Goal: Task Accomplishment & Management: Manage account settings

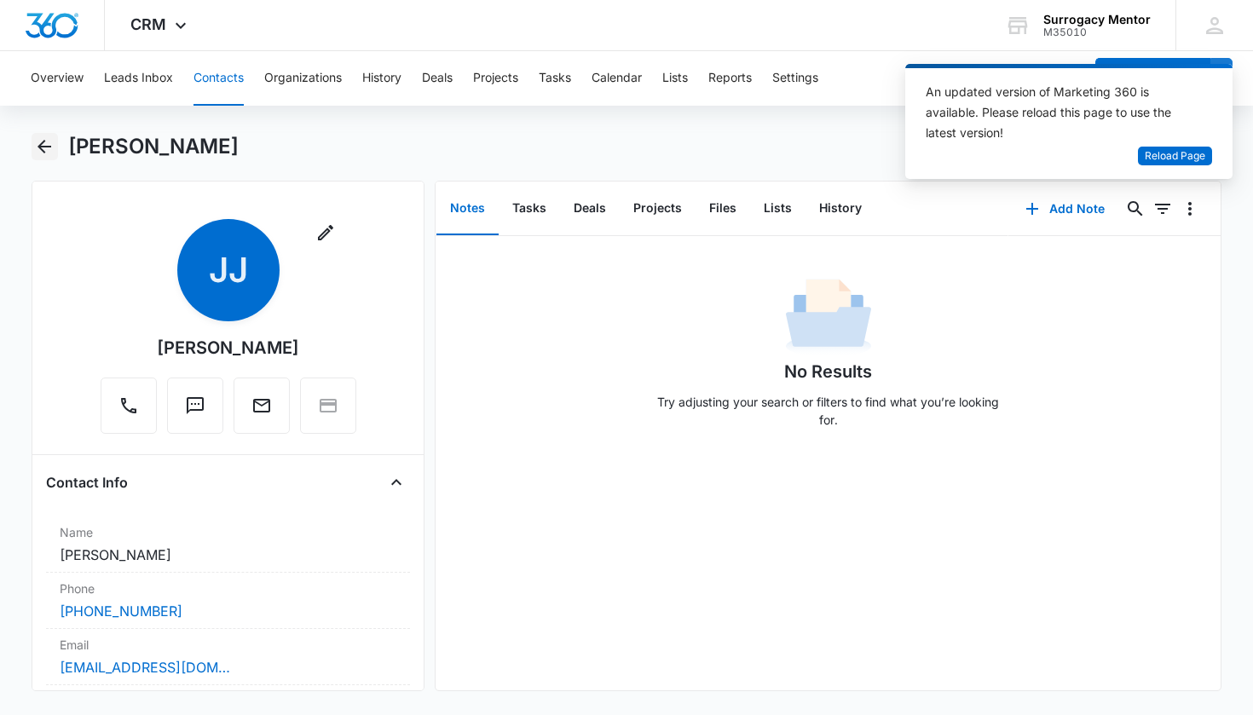
scroll to position [586, 0]
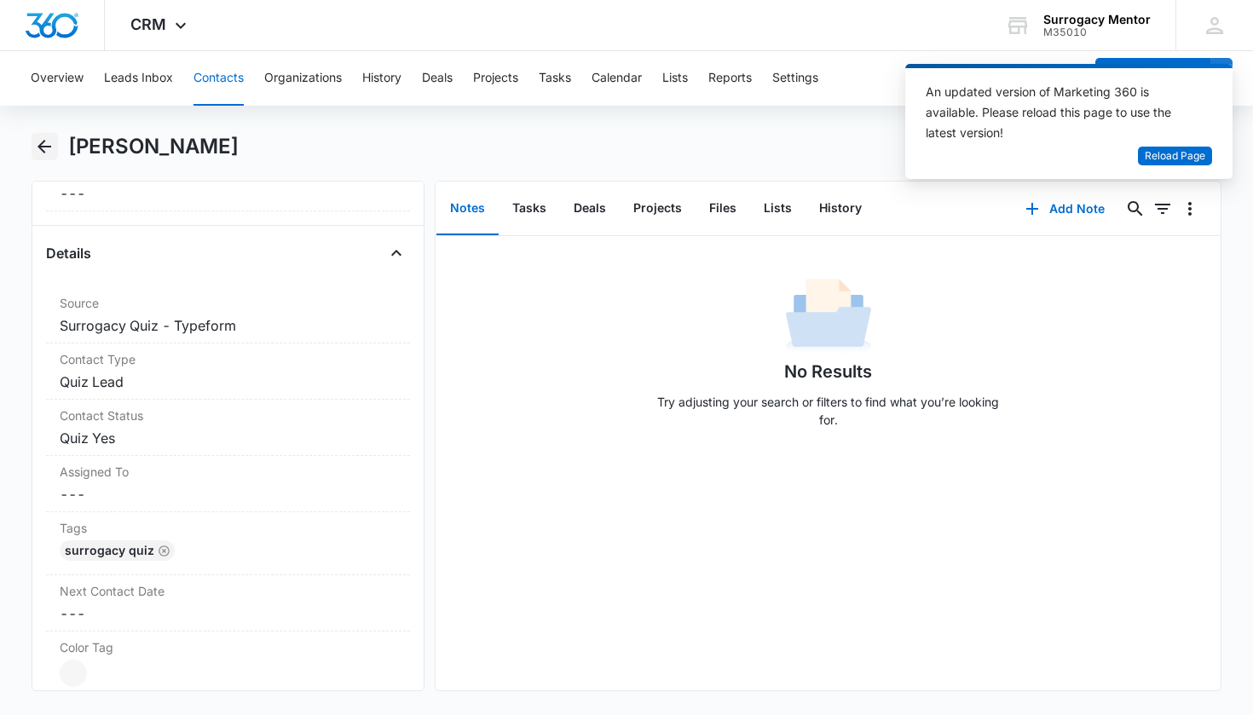
click at [54, 136] on icon "Back" at bounding box center [44, 146] width 20 height 20
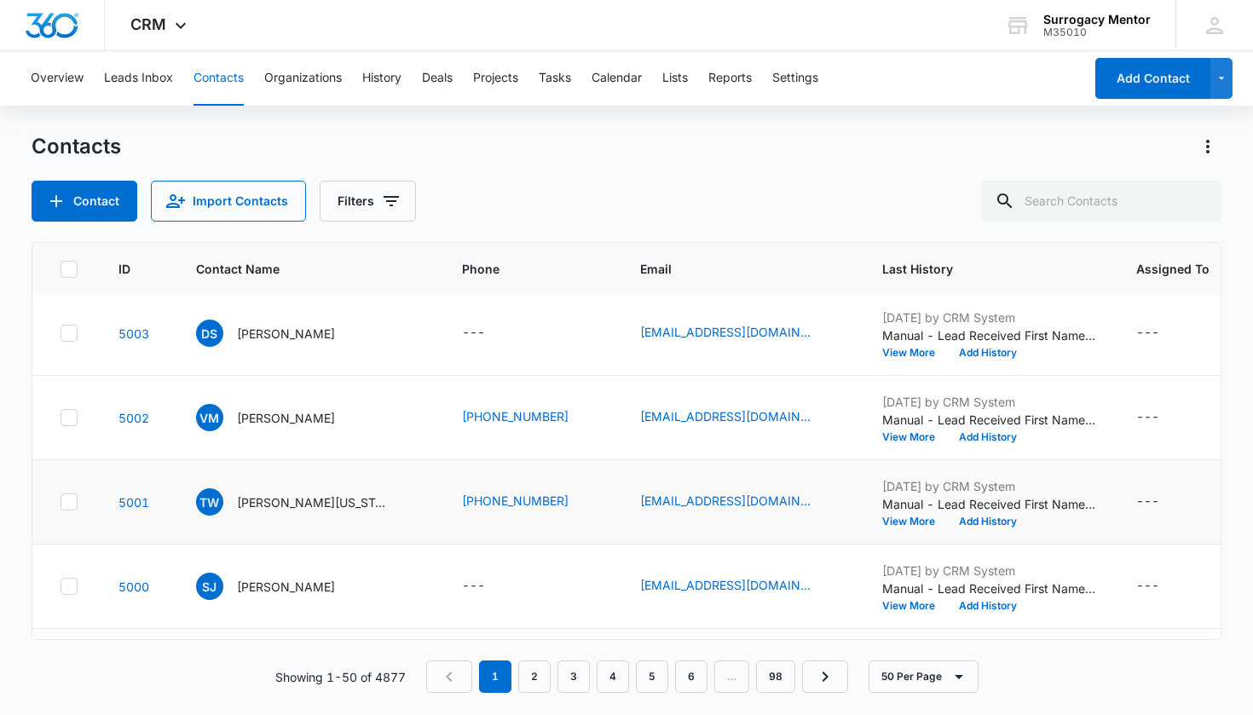
scroll to position [282, 0]
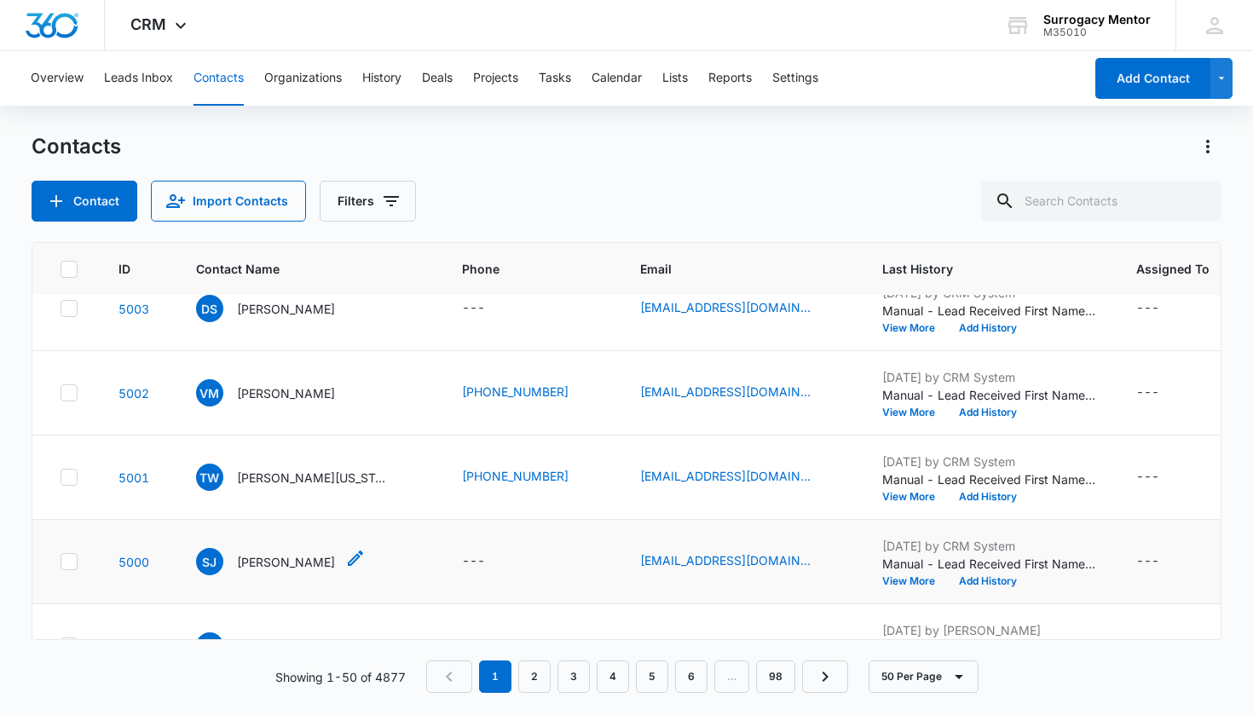
click at [296, 558] on p "[PERSON_NAME]" at bounding box center [286, 562] width 98 height 18
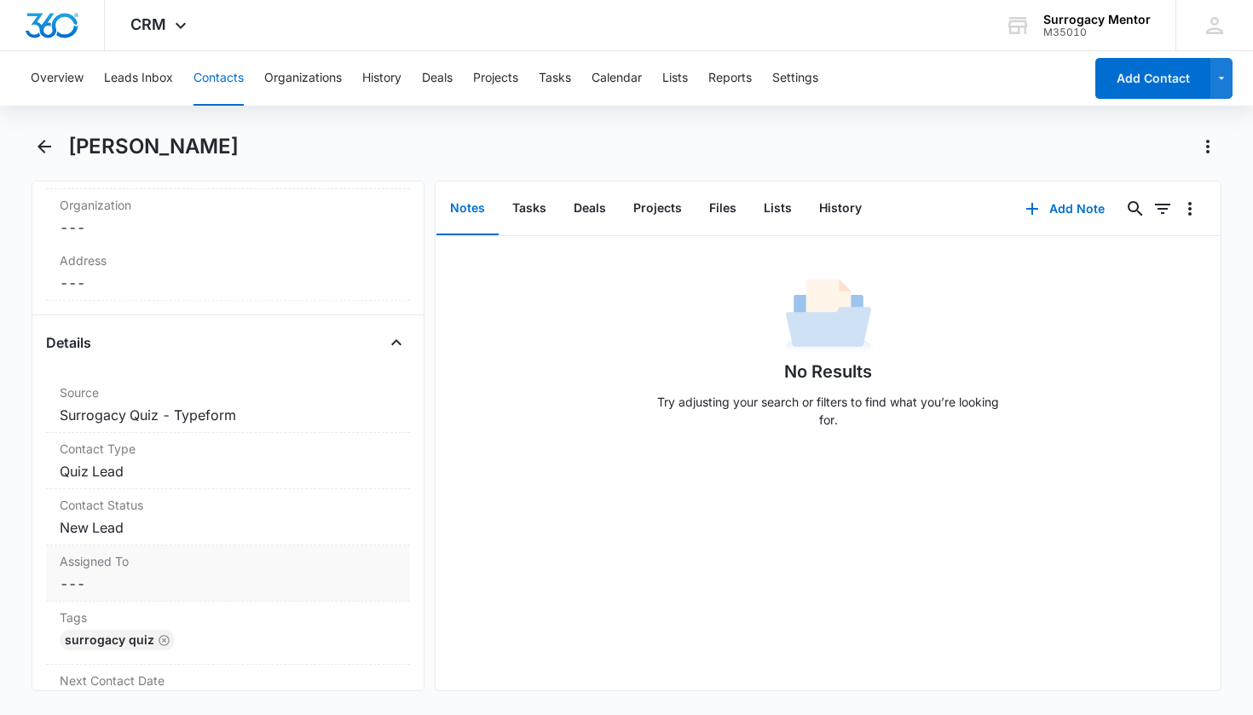
scroll to position [524, 0]
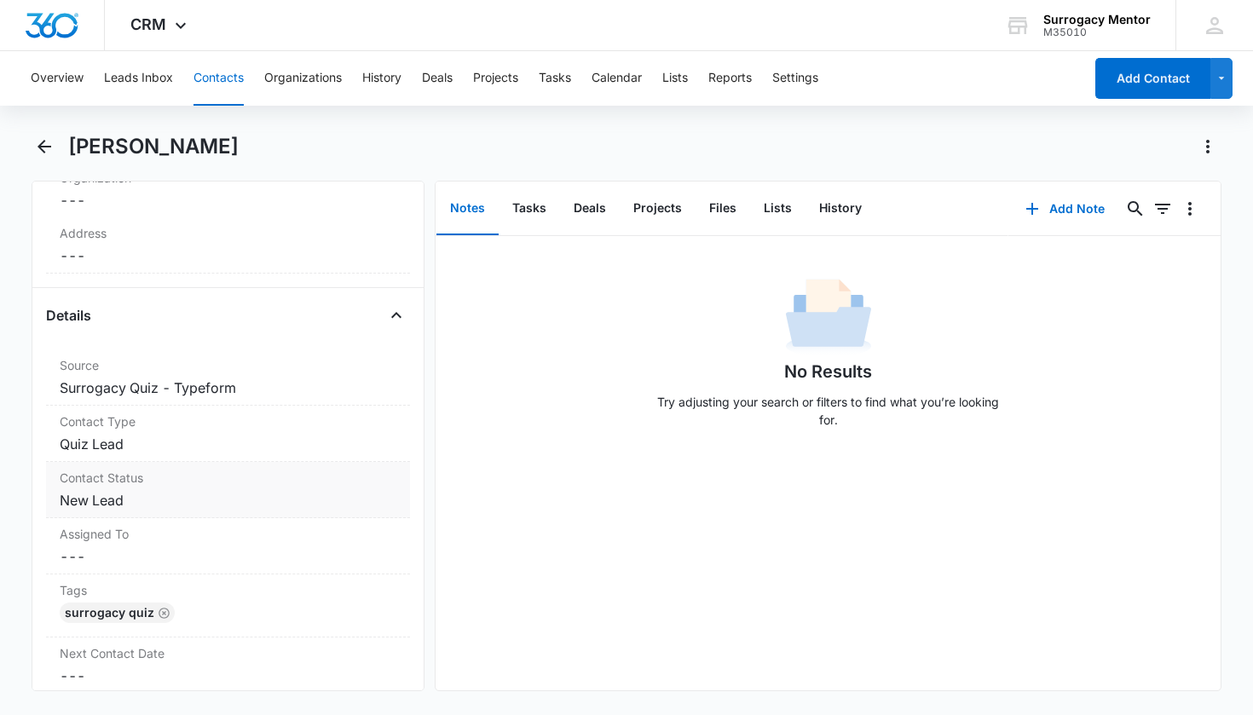
click at [87, 504] on dd "Cancel Save Changes New Lead" at bounding box center [229, 500] width 338 height 20
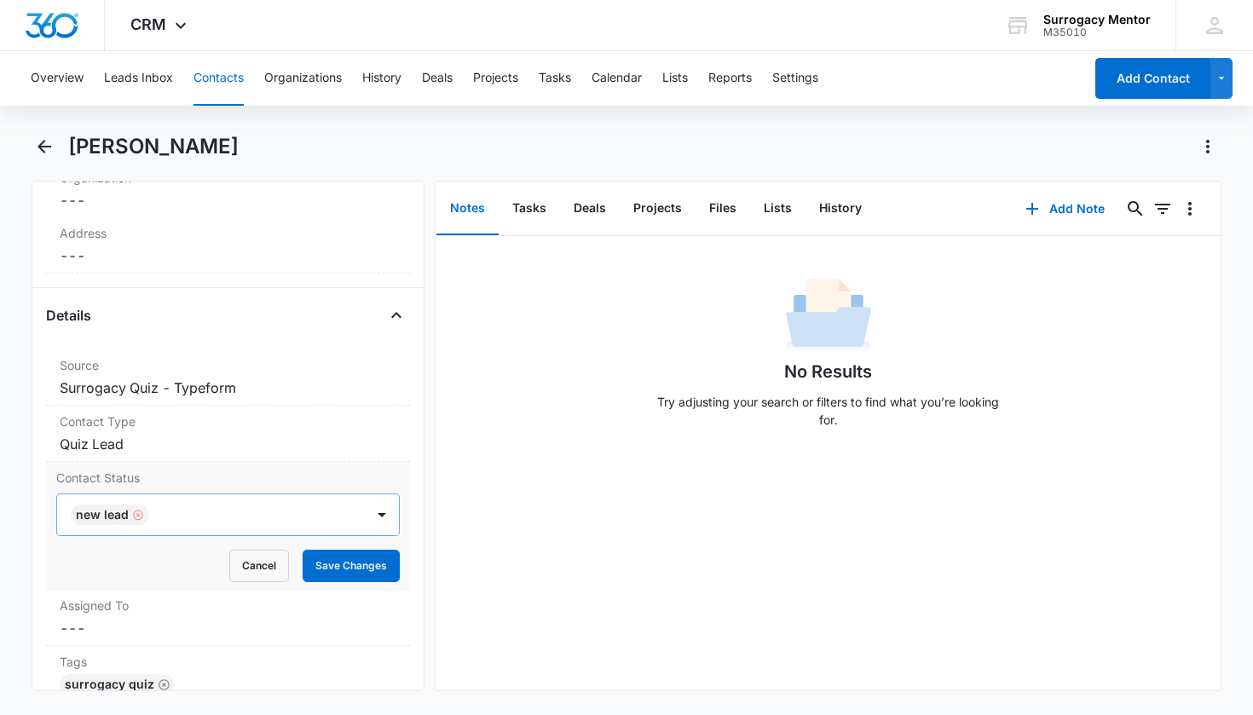
click at [129, 515] on div "Remove New Lead" at bounding box center [136, 515] width 15 height 12
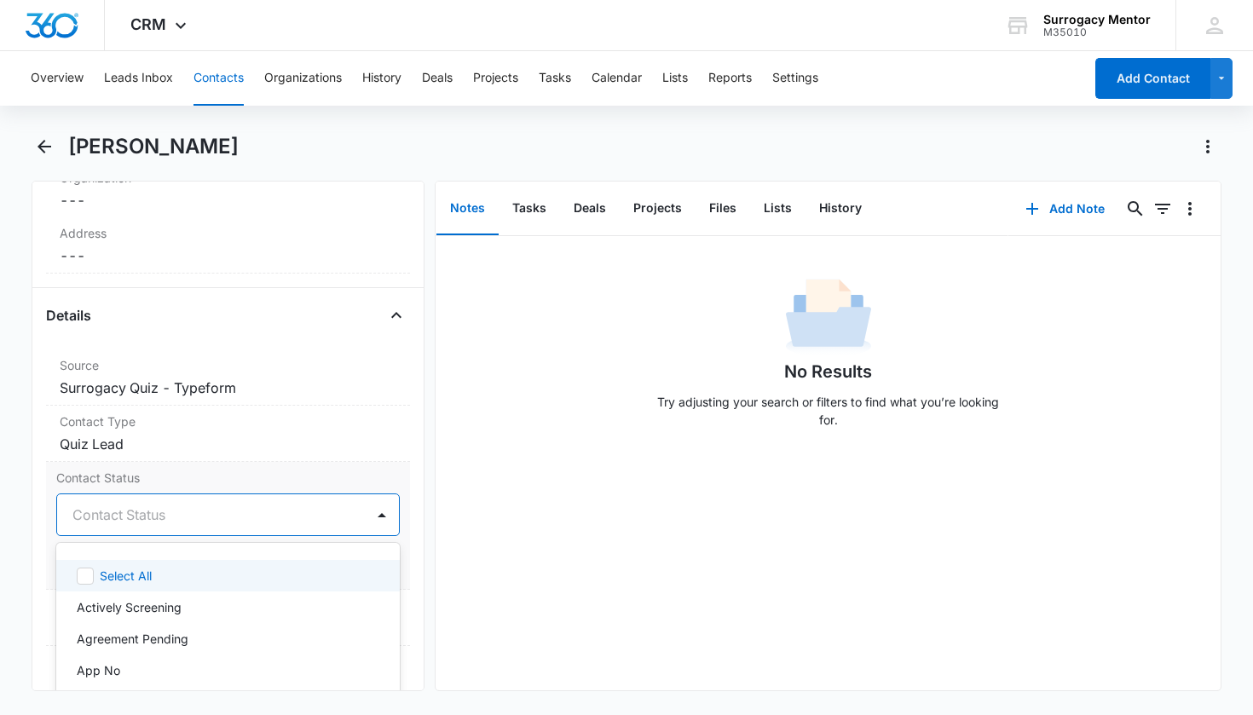
click at [144, 517] on div "Contact Status" at bounding box center [207, 515] width 271 height 20
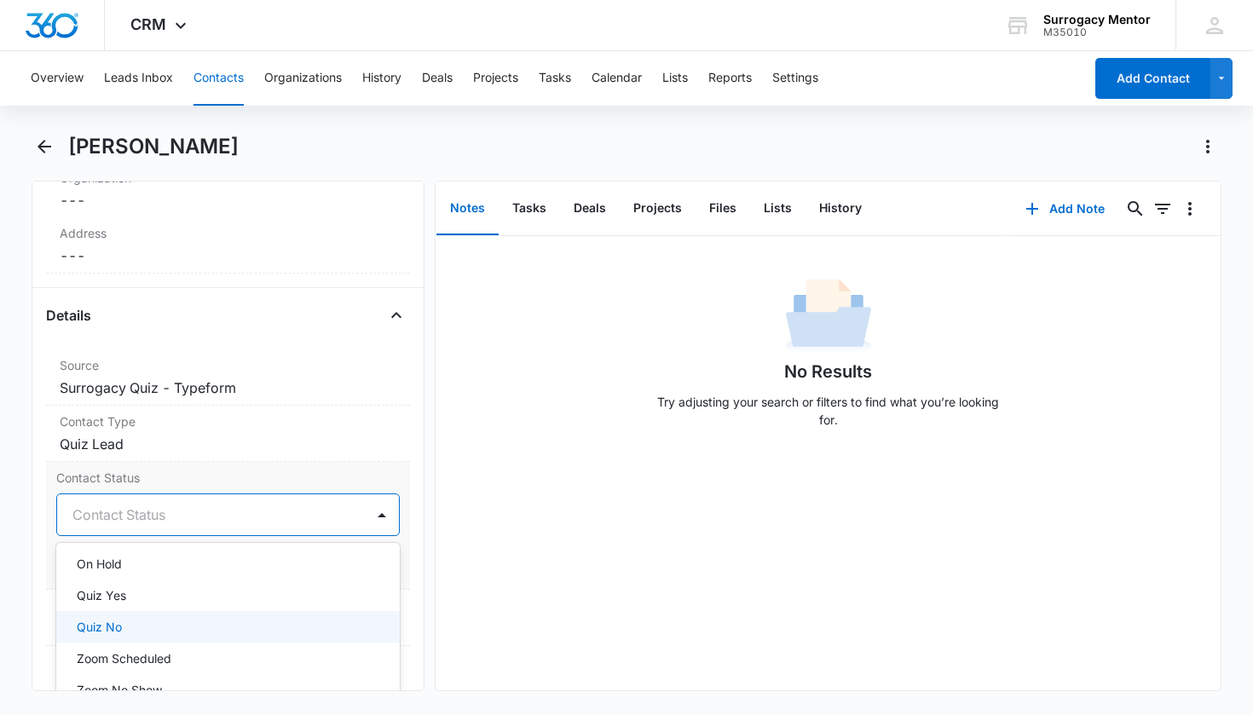
click at [153, 615] on div "Quiz No" at bounding box center [228, 627] width 344 height 32
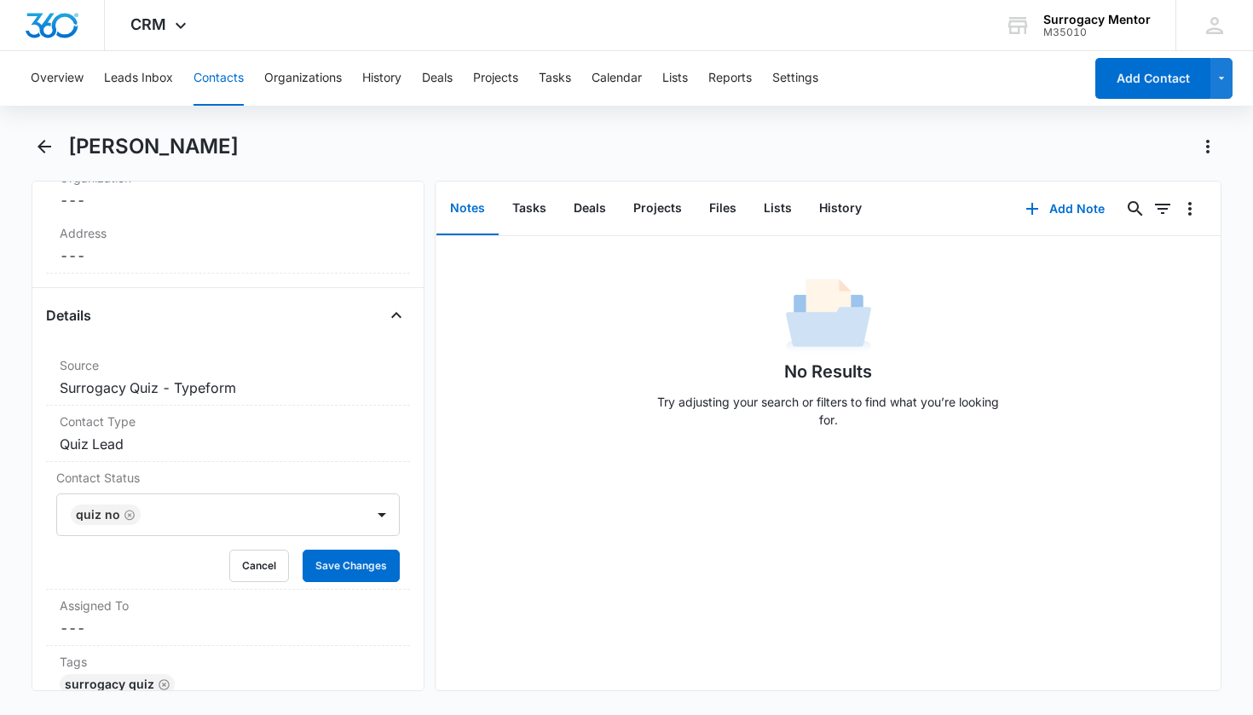
click at [403, 558] on div "Remove SJ [PERSON_NAME] Contact Info Name Cancel Save Changes [PERSON_NAME] Pho…" at bounding box center [229, 436] width 394 height 511
click at [331, 572] on button "Save Changes" at bounding box center [351, 566] width 97 height 32
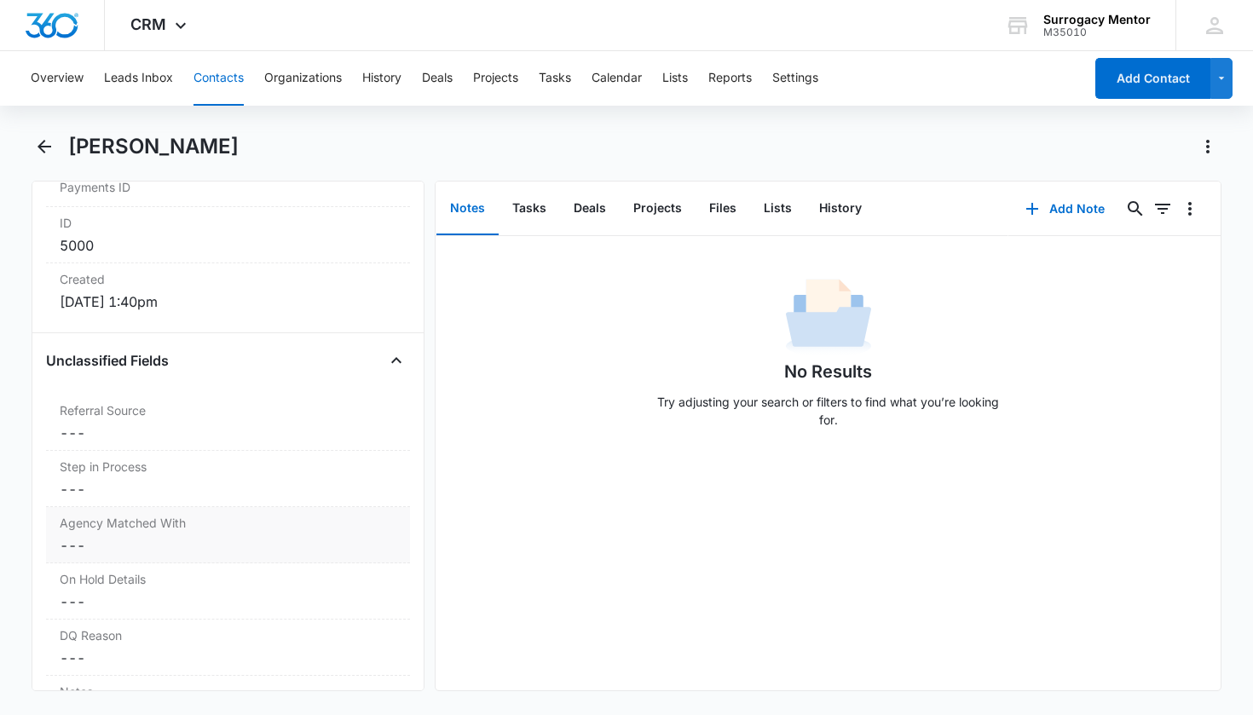
scroll to position [1146, 0]
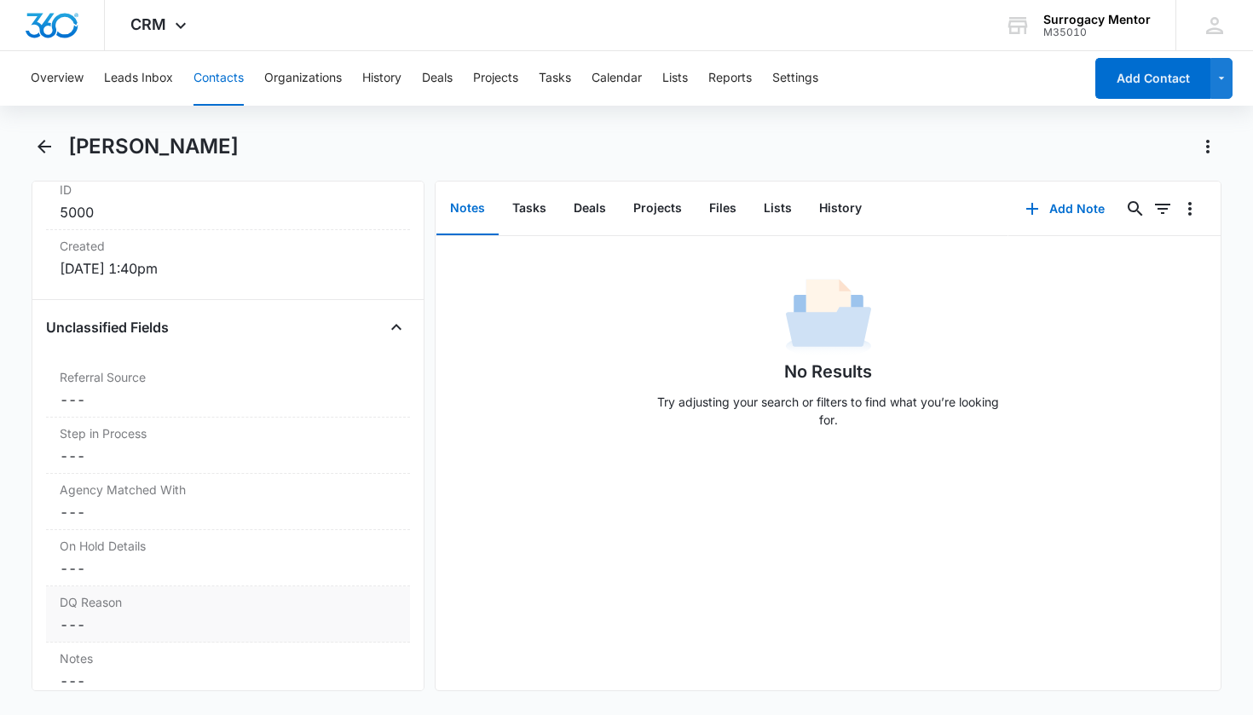
click at [216, 625] on dd "Cancel Save Changes ---" at bounding box center [229, 625] width 338 height 20
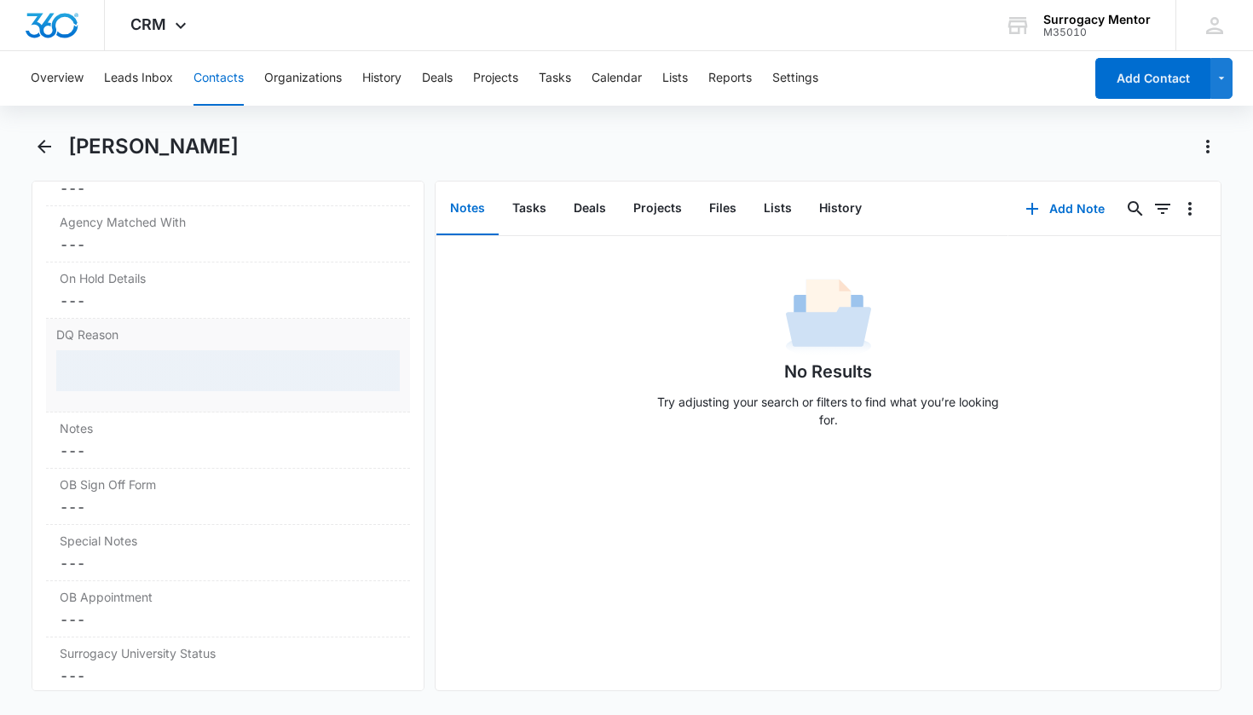
scroll to position [1522, 0]
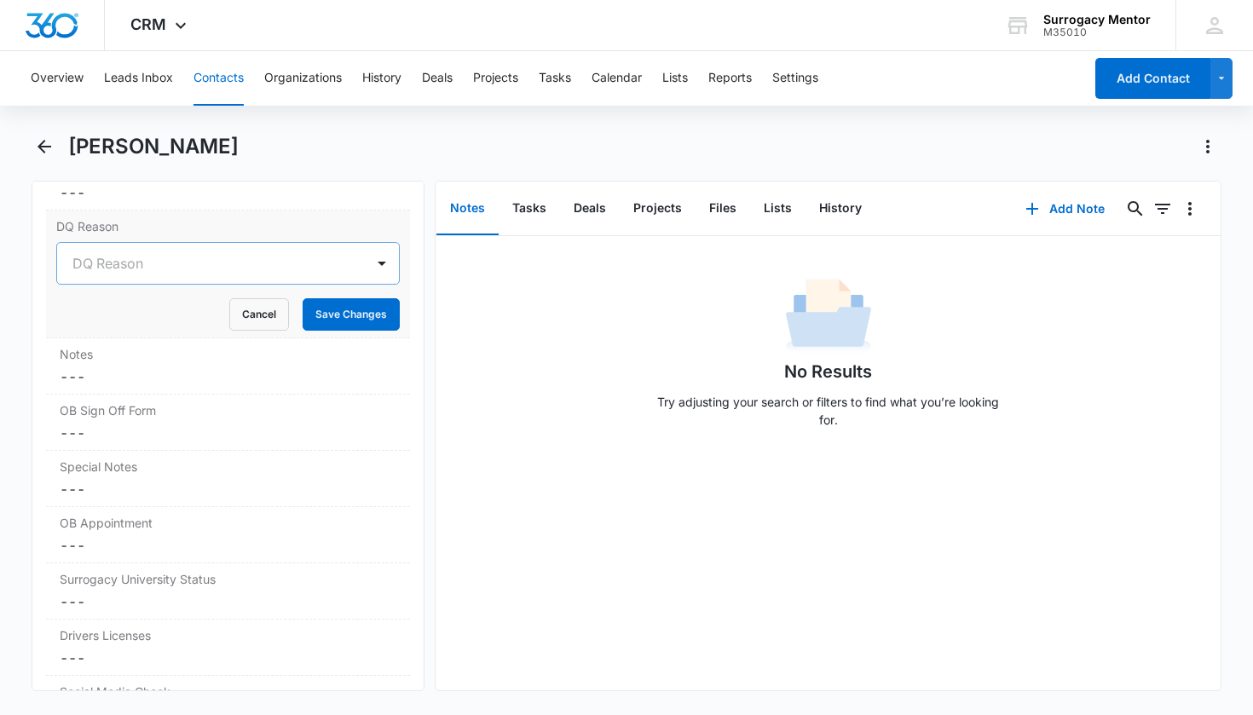
click at [232, 274] on div at bounding box center [207, 264] width 271 height 24
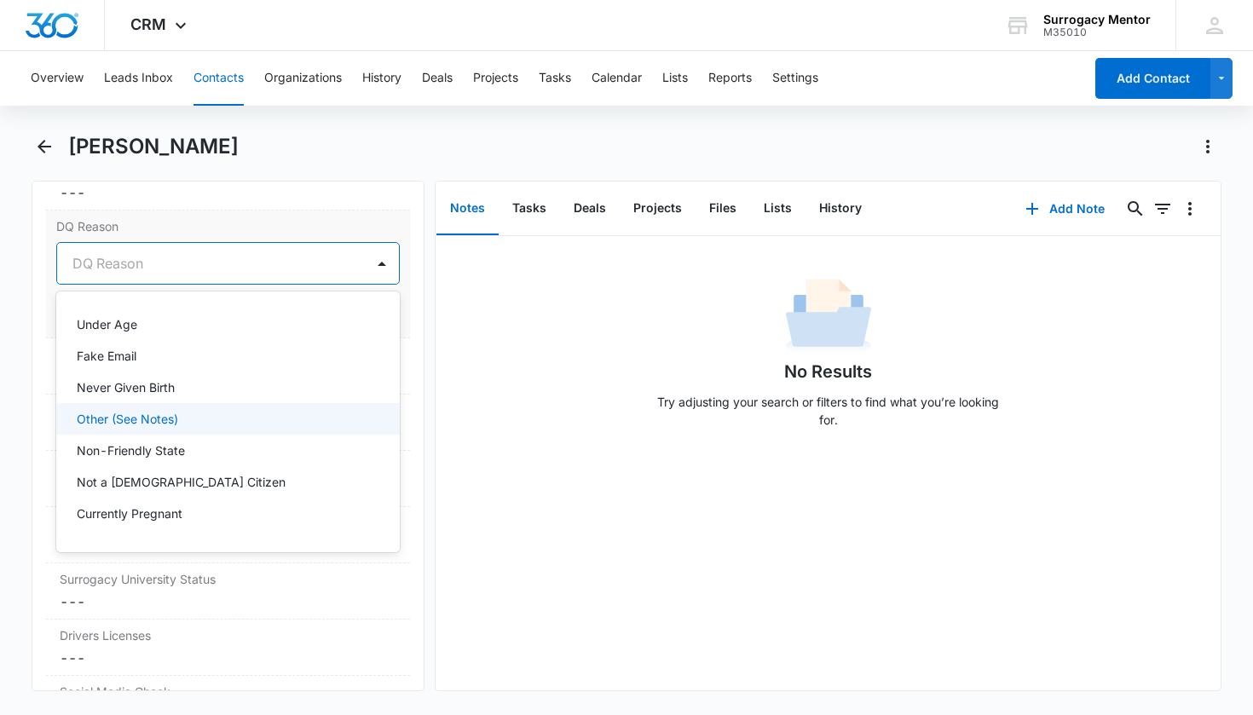
scroll to position [183, 0]
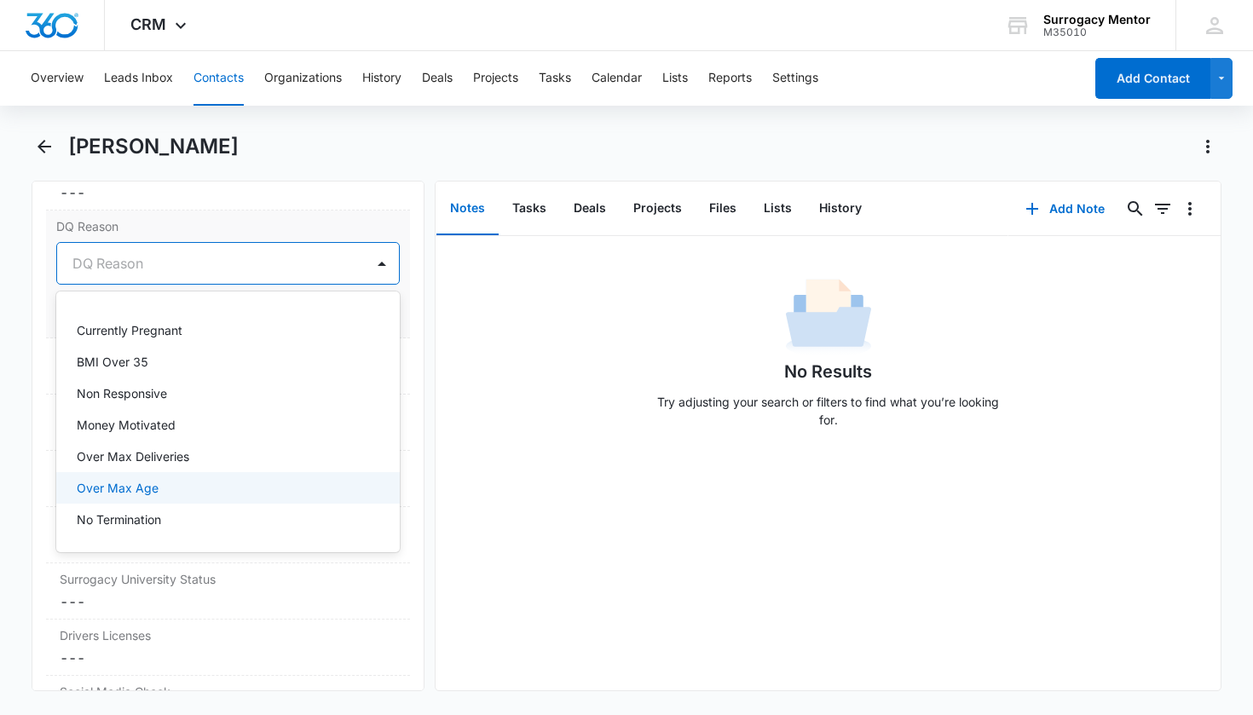
click at [208, 478] on div "Over Max Age" at bounding box center [228, 488] width 344 height 32
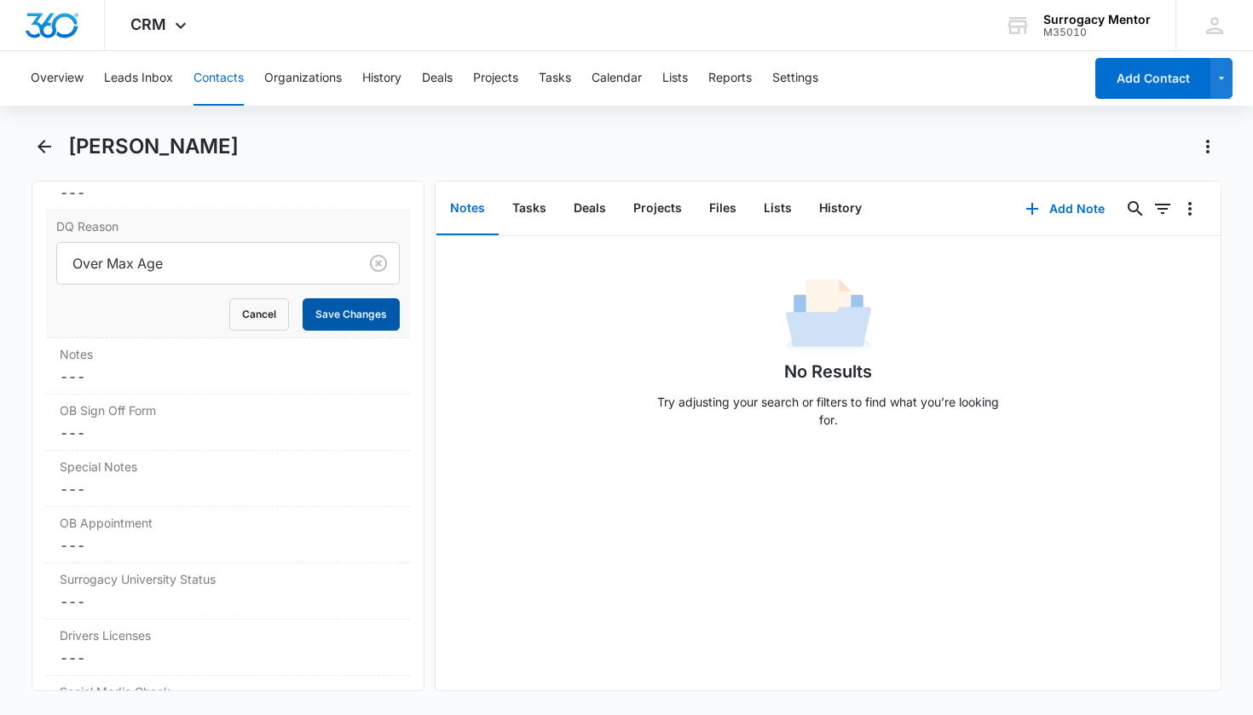
click at [367, 324] on button "Save Changes" at bounding box center [351, 314] width 97 height 32
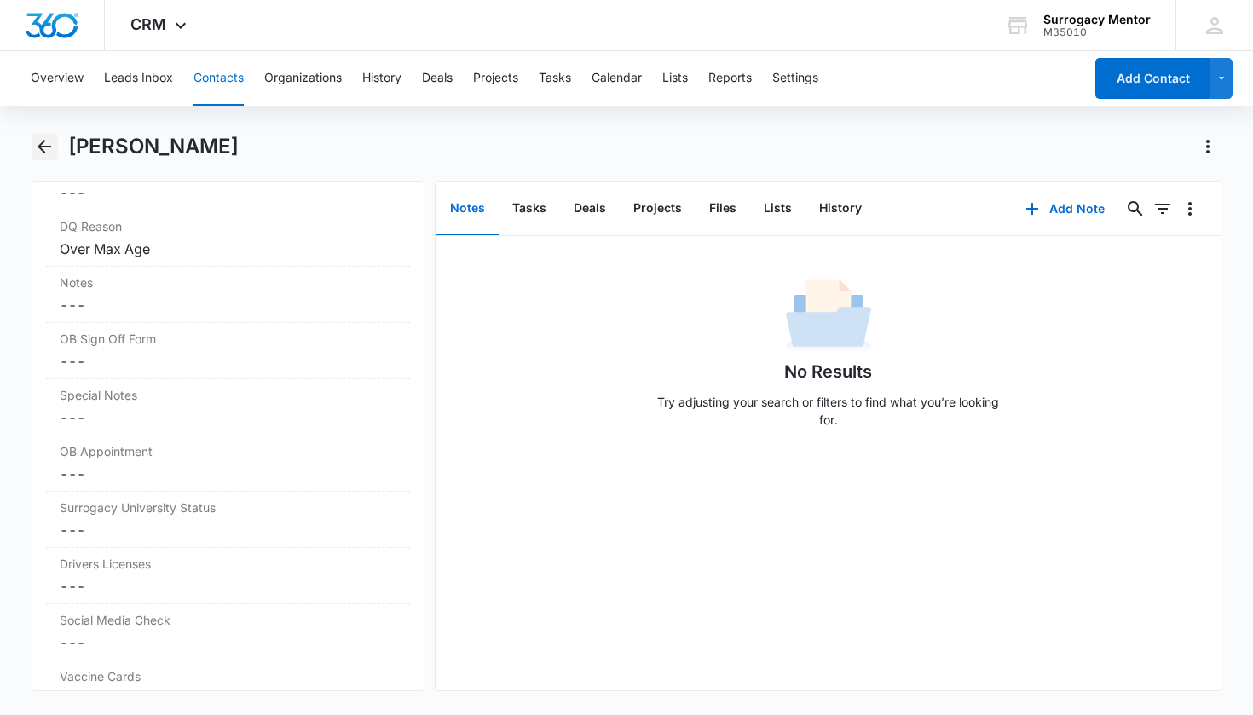
click at [56, 151] on div "[PERSON_NAME]" at bounding box center [627, 157] width 1191 height 48
drag, startPoint x: 53, startPoint y: 148, endPoint x: 77, endPoint y: 131, distance: 29.3
click at [53, 148] on icon "Back" at bounding box center [44, 146] width 20 height 20
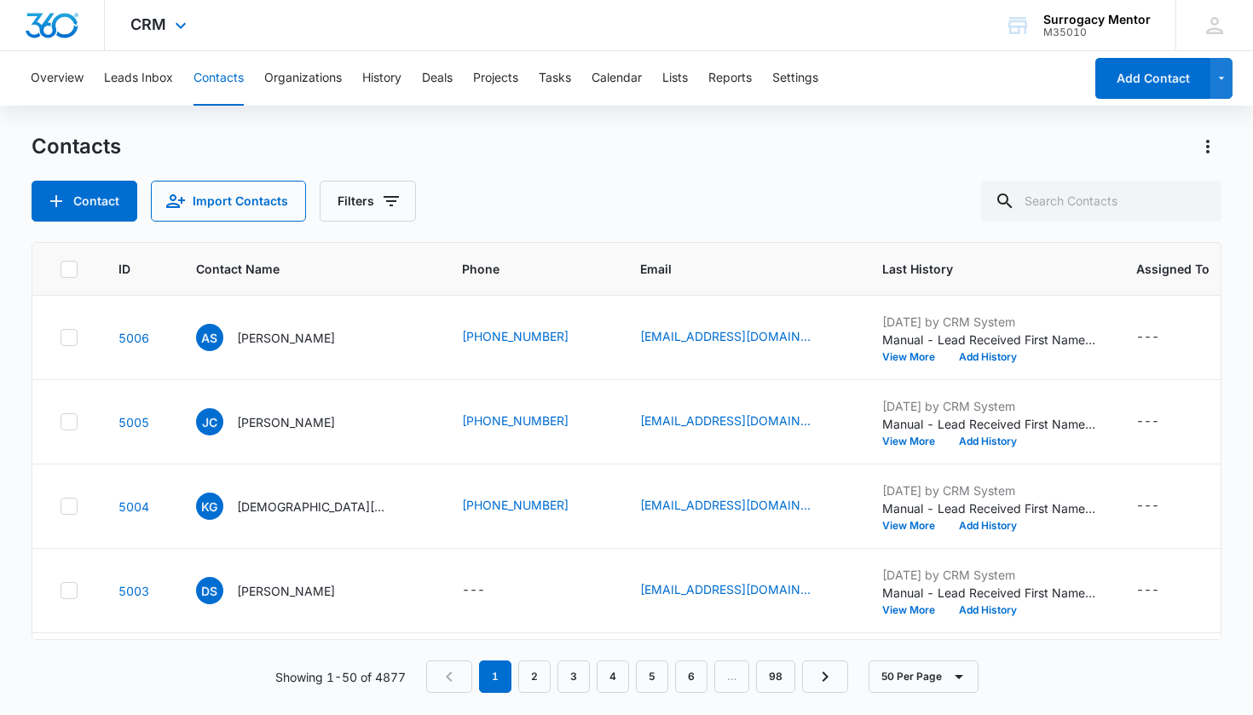
scroll to position [282, 0]
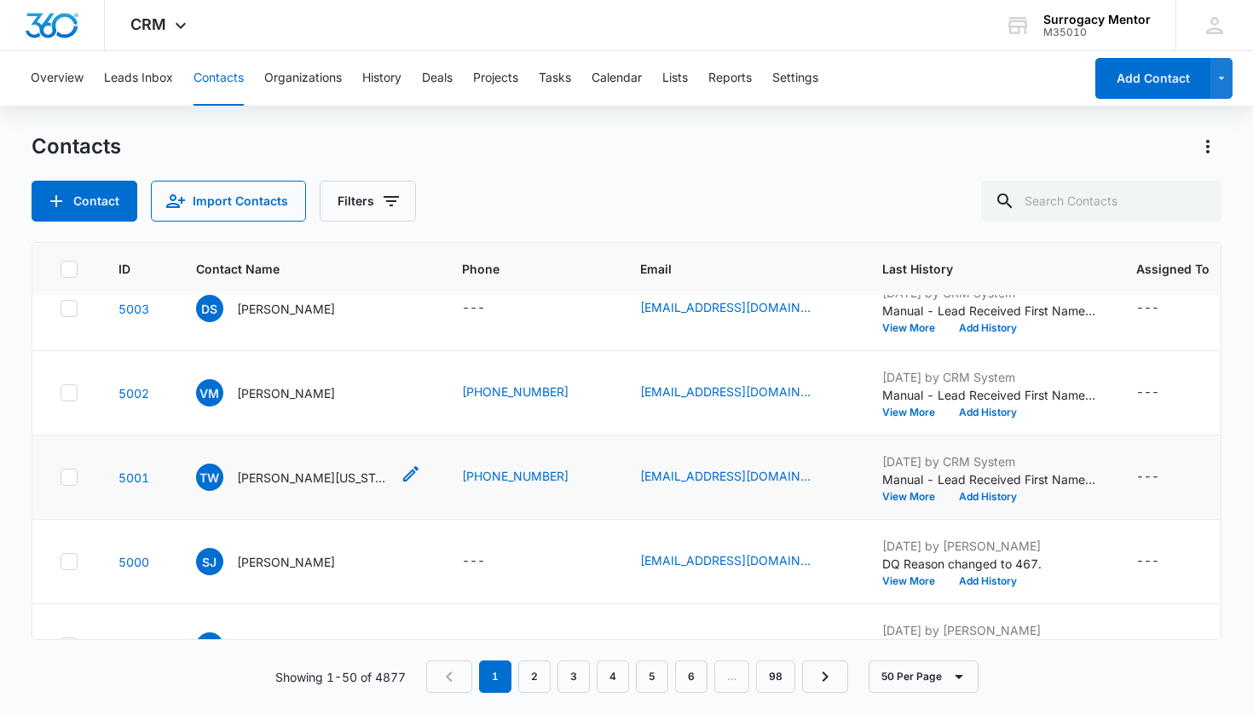
click at [317, 489] on div "TW [PERSON_NAME][US_STATE]" at bounding box center [293, 477] width 194 height 27
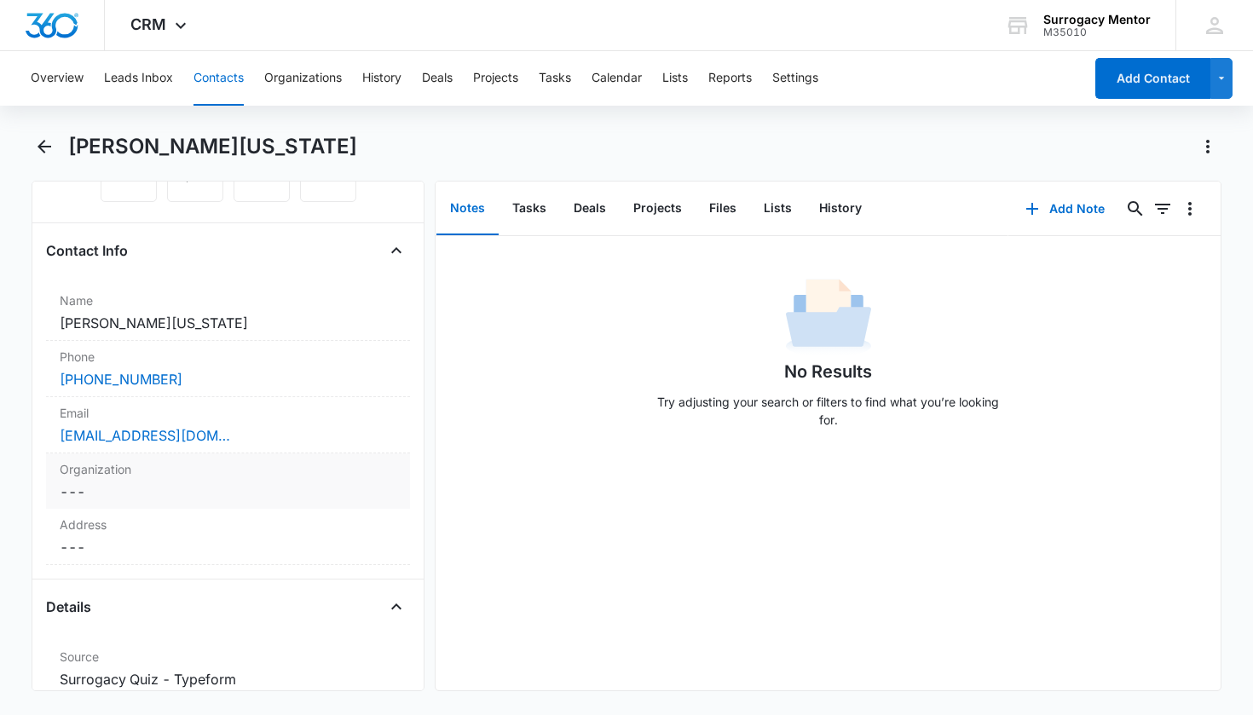
scroll to position [535, 0]
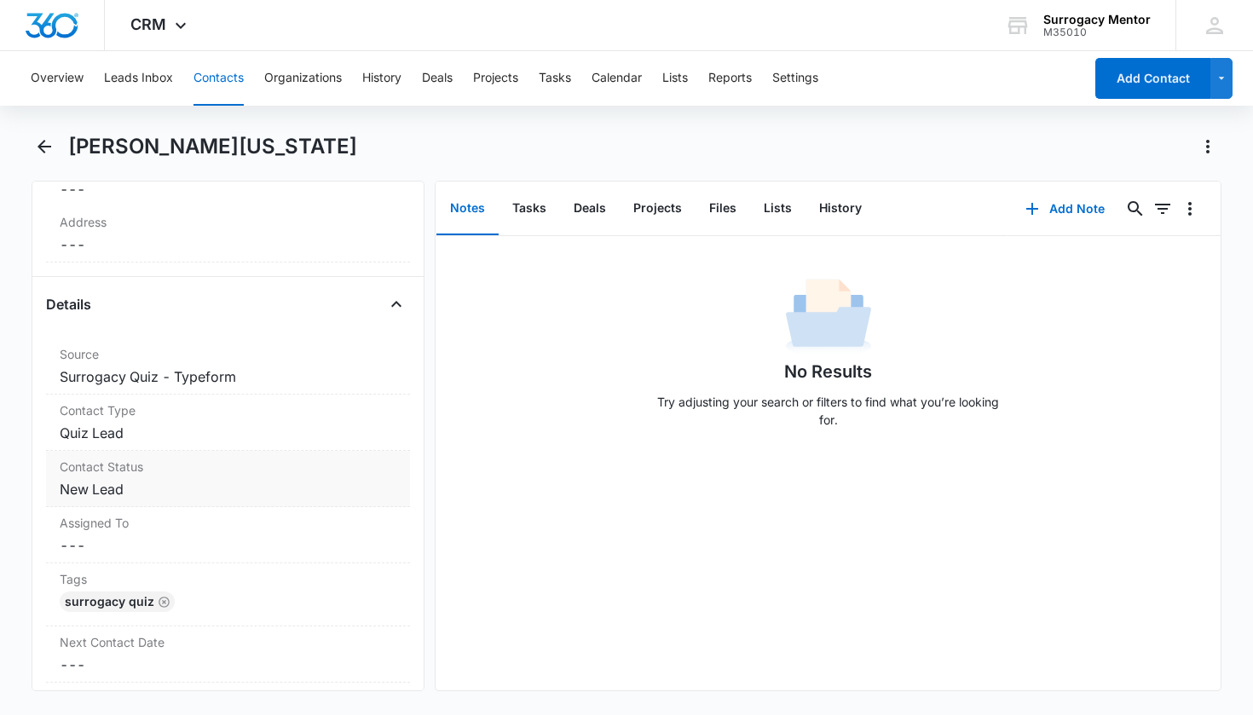
click at [114, 498] on dd "Cancel Save Changes New Lead" at bounding box center [229, 489] width 338 height 20
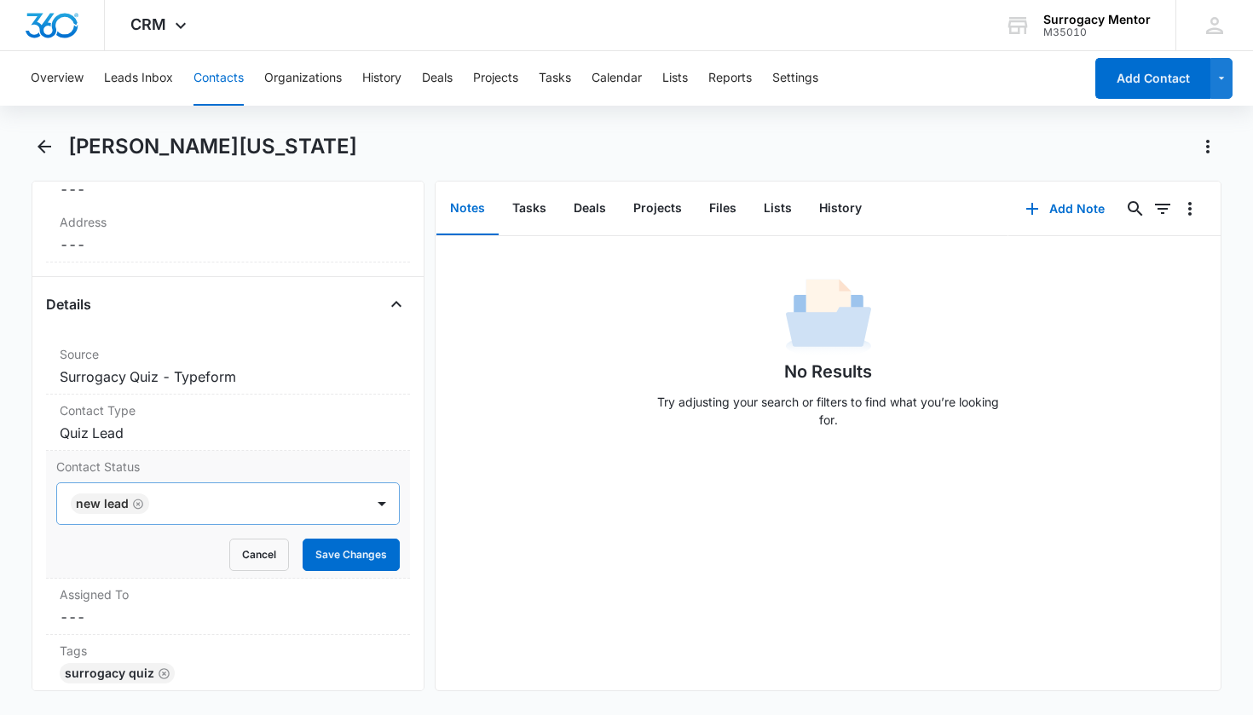
click at [136, 498] on icon "Remove New Lead" at bounding box center [138, 504] width 12 height 13
click at [141, 501] on div "Contact Status" at bounding box center [207, 504] width 271 height 20
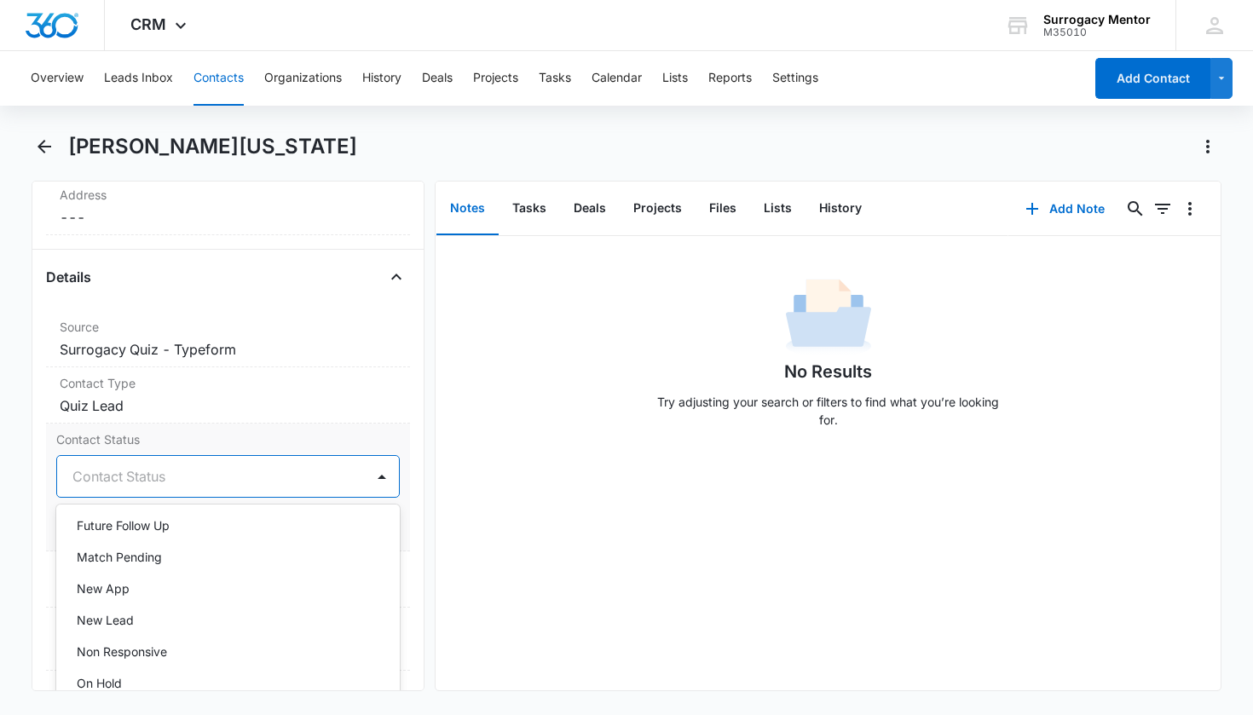
scroll to position [344, 0]
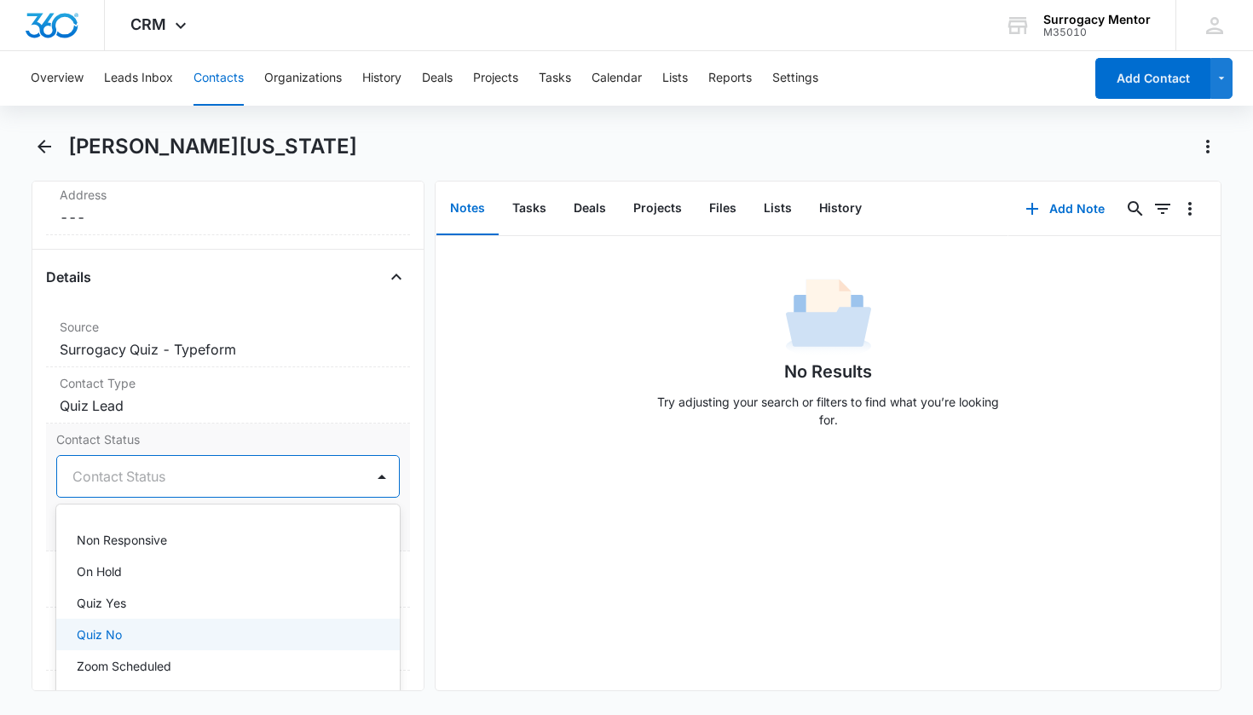
click at [151, 634] on div "Quiz No" at bounding box center [227, 635] width 300 height 18
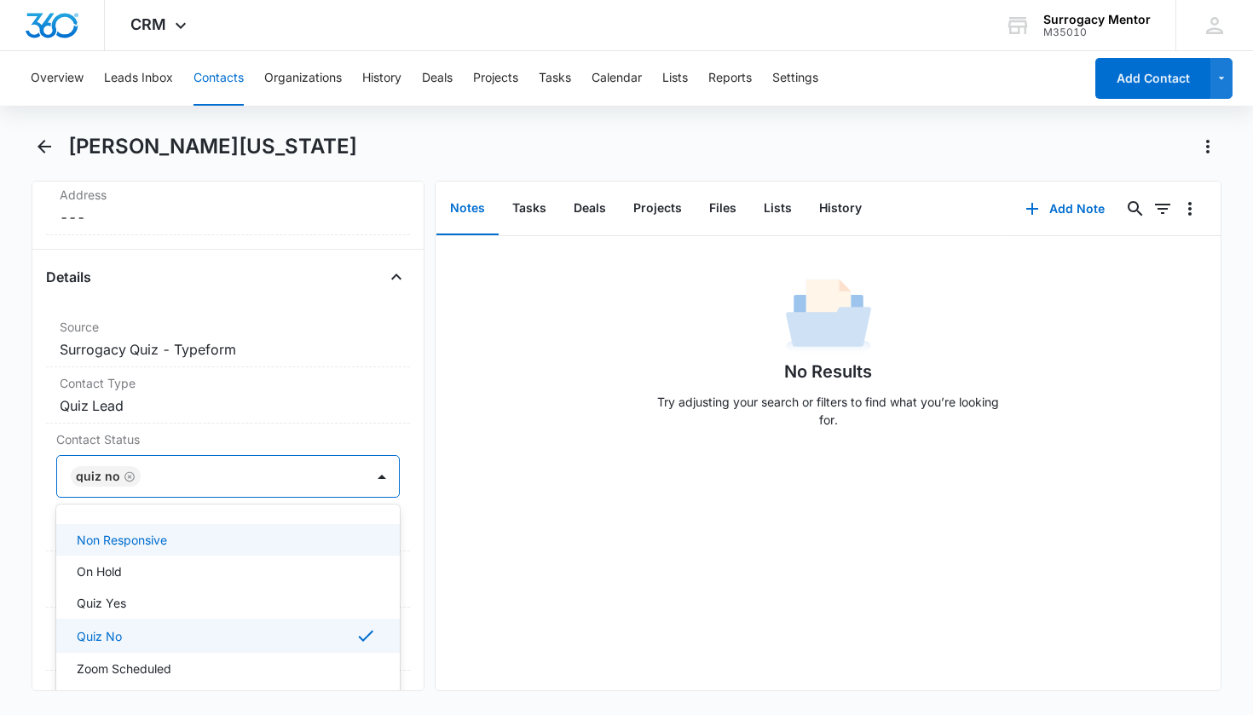
click at [402, 537] on div "Remove TW [PERSON_NAME][US_STATE] Contact Info Name Cancel Save Changes [PERSON…" at bounding box center [229, 436] width 394 height 511
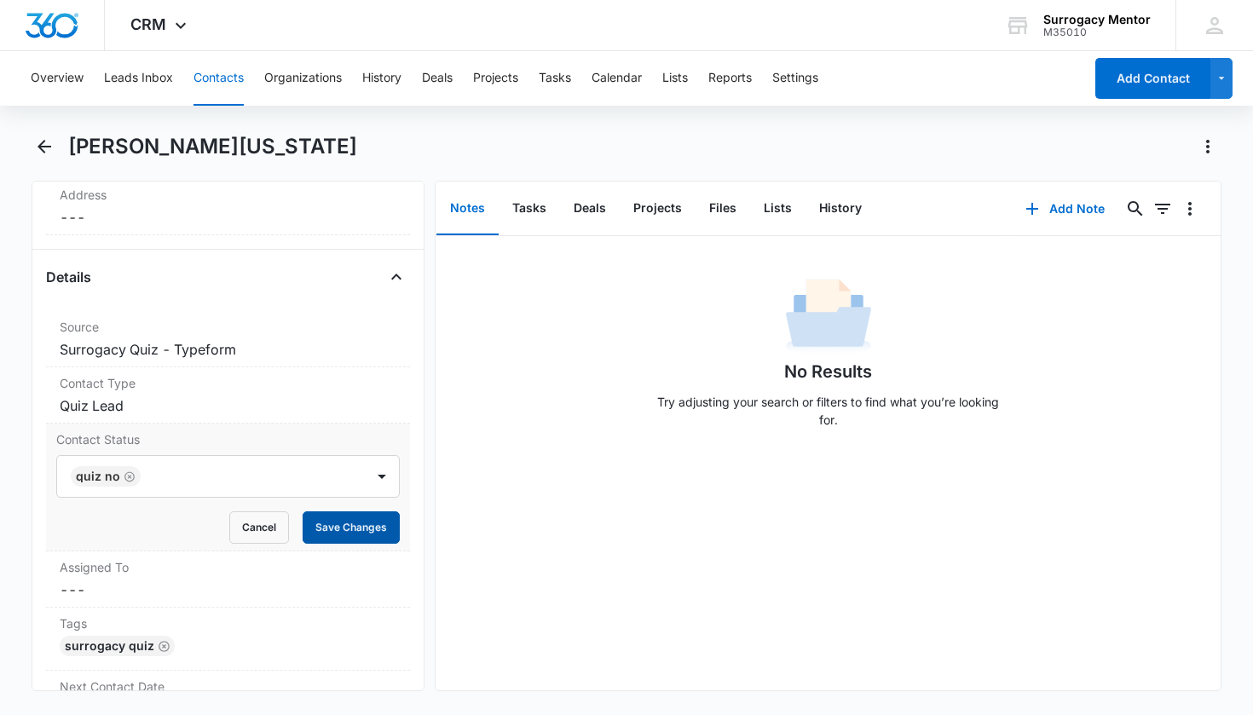
click at [346, 531] on button "Save Changes" at bounding box center [351, 528] width 97 height 32
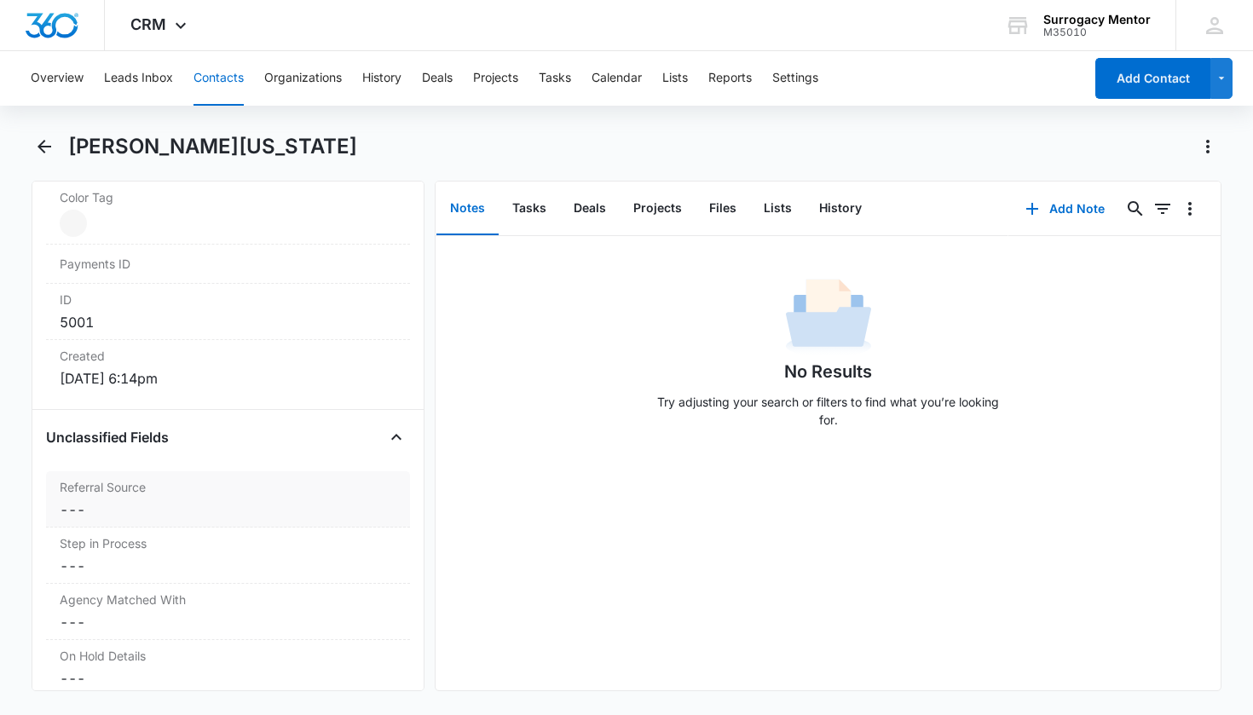
scroll to position [1161, 0]
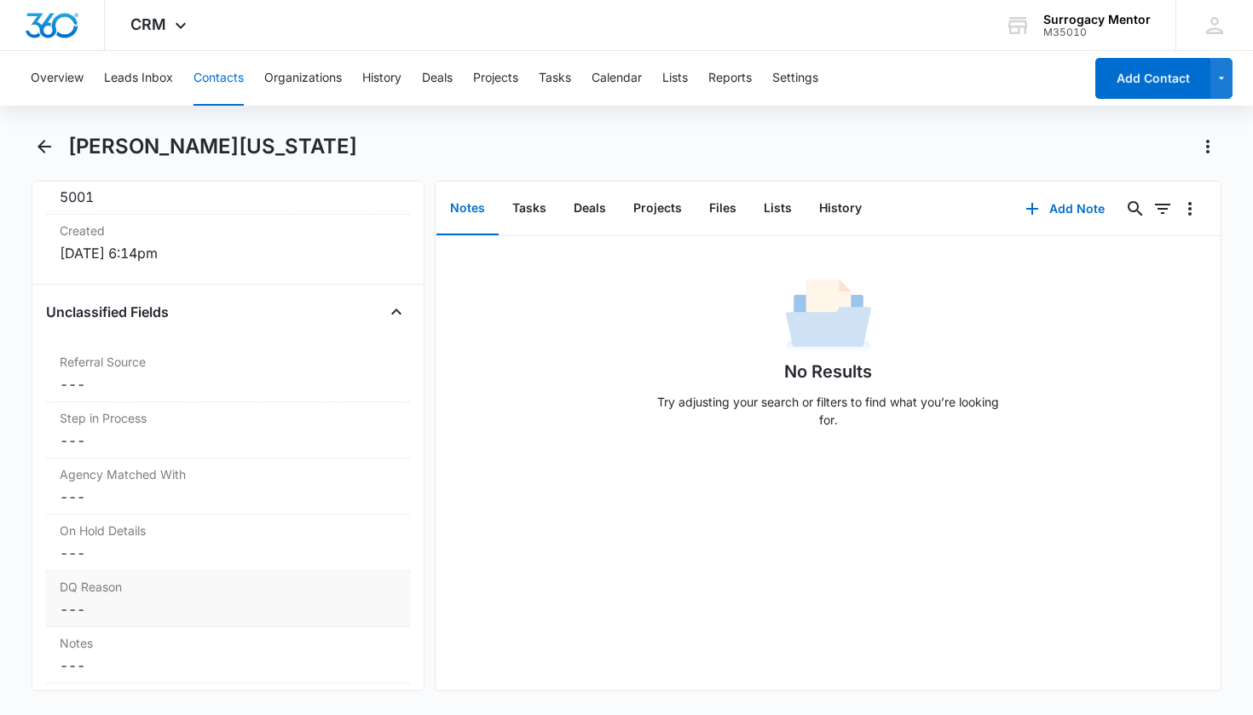
click at [175, 582] on label "DQ Reason" at bounding box center [229, 587] width 338 height 18
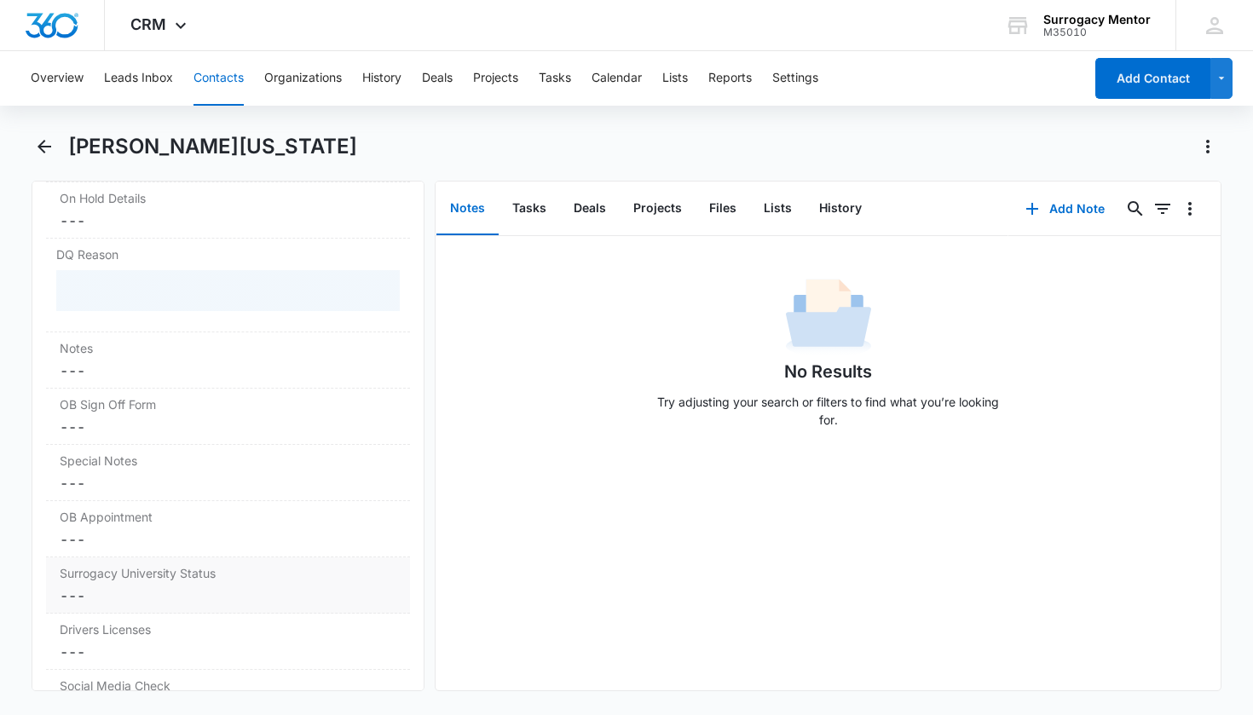
scroll to position [1490, 0]
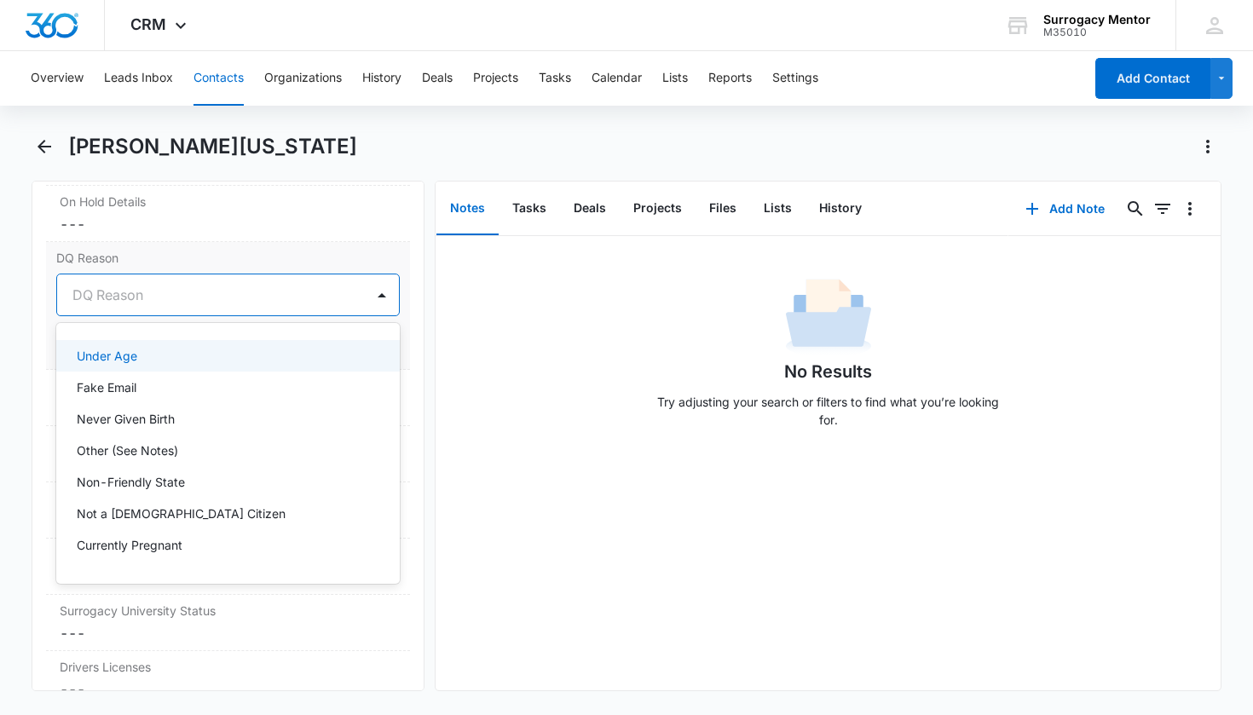
click at [129, 292] on div "DQ Reason" at bounding box center [207, 295] width 271 height 20
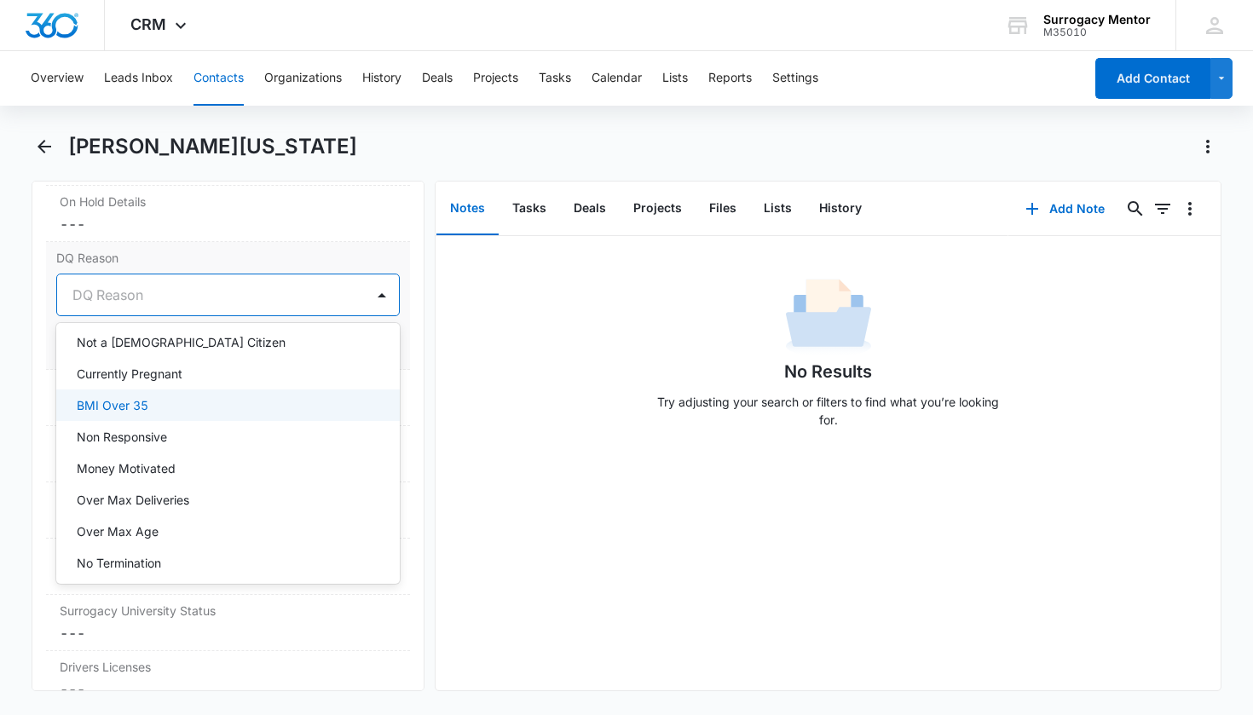
scroll to position [183, 0]
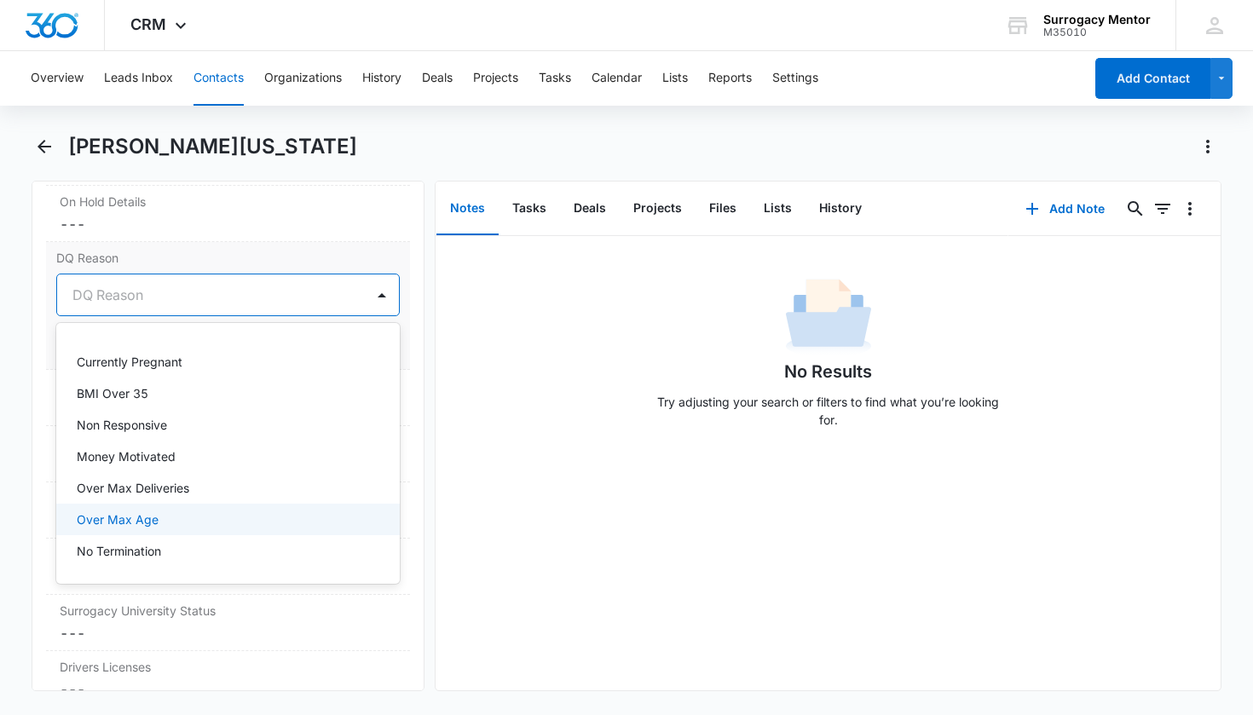
click at [156, 519] on p "Over Max Age" at bounding box center [118, 520] width 82 height 18
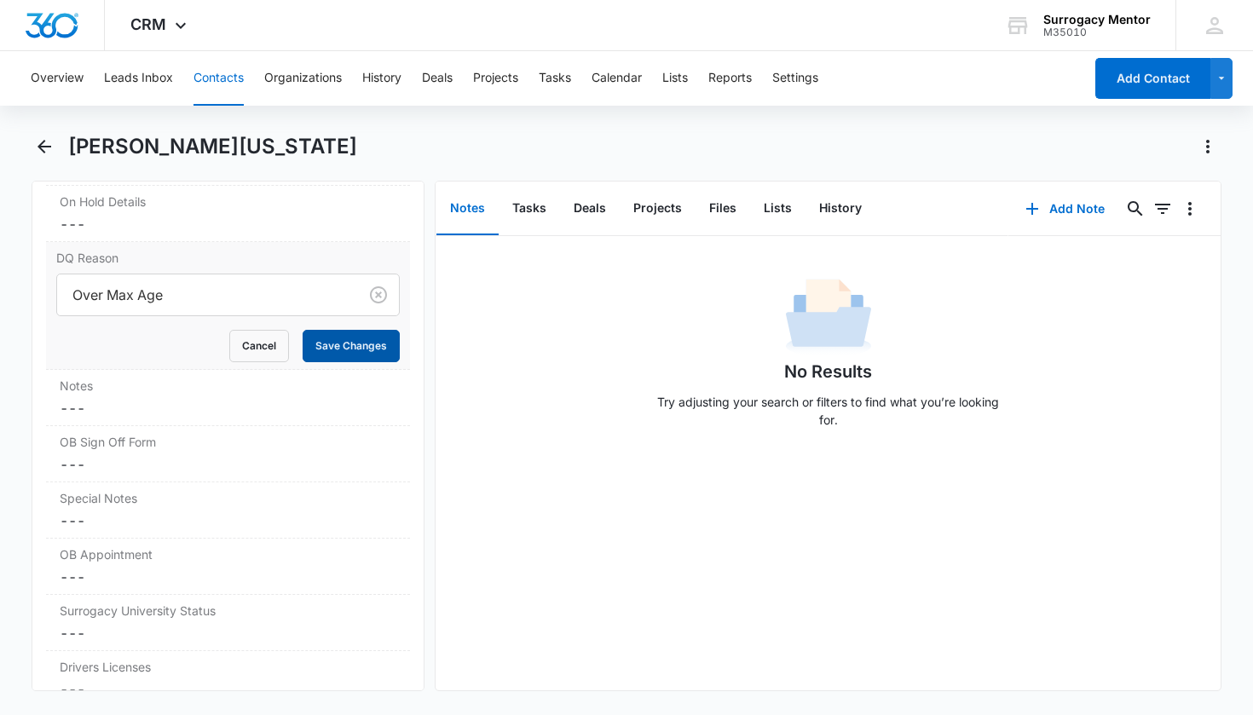
click at [348, 332] on button "Save Changes" at bounding box center [351, 346] width 97 height 32
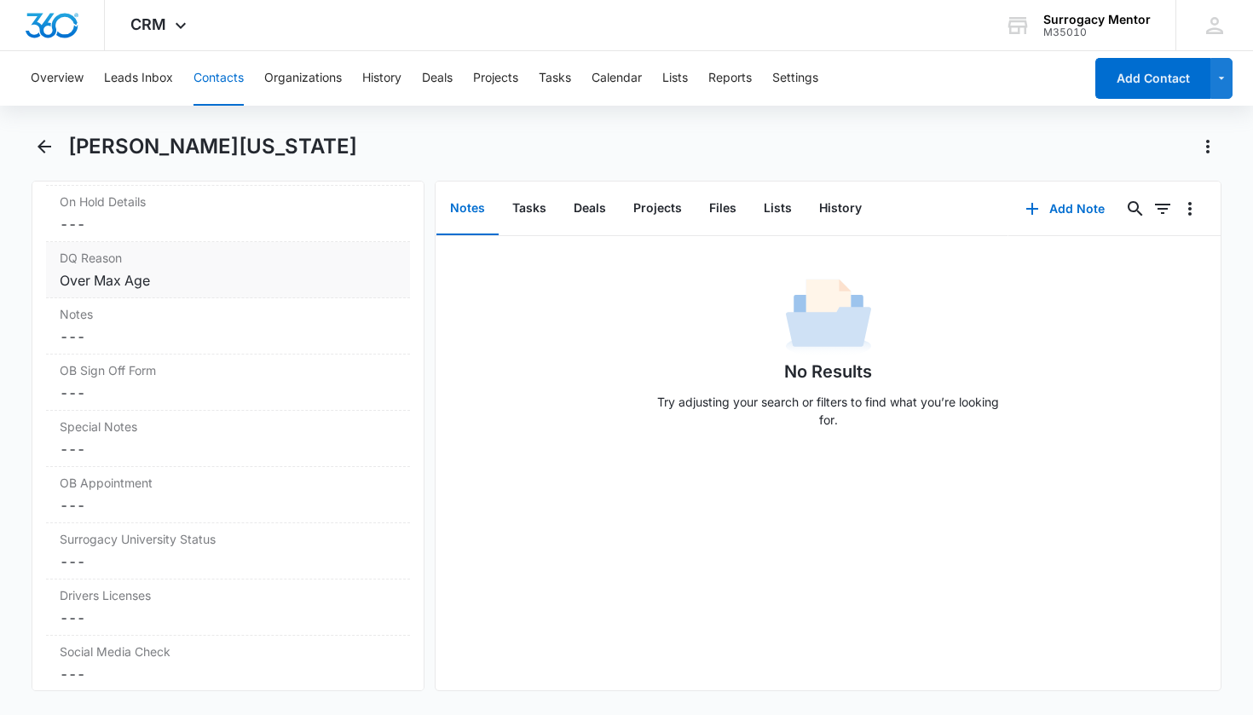
scroll to position [1487, 0]
click at [49, 148] on icon "Back" at bounding box center [45, 147] width 14 height 14
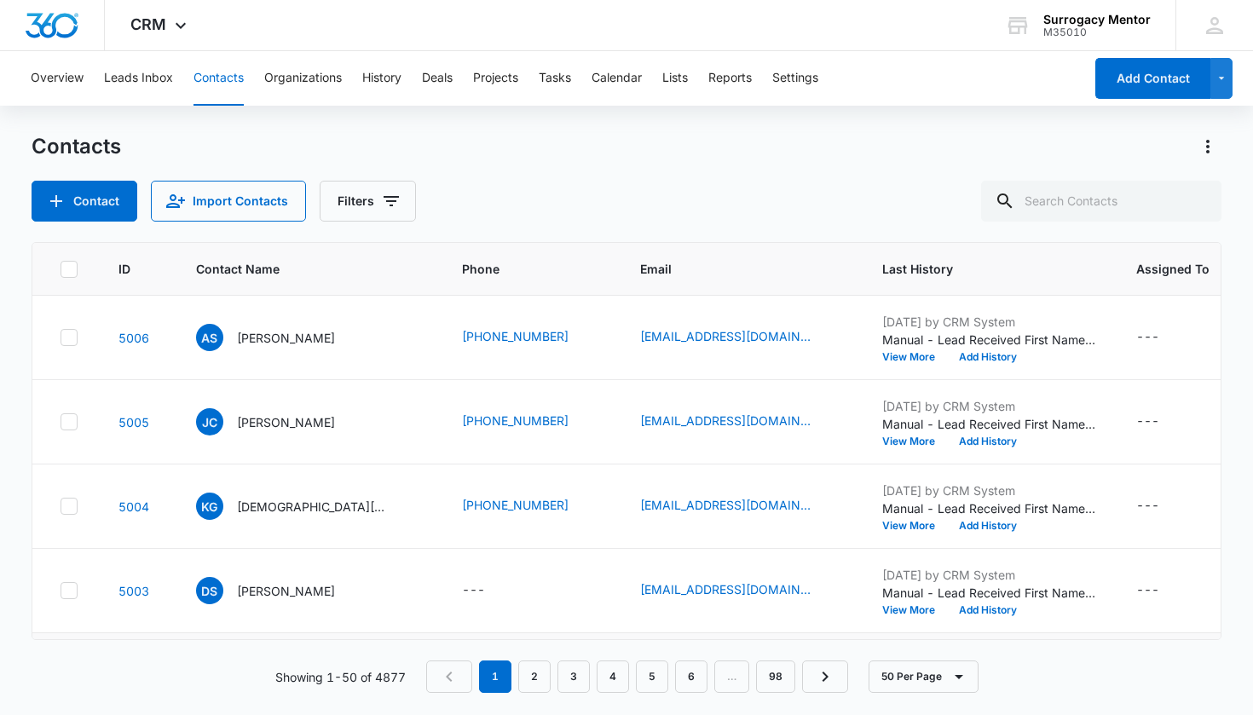
scroll to position [282, 0]
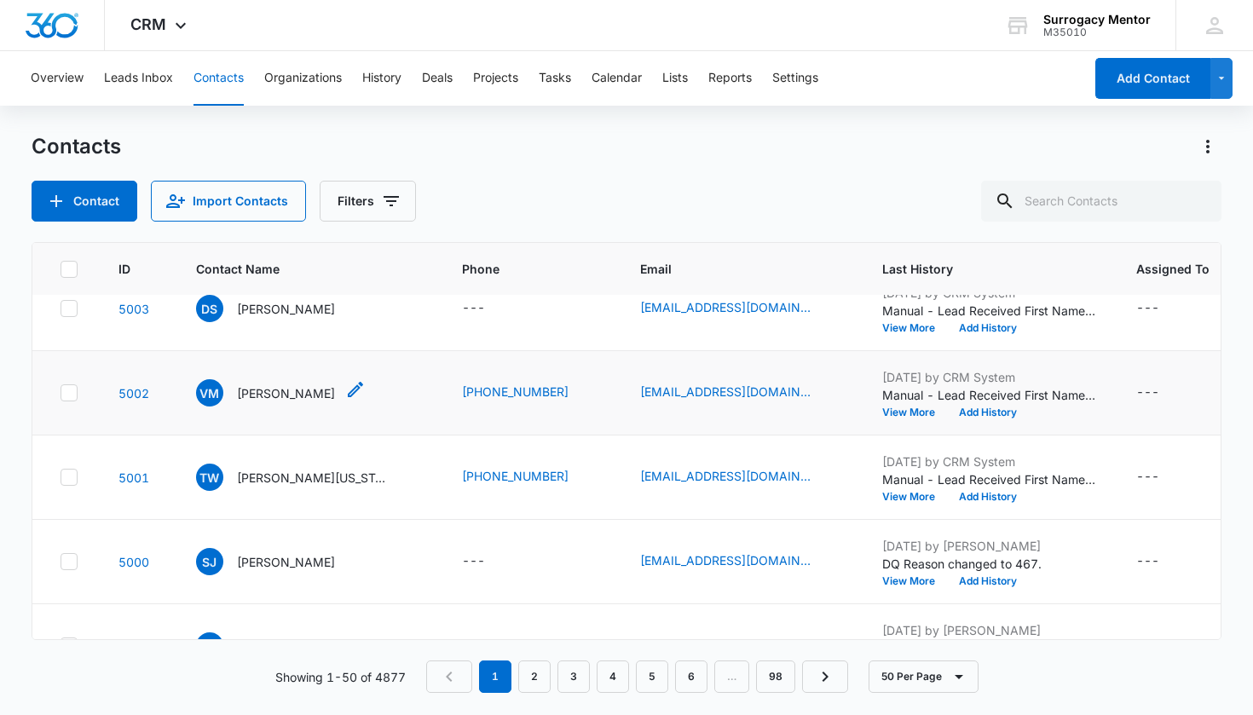
click at [271, 396] on p "[PERSON_NAME]" at bounding box center [286, 394] width 98 height 18
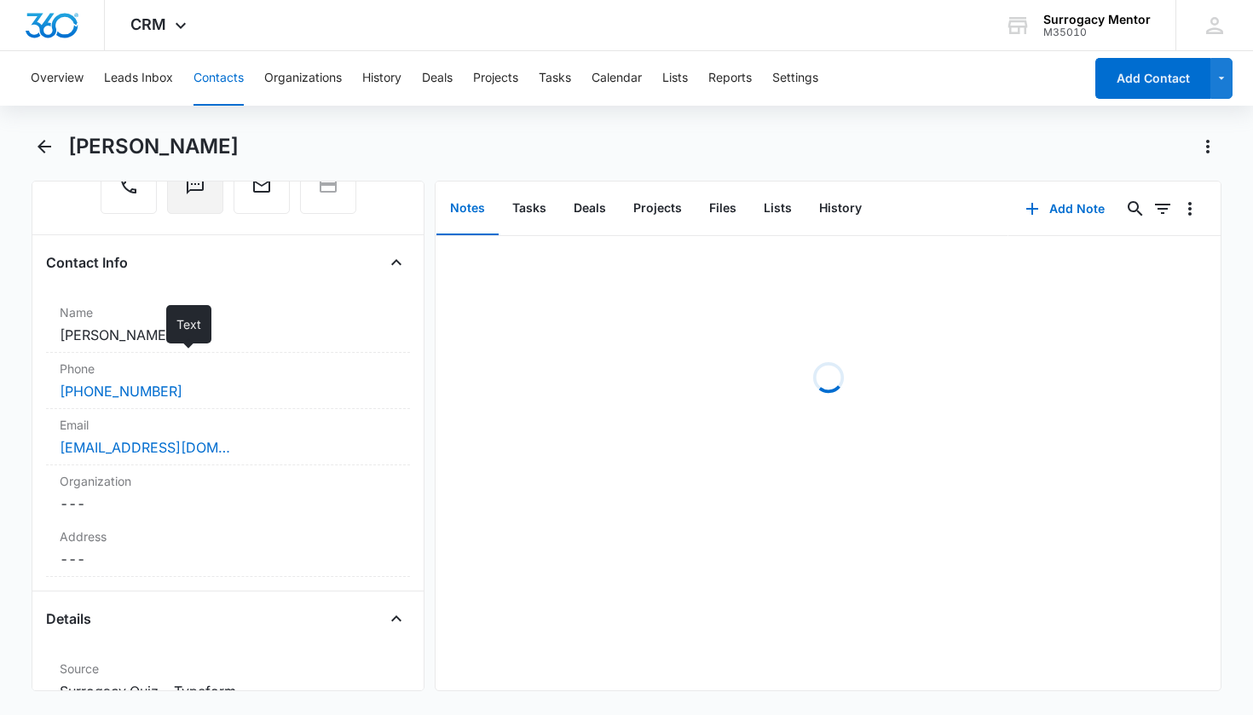
scroll to position [518, 0]
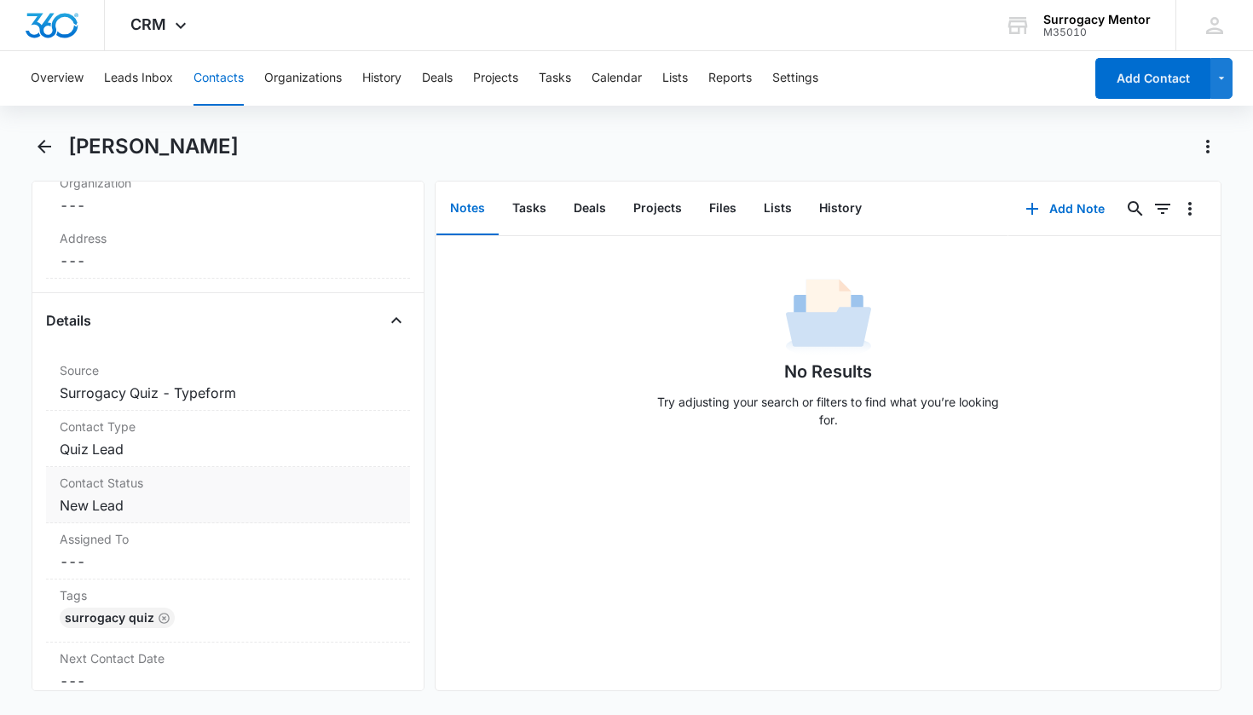
click at [105, 502] on dd "Cancel Save Changes New Lead" at bounding box center [229, 505] width 338 height 20
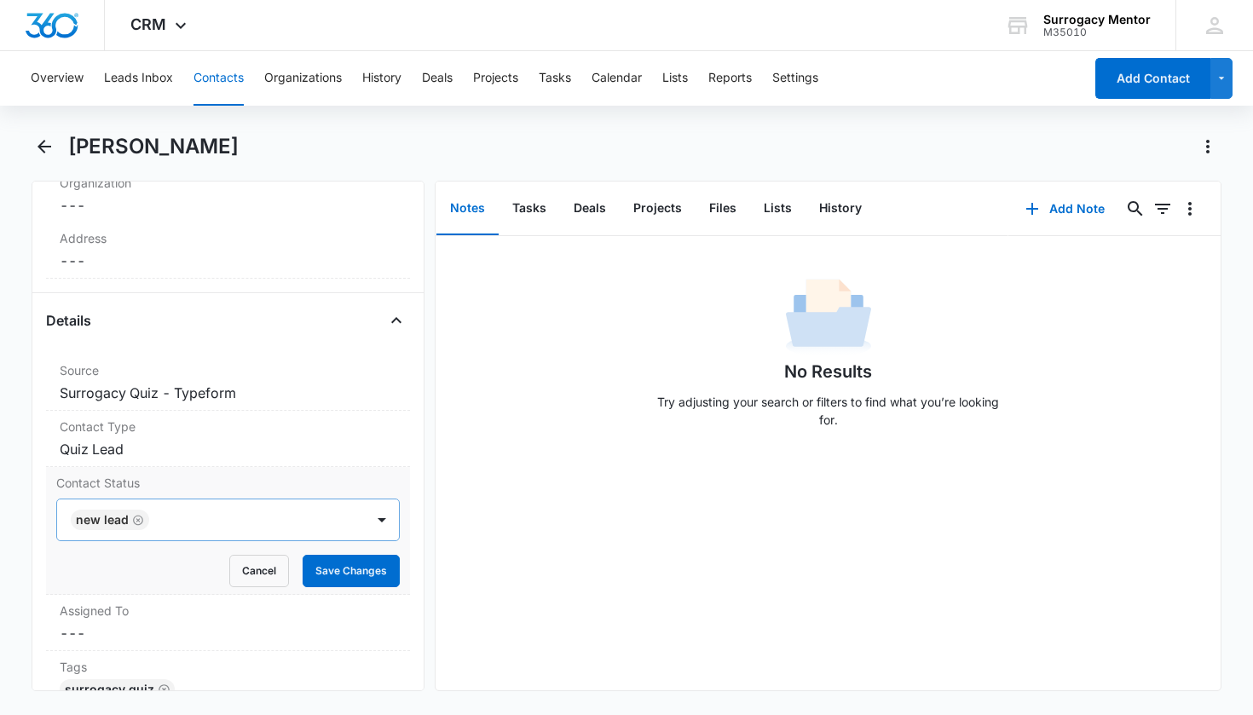
click at [135, 518] on icon "Remove New Lead" at bounding box center [138, 520] width 12 height 13
click at [141, 519] on div "Contact Status" at bounding box center [207, 520] width 271 height 20
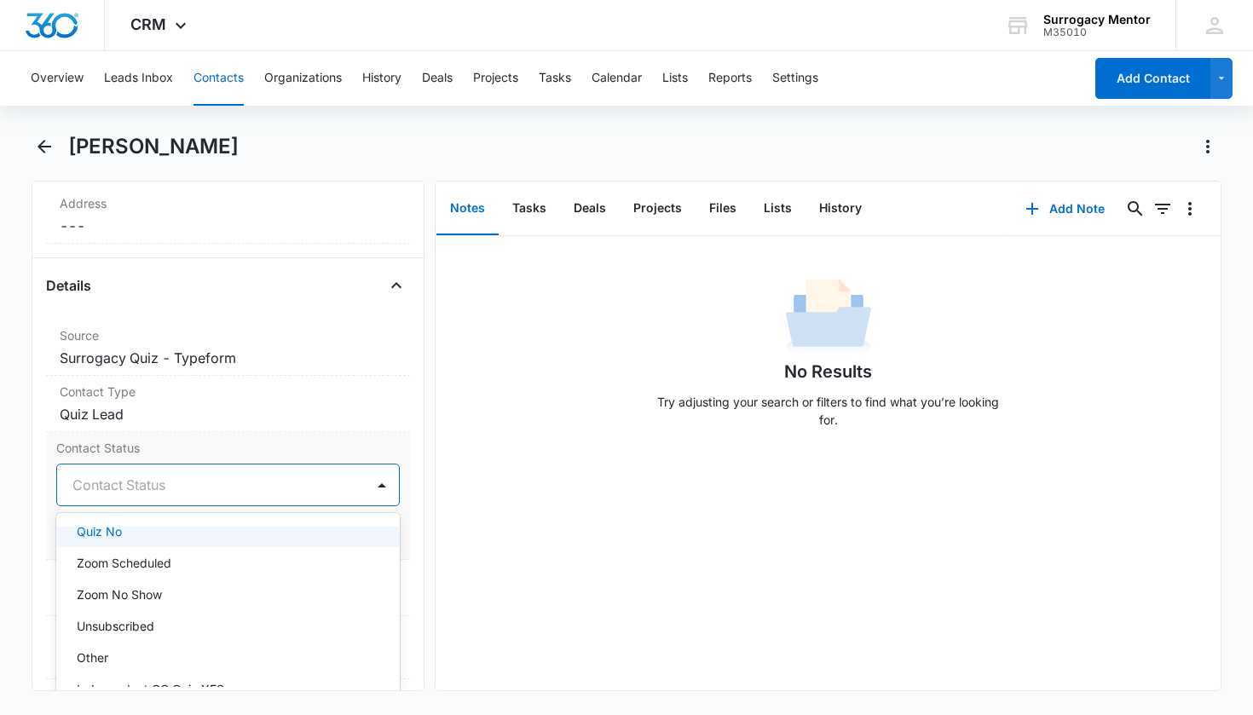
scroll to position [407, 0]
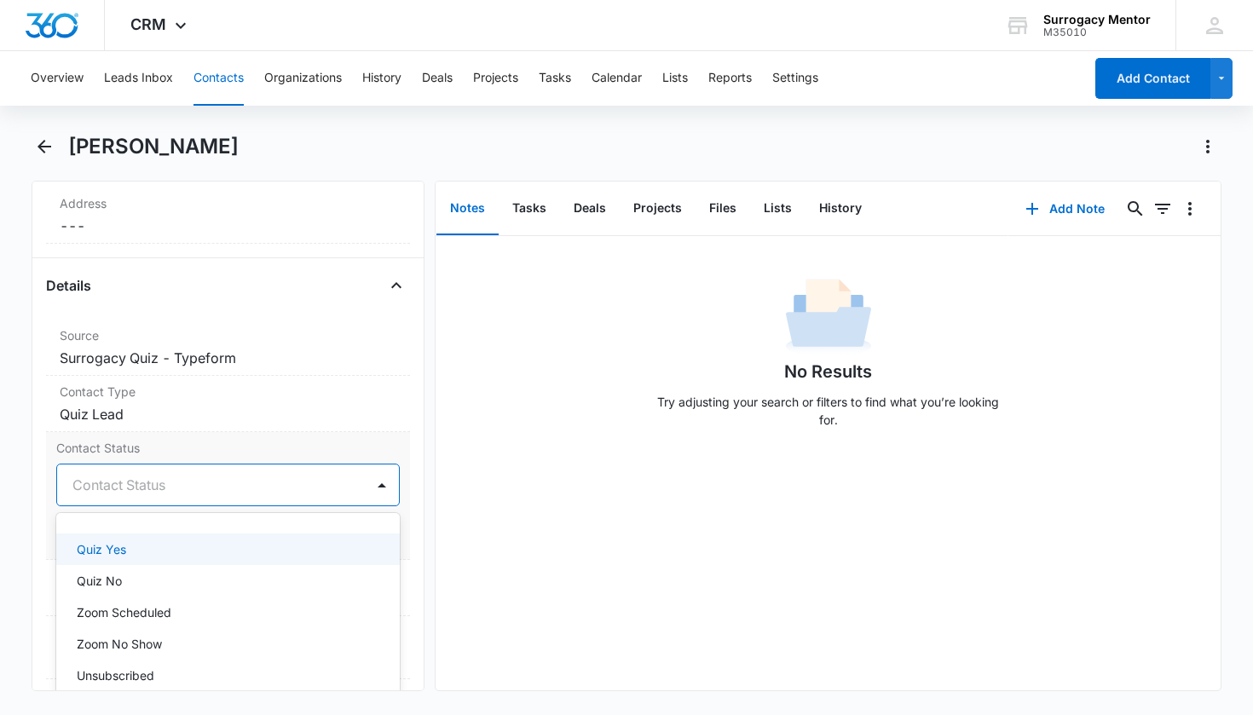
click at [138, 557] on div "Quiz Yes" at bounding box center [227, 550] width 300 height 18
click at [392, 507] on div "Contact Status option Quiz Yes, selected. On Hold, 13 of 25. 25 results availab…" at bounding box center [228, 496] width 365 height 128
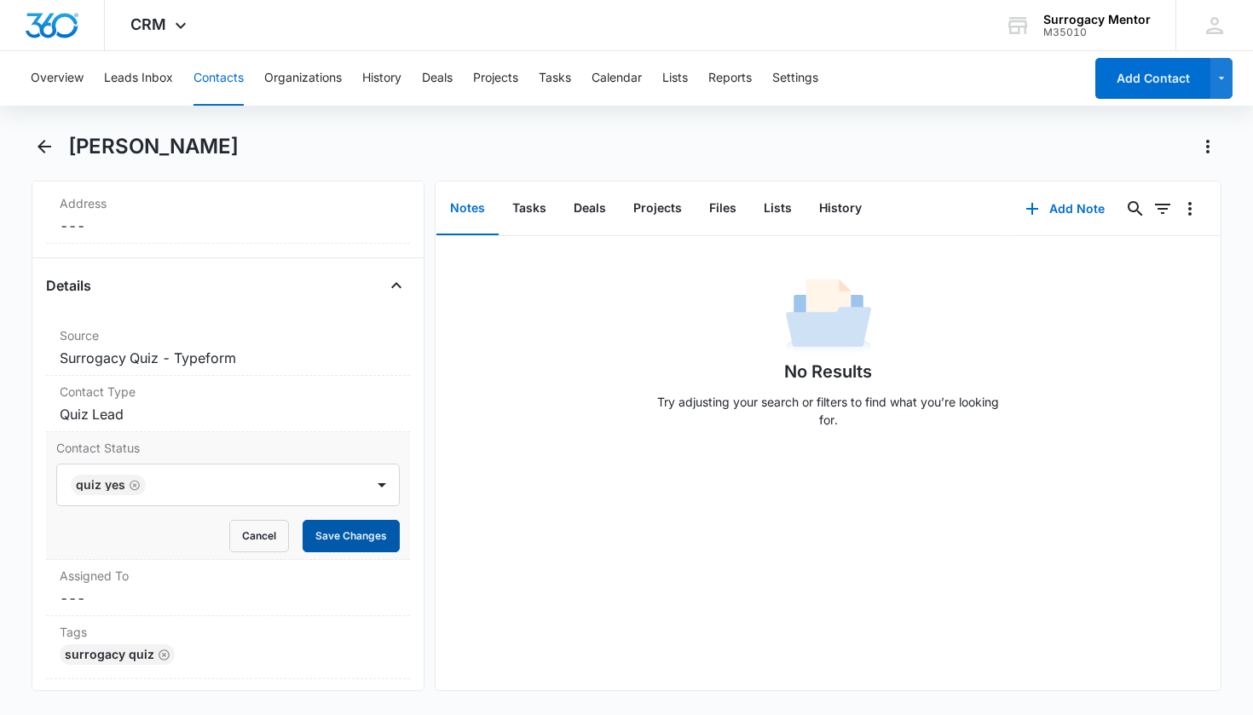
click at [368, 537] on button "Save Changes" at bounding box center [351, 536] width 97 height 32
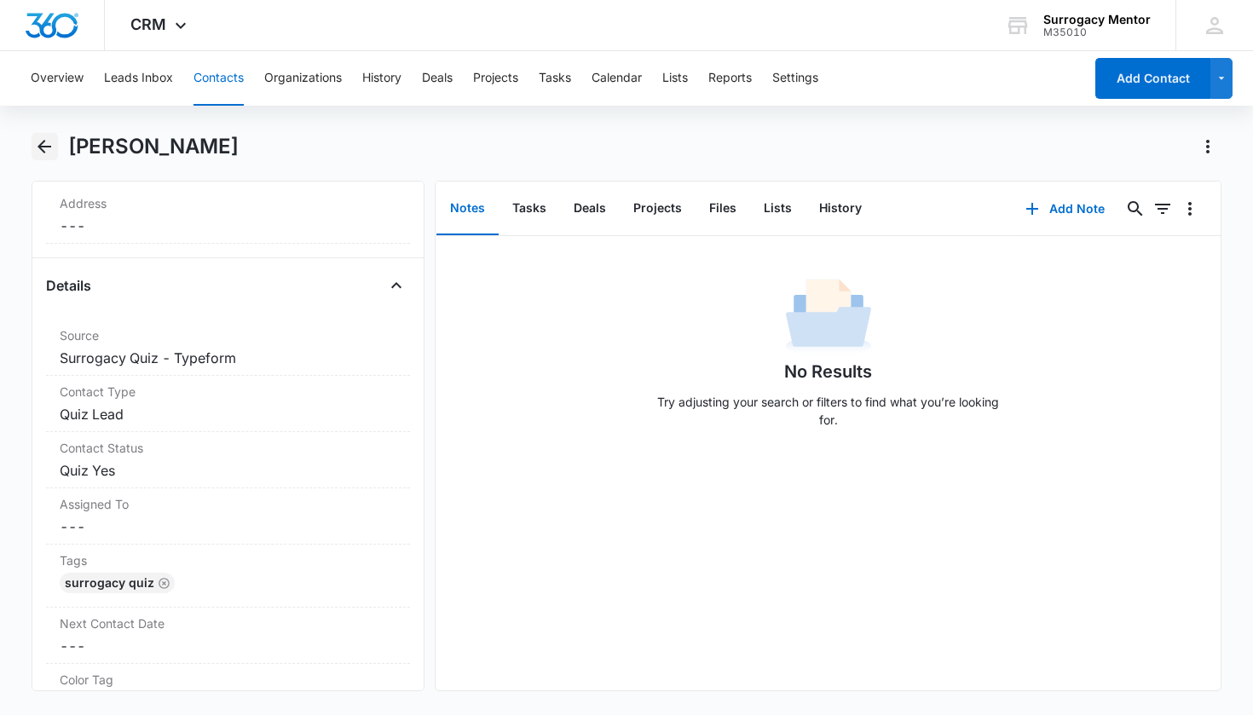
click at [45, 150] on icon "Back" at bounding box center [44, 146] width 20 height 20
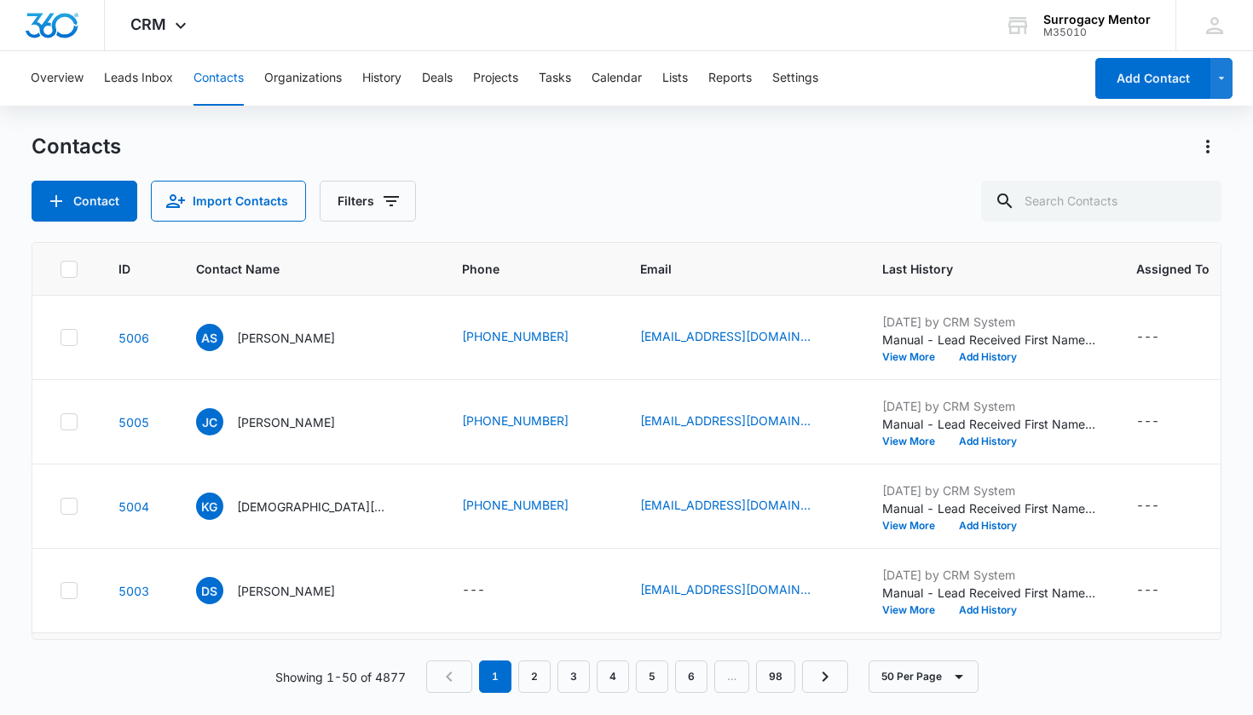
scroll to position [282, 0]
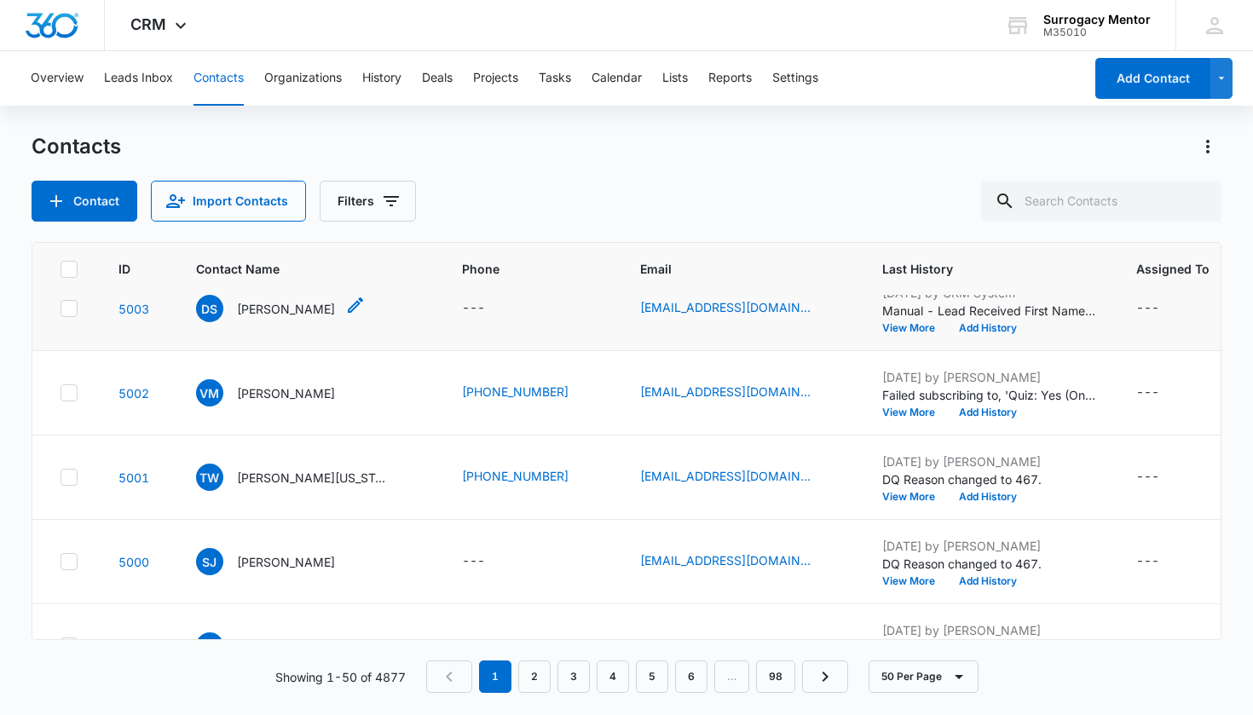
click at [274, 311] on p "[PERSON_NAME]" at bounding box center [286, 309] width 98 height 18
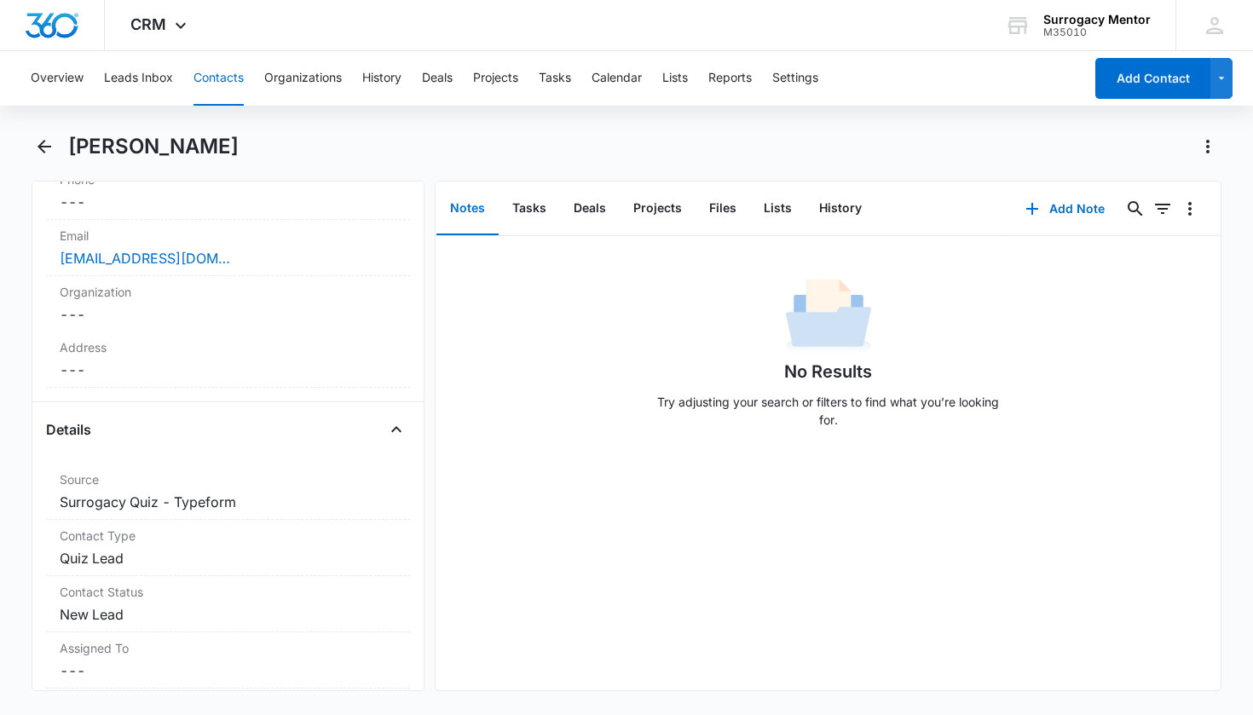
scroll to position [526, 0]
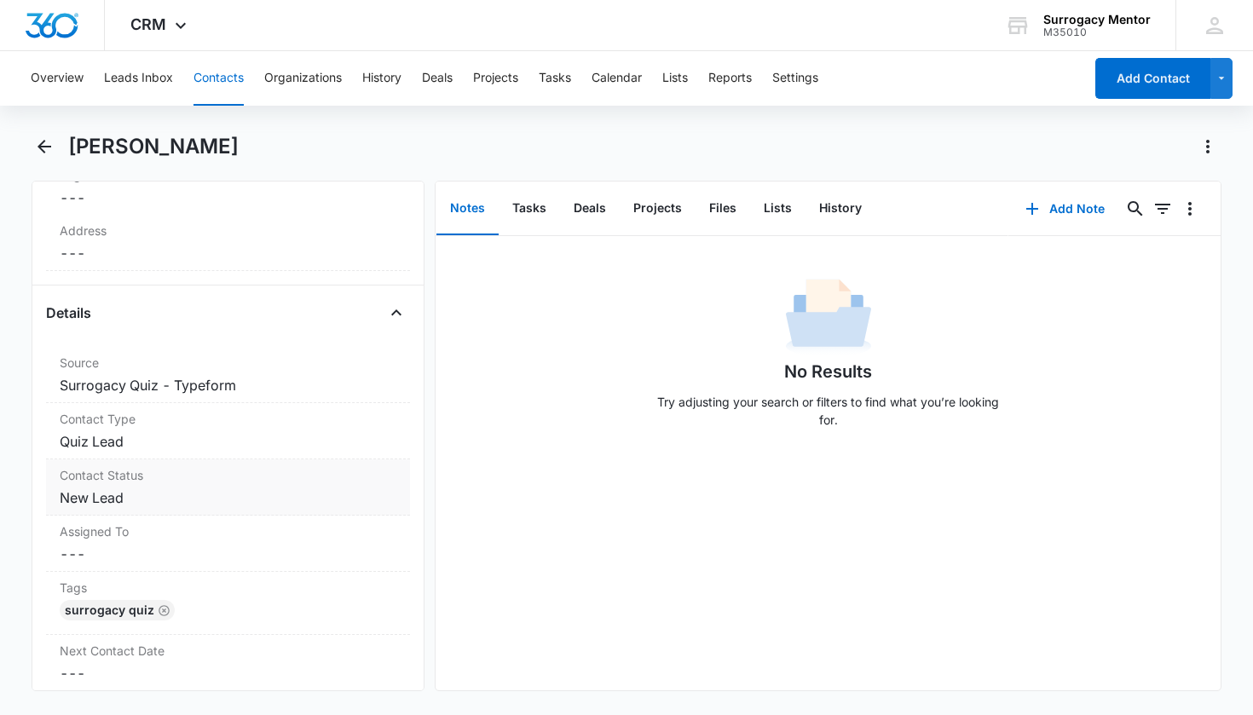
click at [107, 493] on dd "Cancel Save Changes New Lead" at bounding box center [229, 498] width 338 height 20
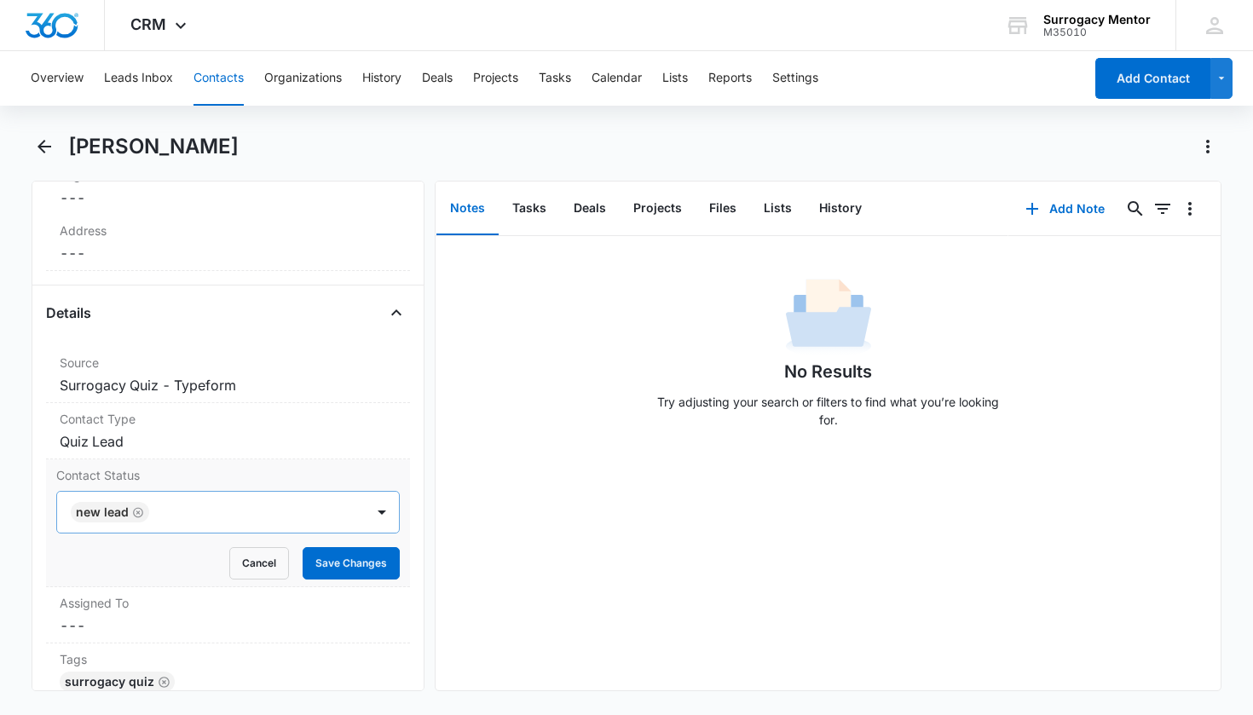
click at [138, 512] on icon "Remove New Lead" at bounding box center [138, 512] width 10 height 10
click at [157, 512] on div "Contact Status" at bounding box center [207, 512] width 271 height 20
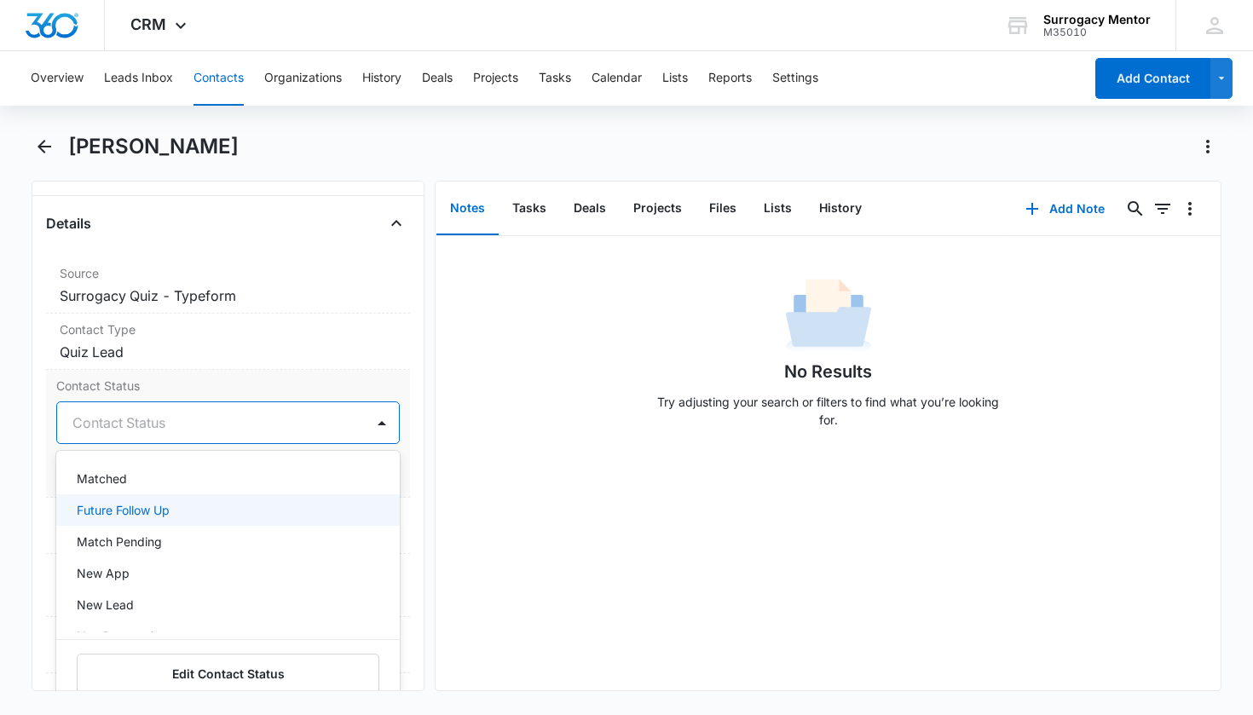
scroll to position [292, 0]
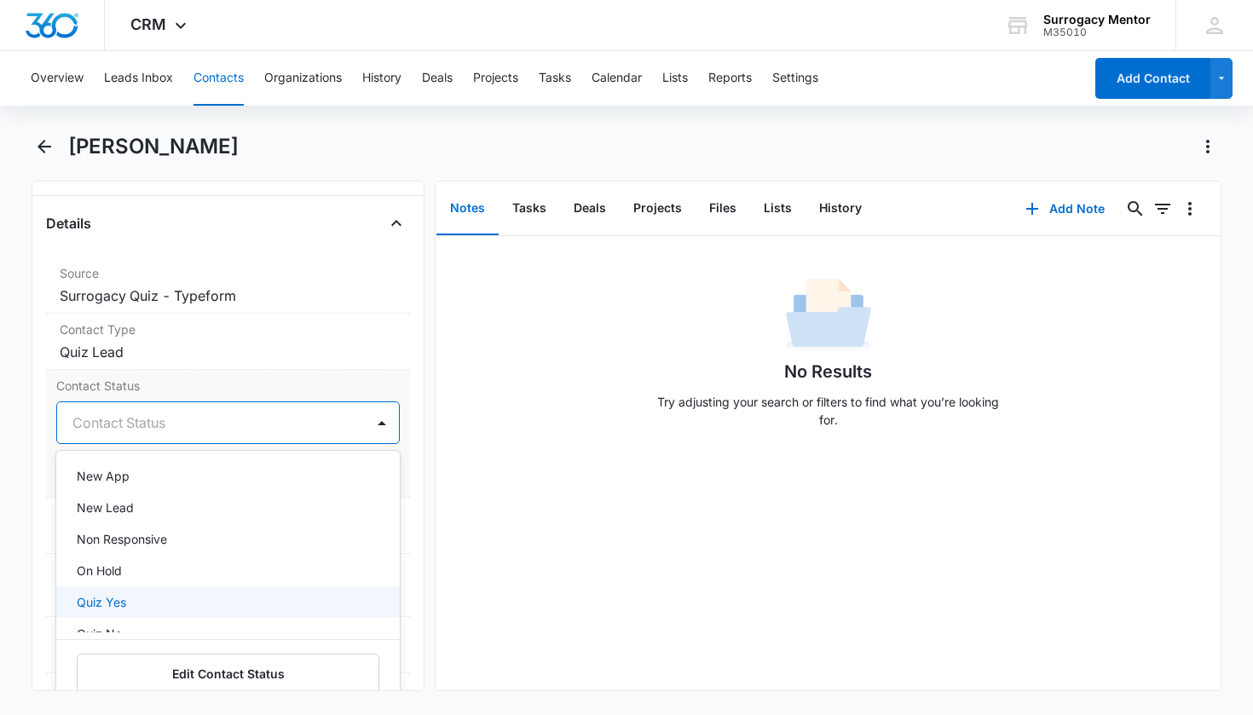
click at [136, 608] on div "Quiz Yes" at bounding box center [227, 602] width 300 height 18
click at [397, 497] on div "Contact Status option Quiz Yes, selected. New Lead, 11 of 25. 25 results availa…" at bounding box center [228, 434] width 365 height 128
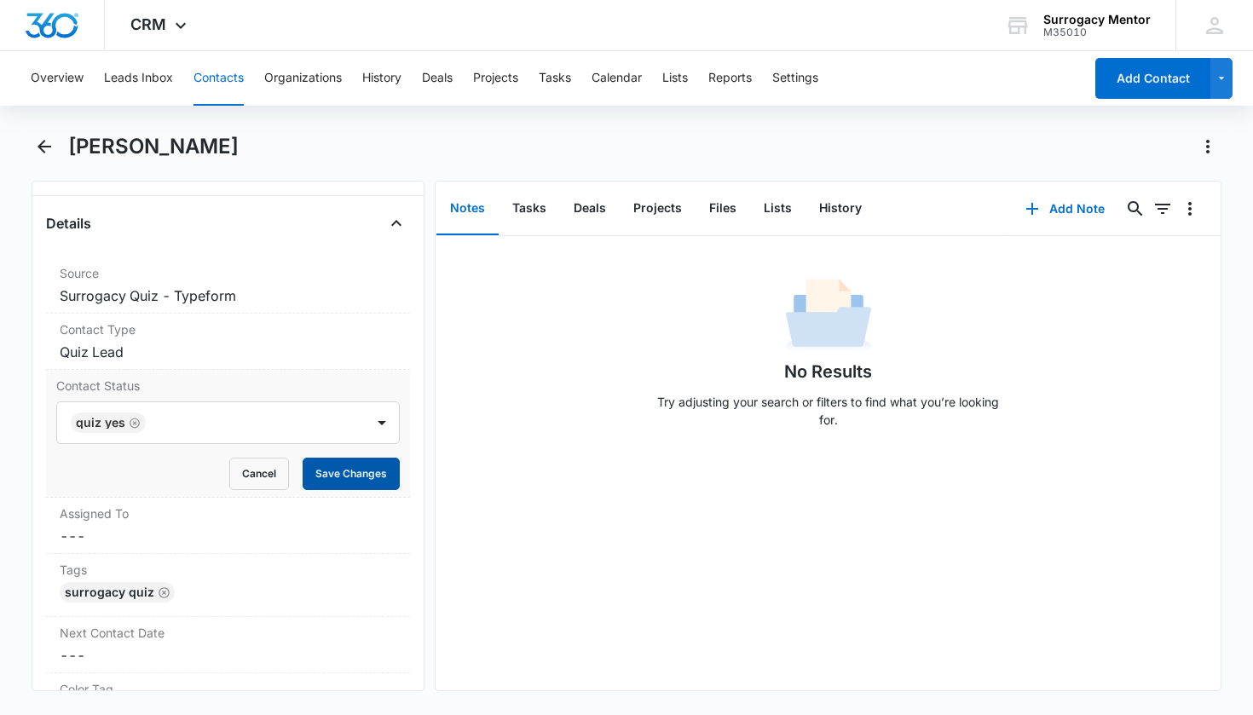
click at [374, 482] on button "Save Changes" at bounding box center [351, 474] width 97 height 32
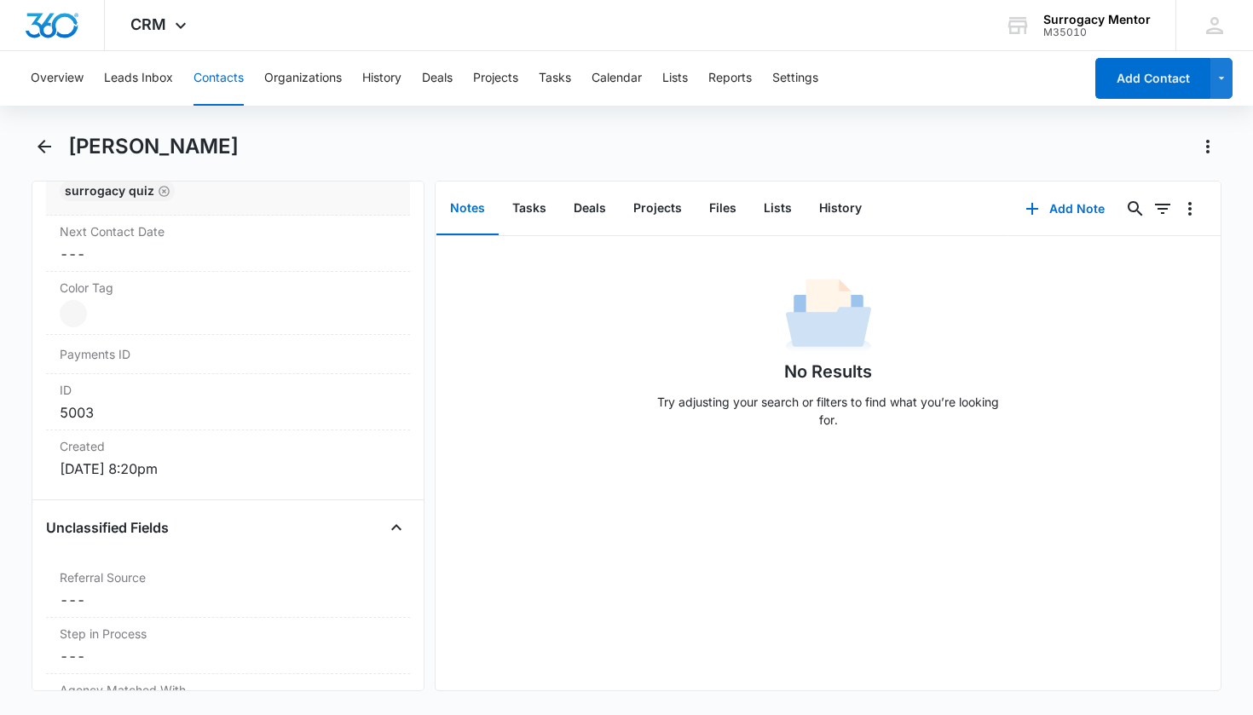
scroll to position [1058, 0]
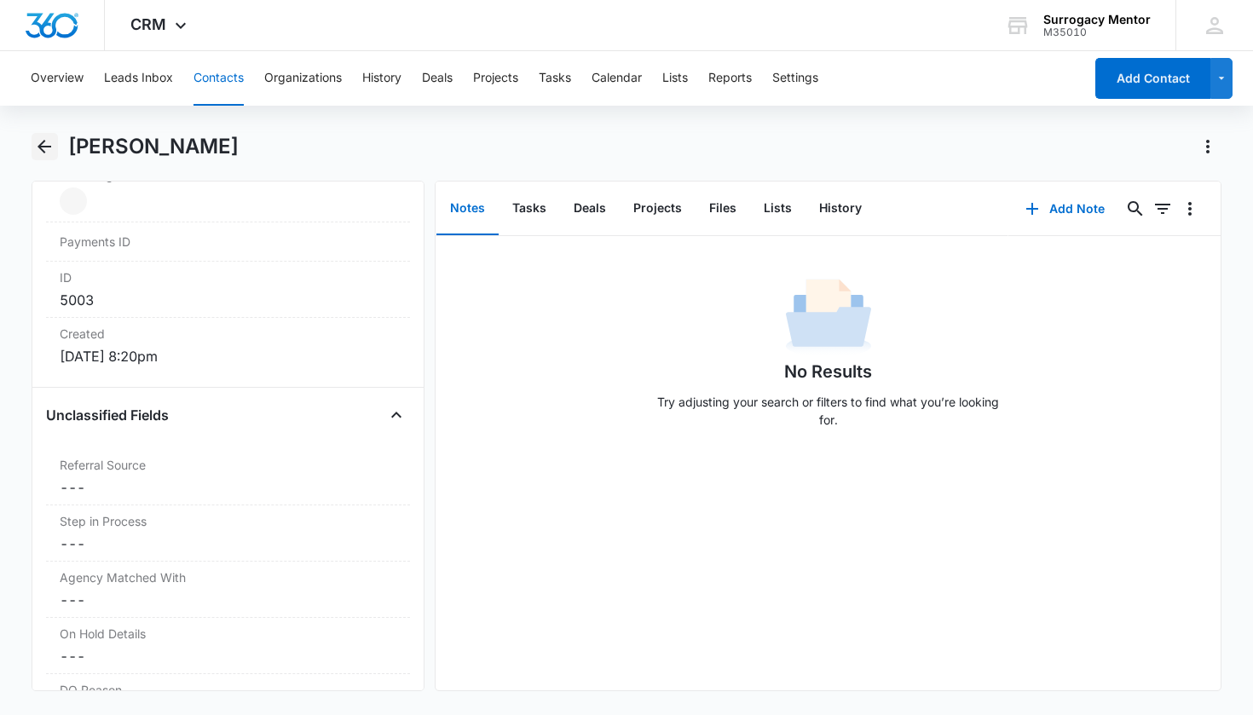
click at [51, 151] on icon "Back" at bounding box center [44, 146] width 20 height 20
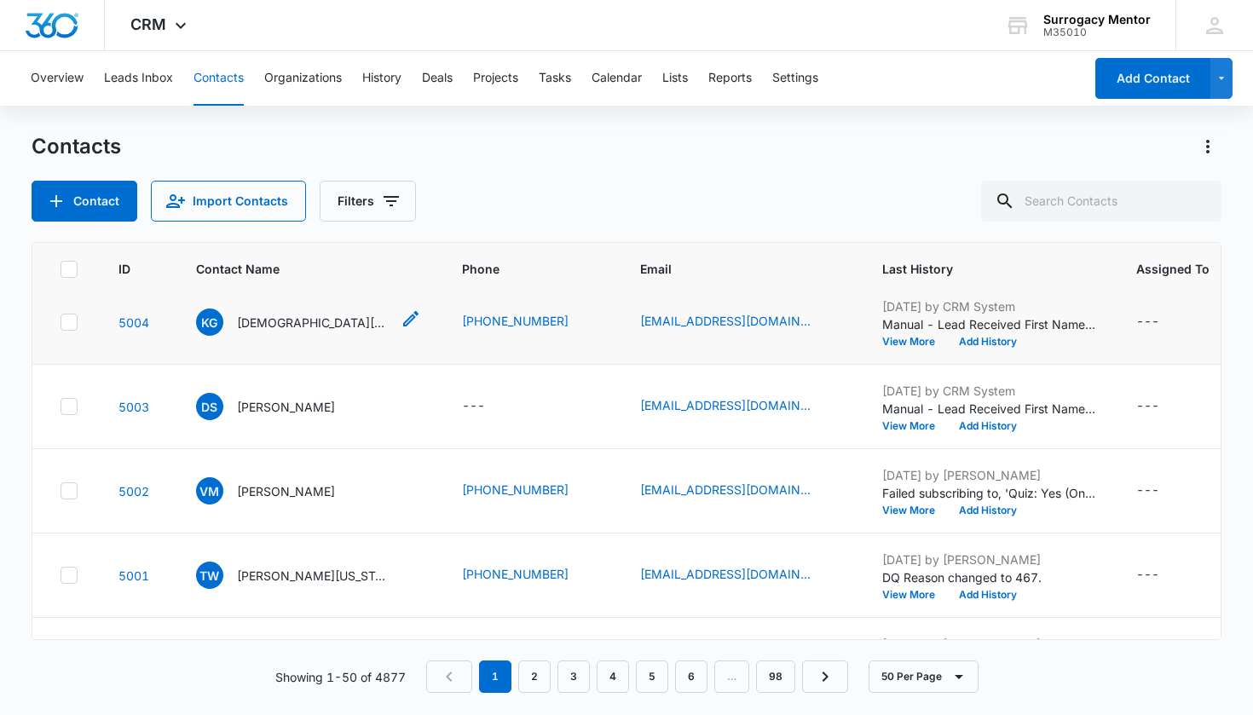
scroll to position [113, 0]
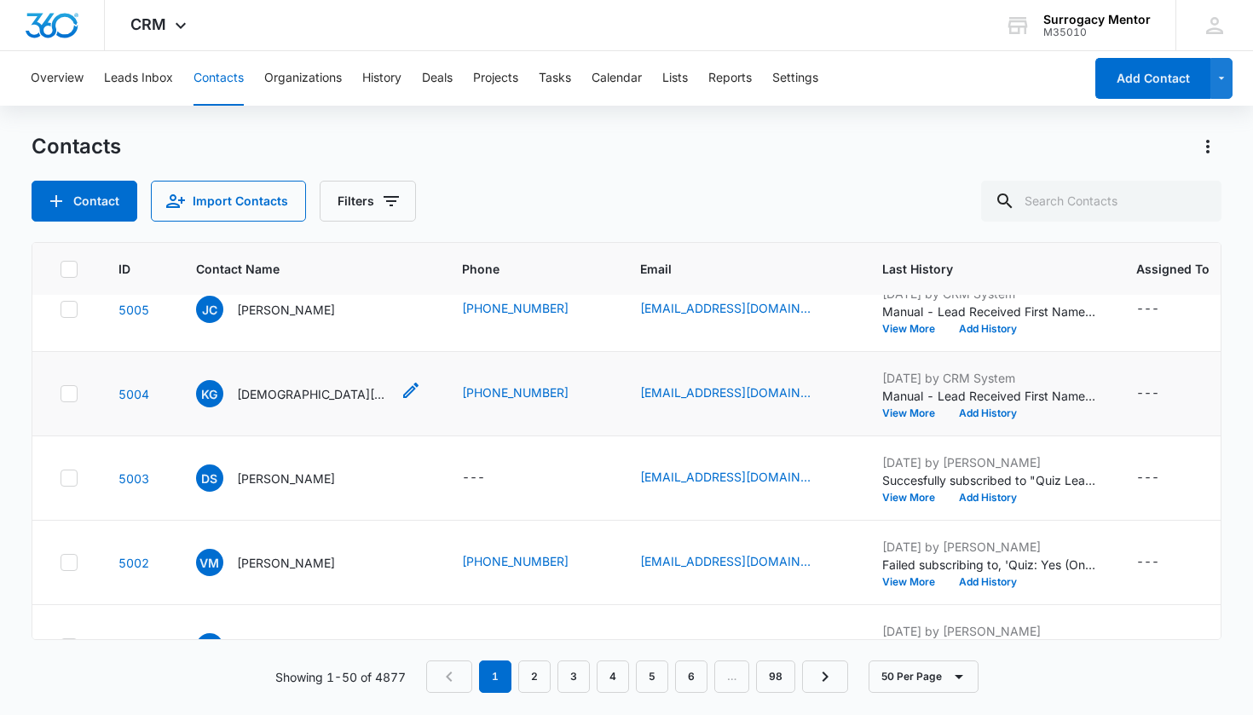
click at [280, 399] on p "[DEMOGRAPHIC_DATA][PERSON_NAME]" at bounding box center [313, 394] width 153 height 18
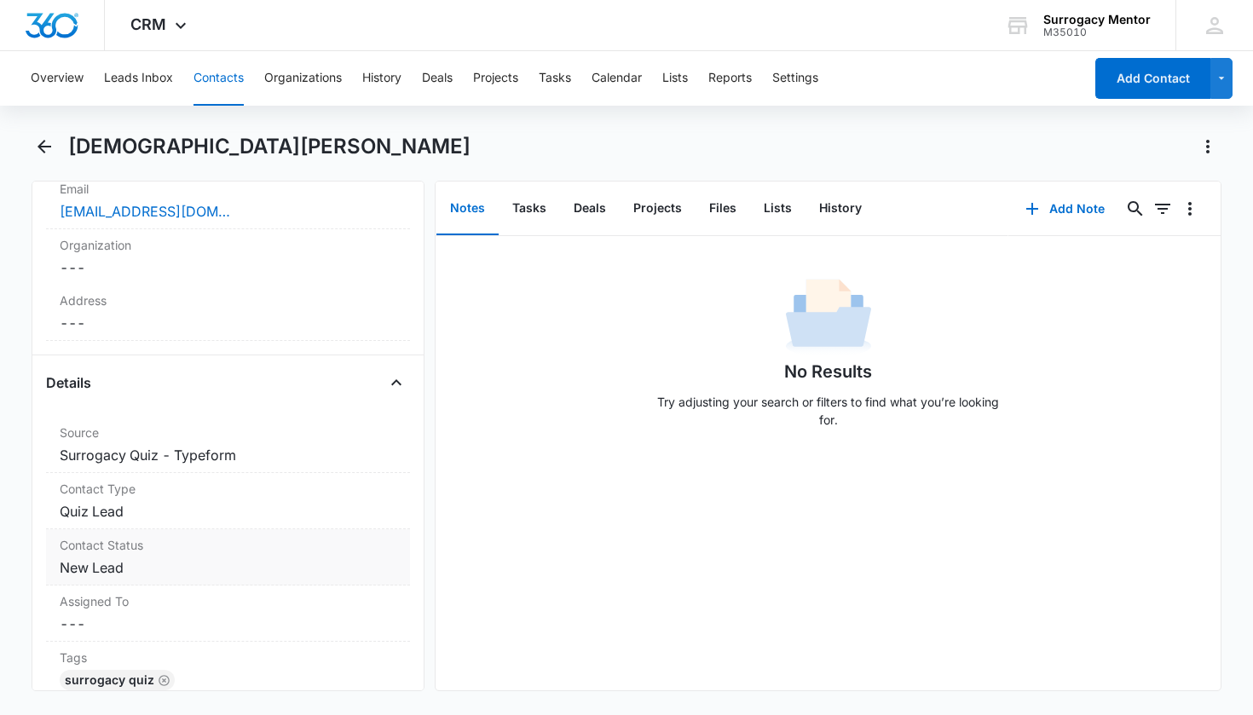
scroll to position [547, 0]
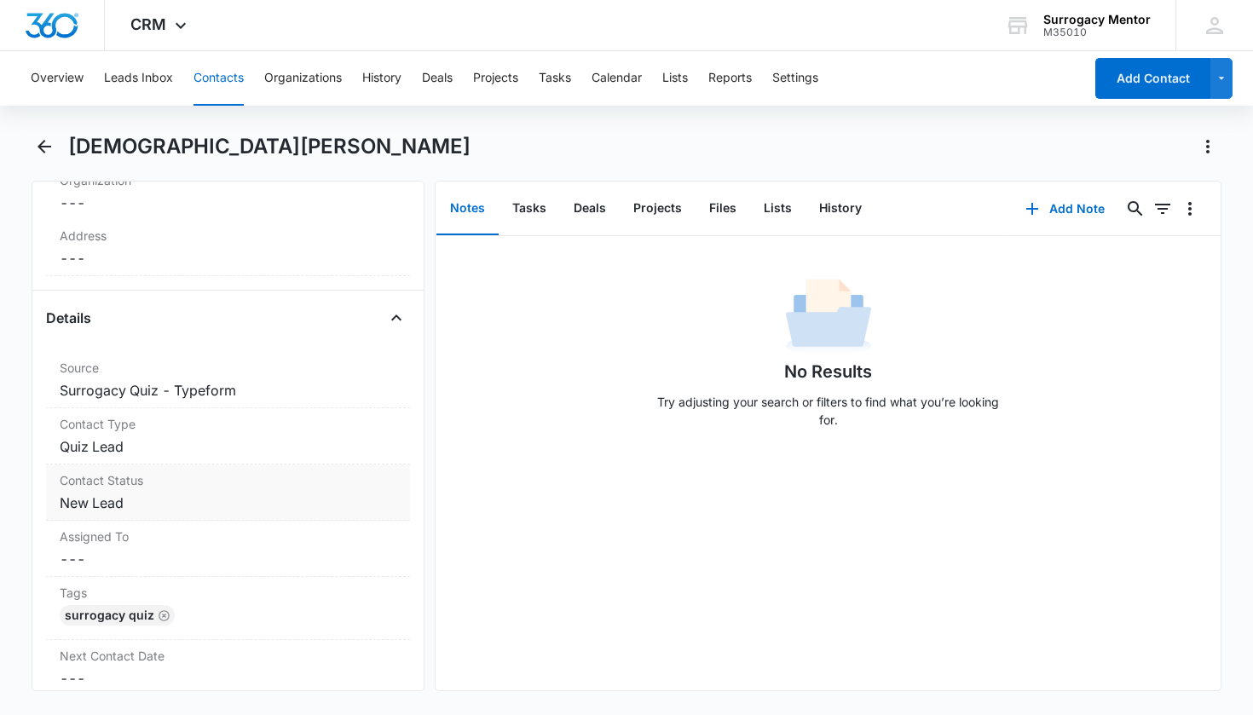
click at [125, 493] on dd "Cancel Save Changes New Lead" at bounding box center [229, 503] width 338 height 20
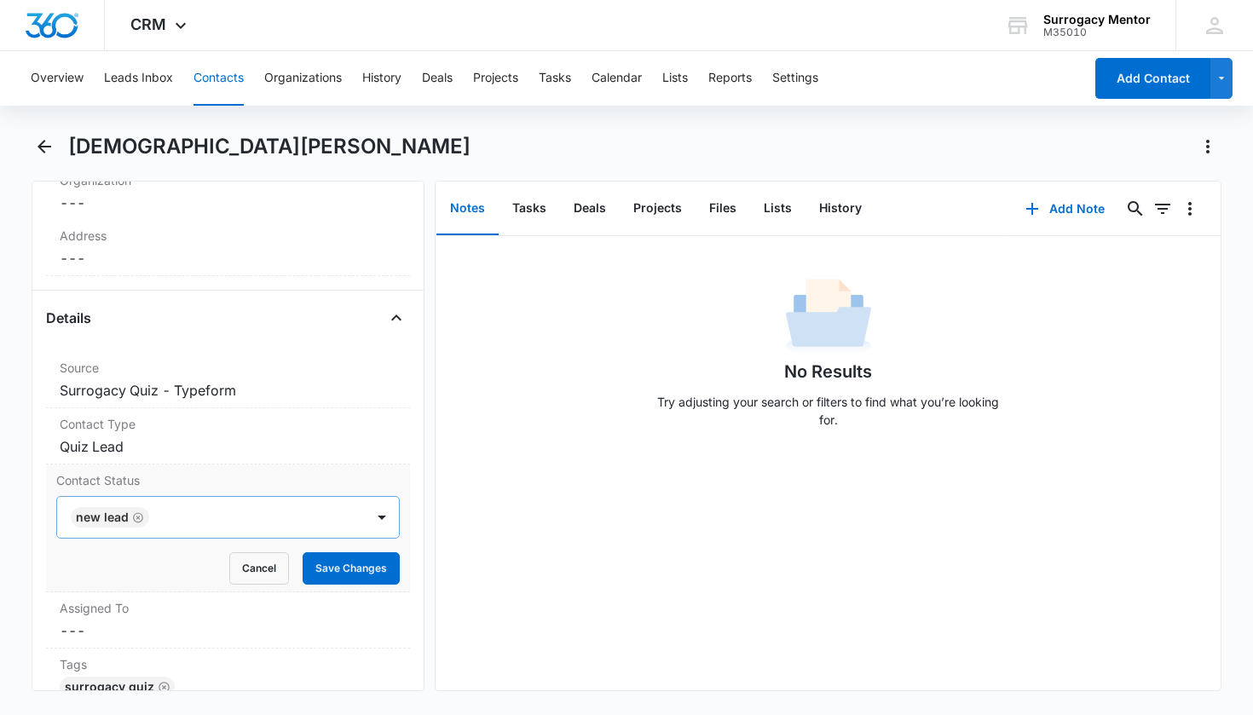
click at [136, 512] on icon "Remove New Lead" at bounding box center [138, 518] width 12 height 13
click at [140, 507] on div "Contact Status" at bounding box center [207, 517] width 271 height 20
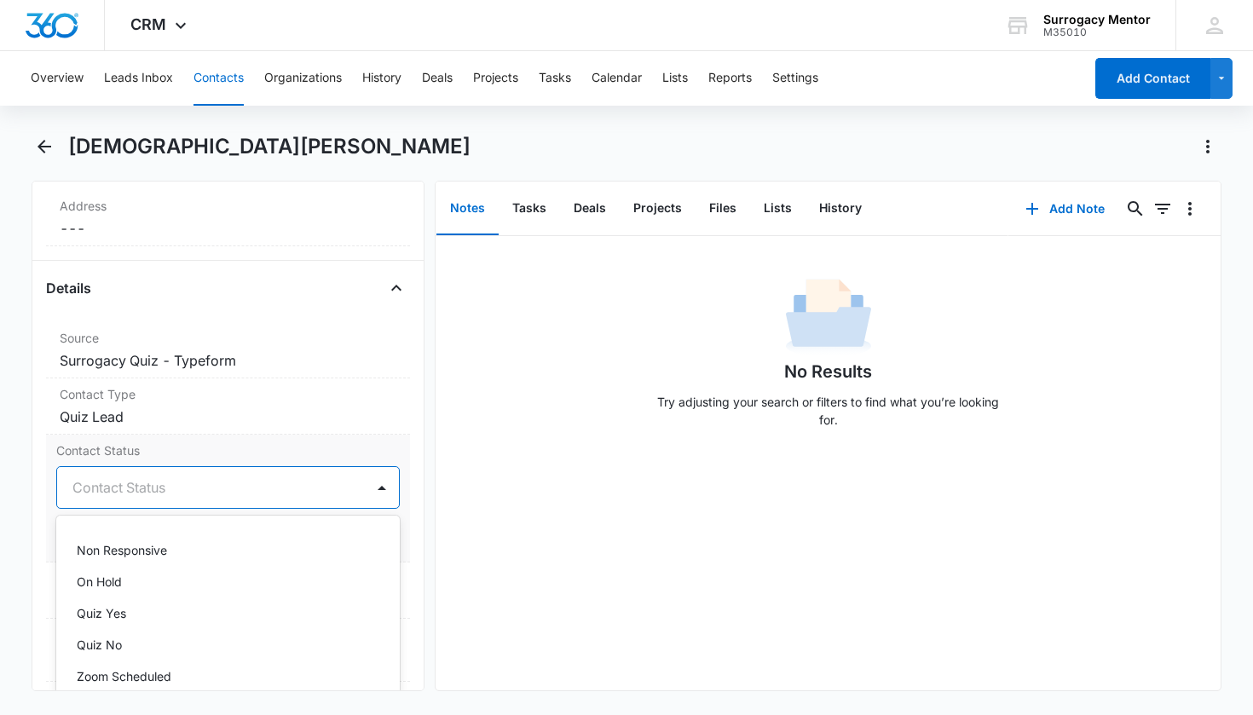
scroll to position [349, 0]
click at [139, 601] on div "Quiz Yes" at bounding box center [227, 610] width 300 height 18
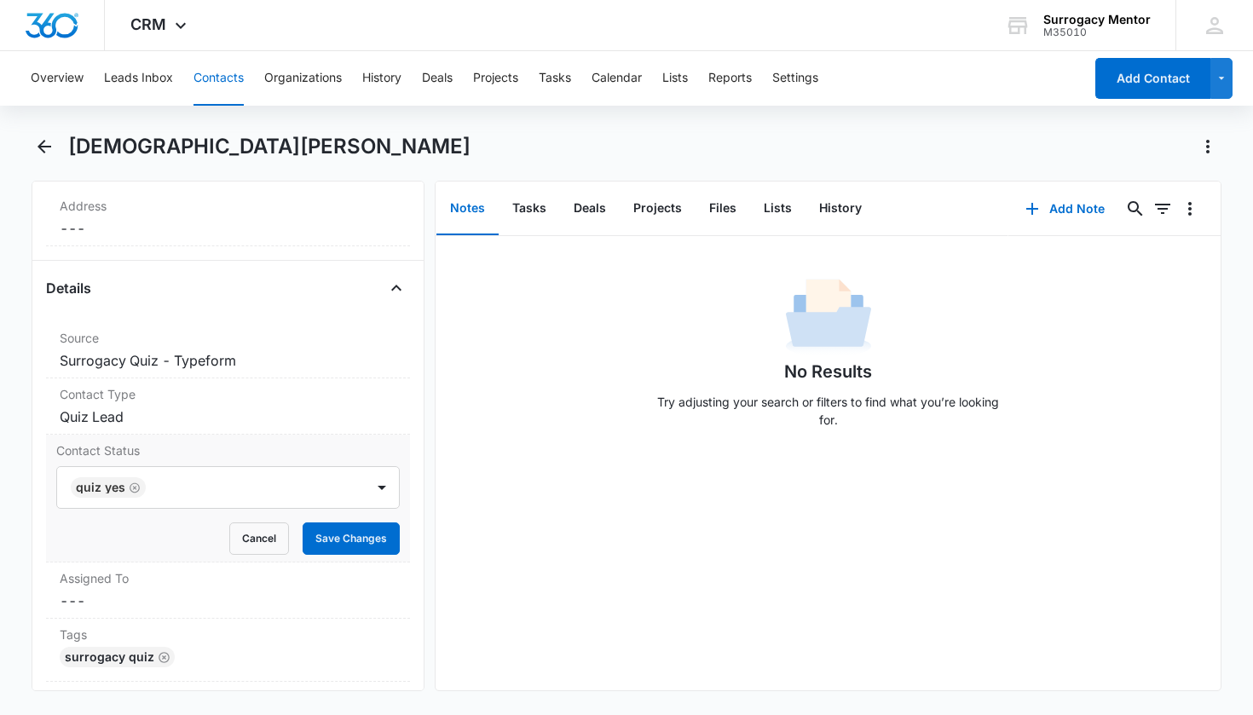
click at [392, 495] on div "Contact Status Quiz Yes Cancel Save Changes" at bounding box center [228, 499] width 365 height 128
click at [367, 523] on button "Save Changes" at bounding box center [351, 539] width 97 height 32
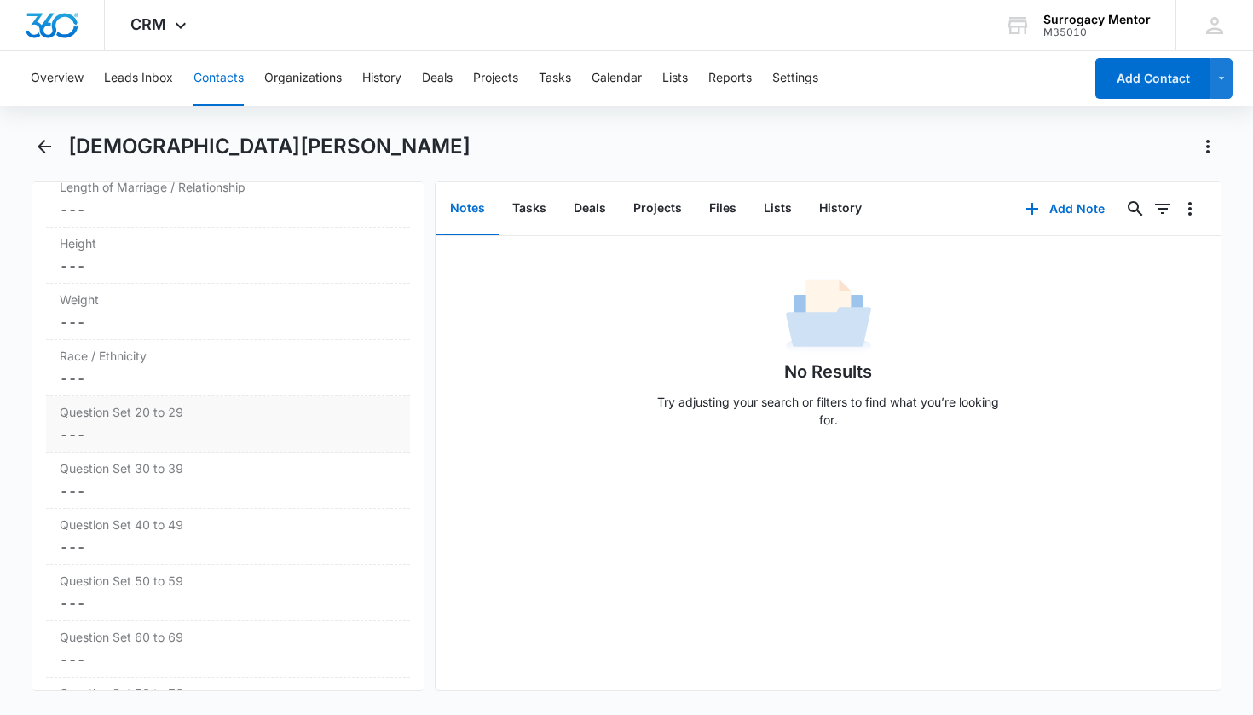
scroll to position [3625, 0]
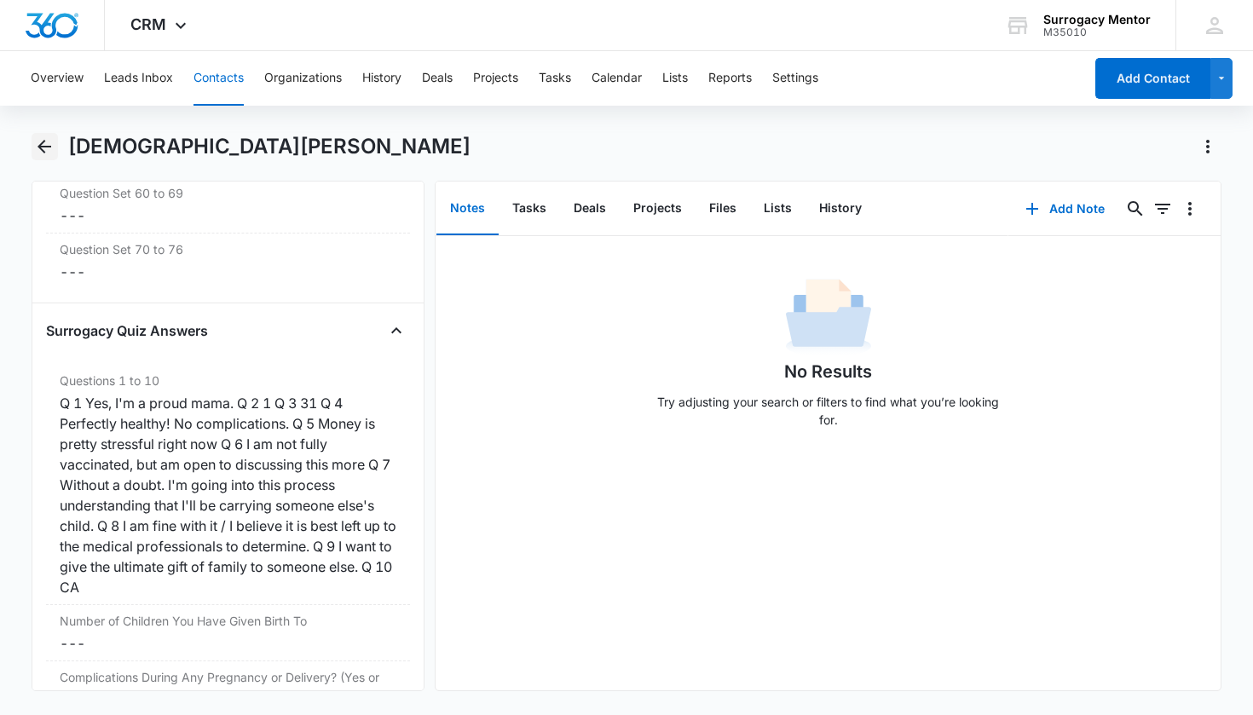
click at [43, 148] on icon "Back" at bounding box center [44, 146] width 20 height 20
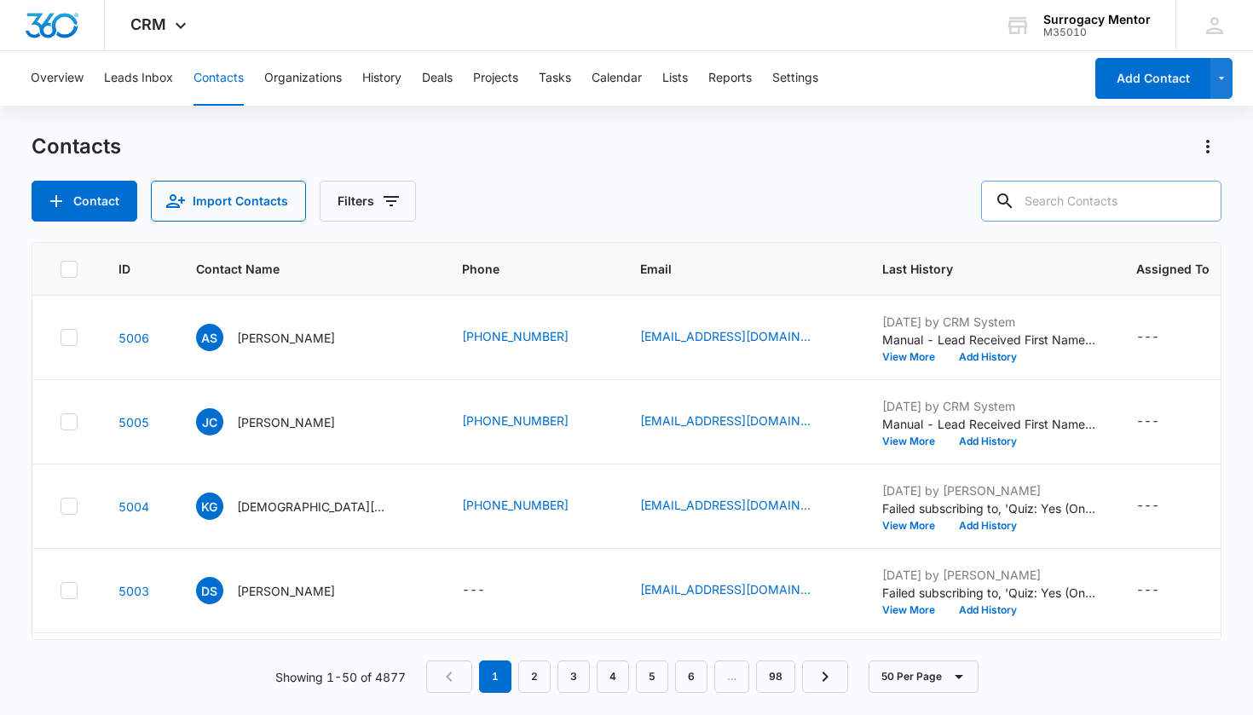
click at [1033, 209] on input "text" at bounding box center [1101, 201] width 240 height 41
type input "bell"
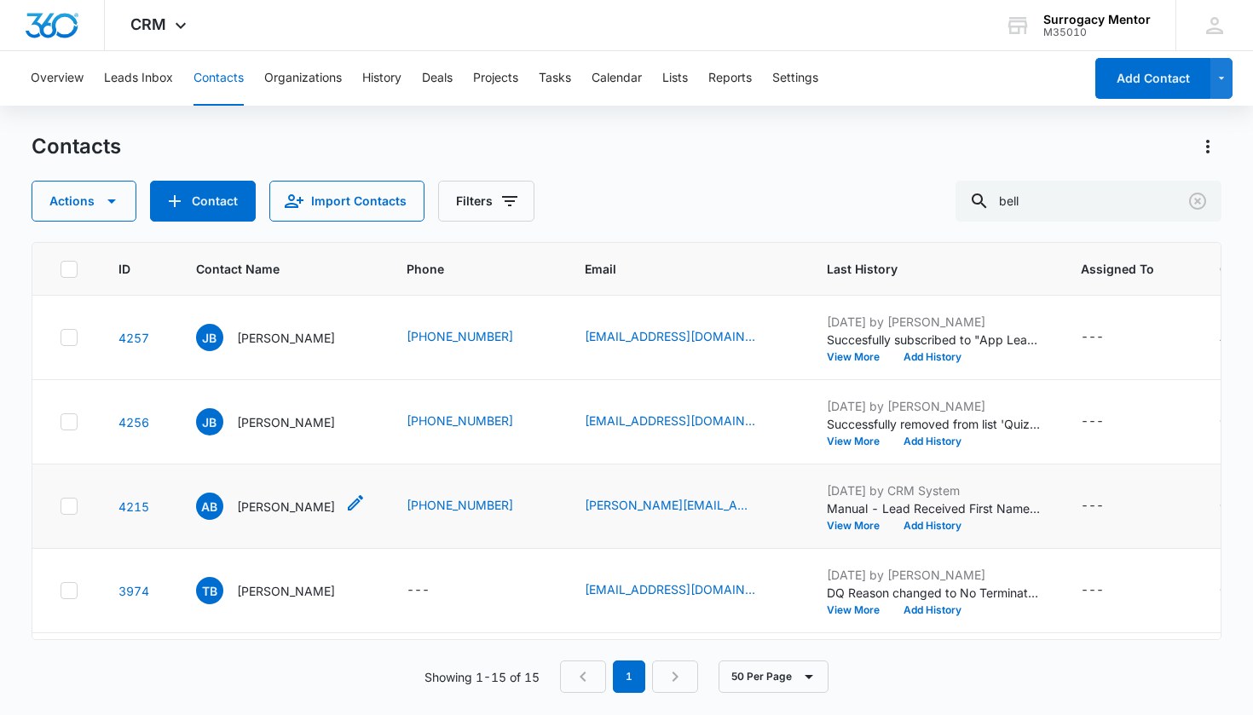
click at [252, 516] on p "[PERSON_NAME]" at bounding box center [286, 507] width 98 height 18
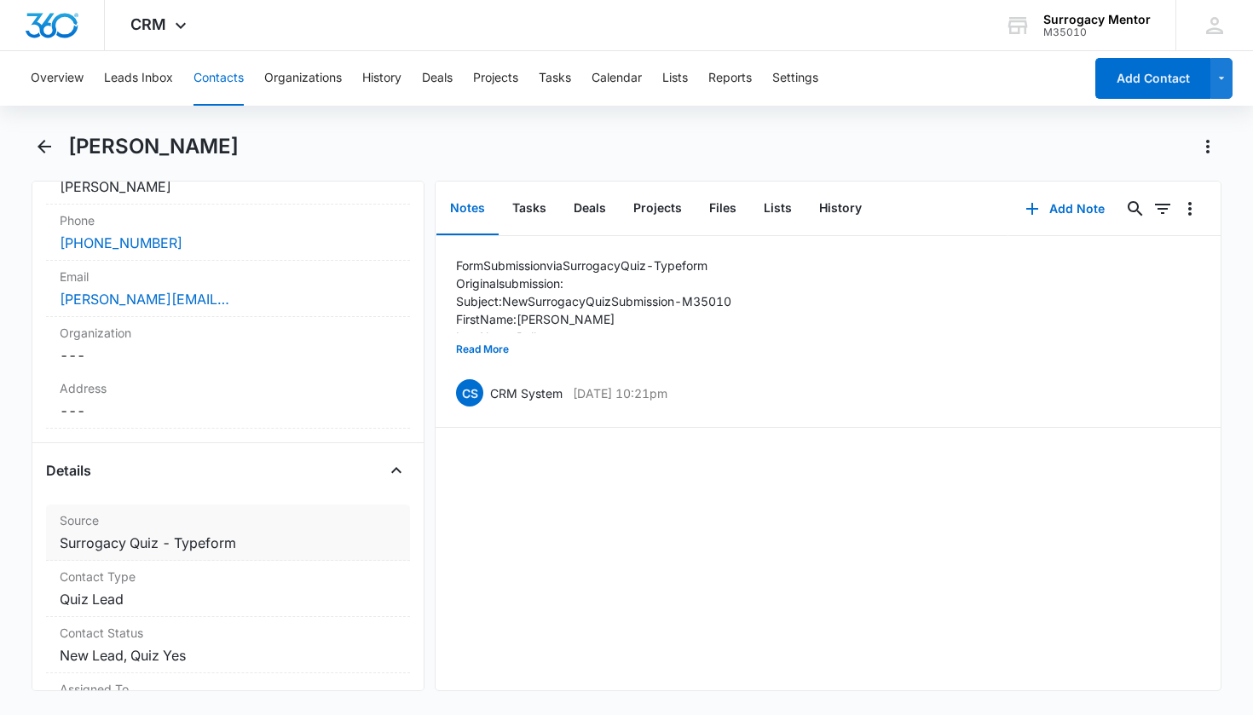
scroll to position [430, 0]
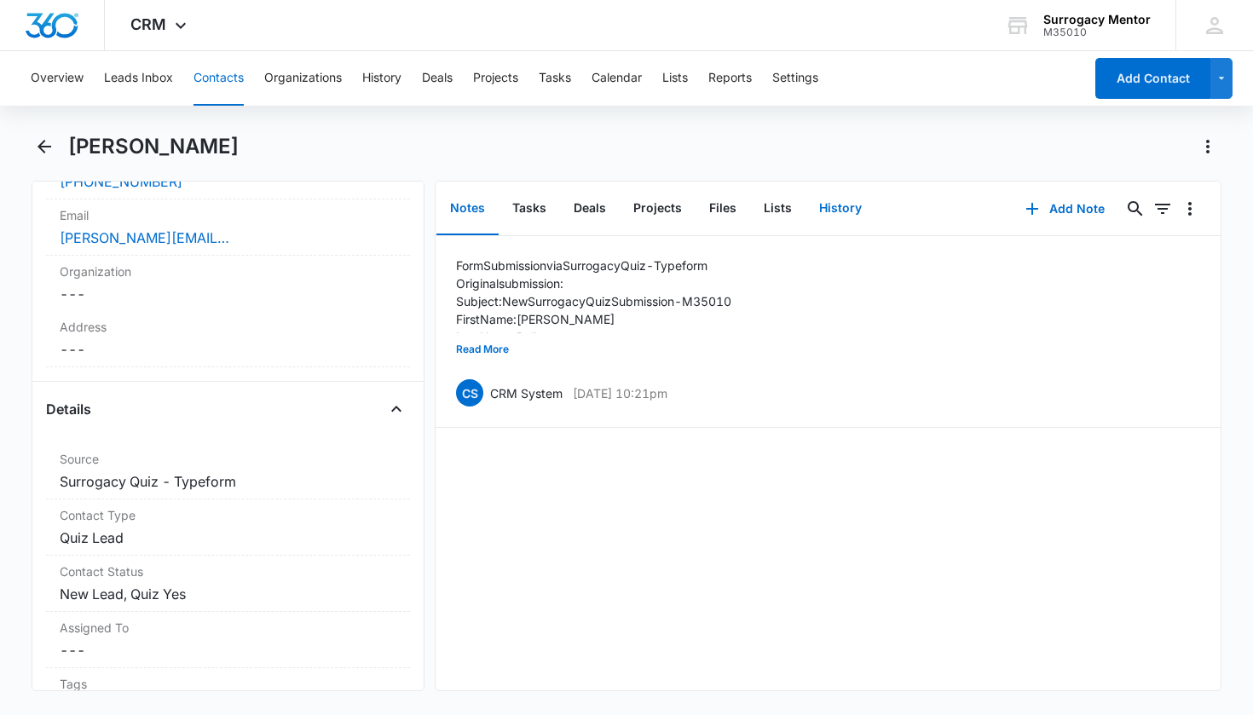
click at [843, 209] on button "History" at bounding box center [841, 208] width 70 height 53
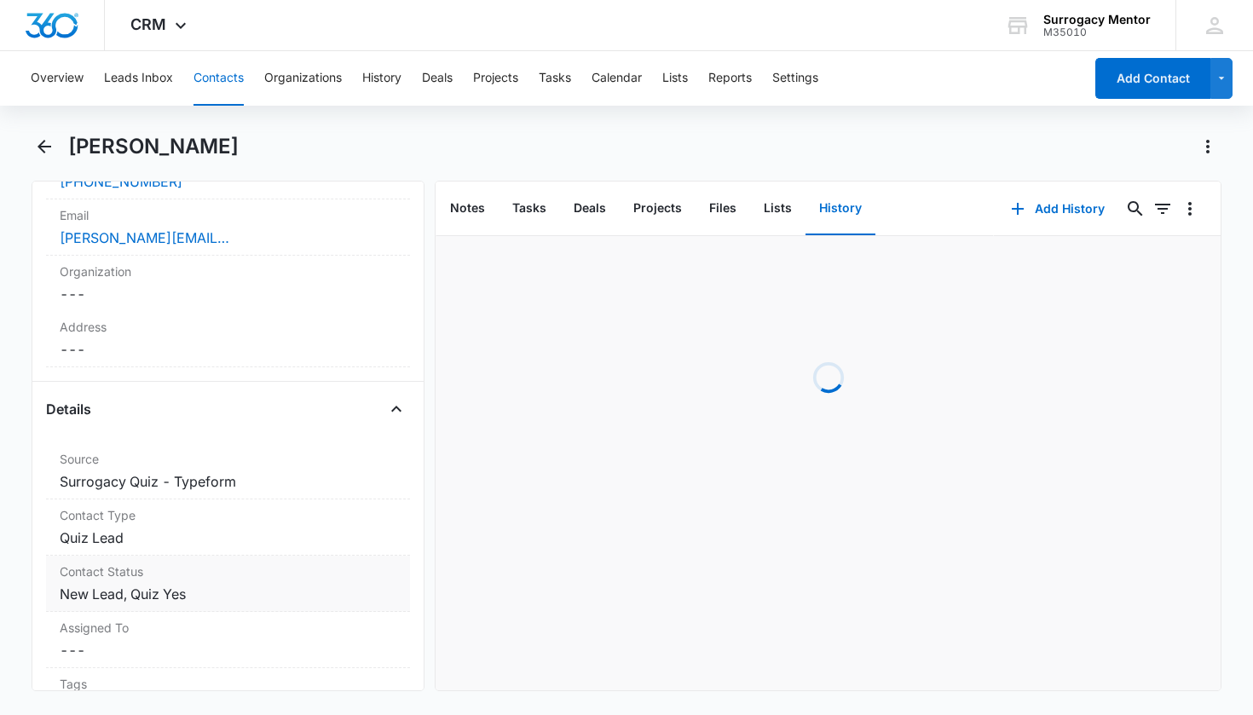
click at [101, 600] on dd "Cancel Save Changes New Lead, Quiz Yes" at bounding box center [229, 594] width 338 height 20
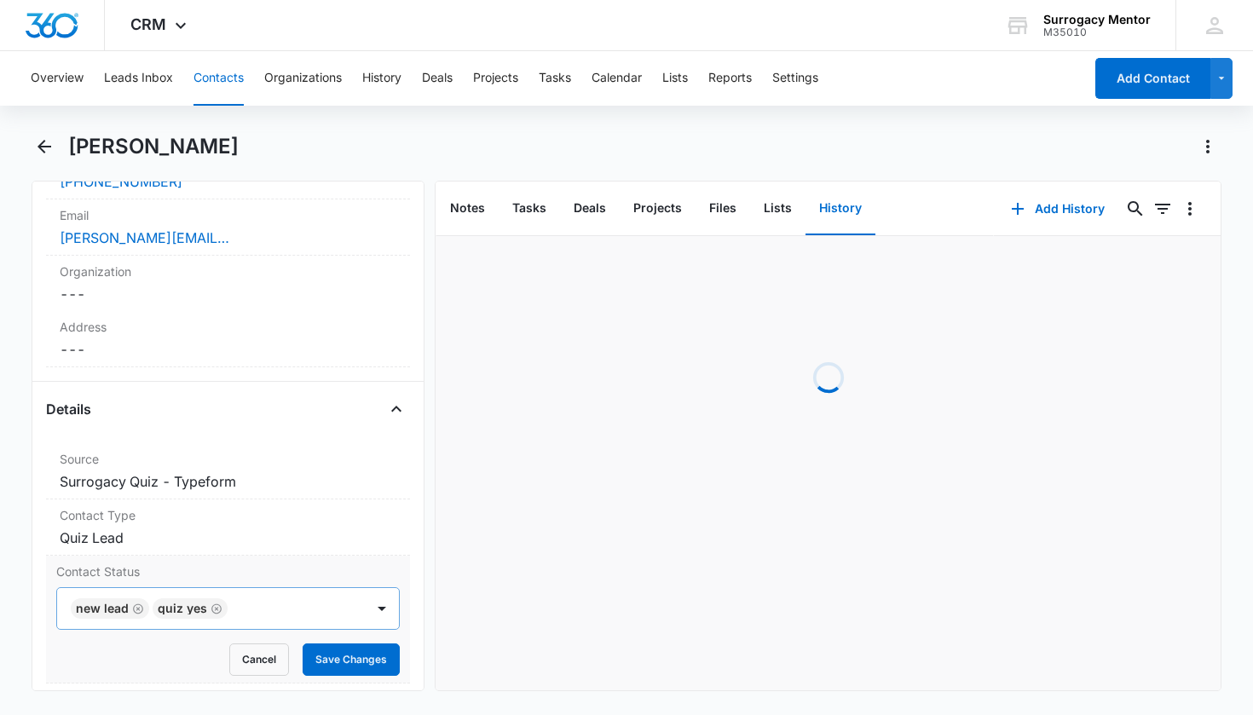
click at [134, 609] on icon "Remove New Lead" at bounding box center [138, 609] width 12 height 13
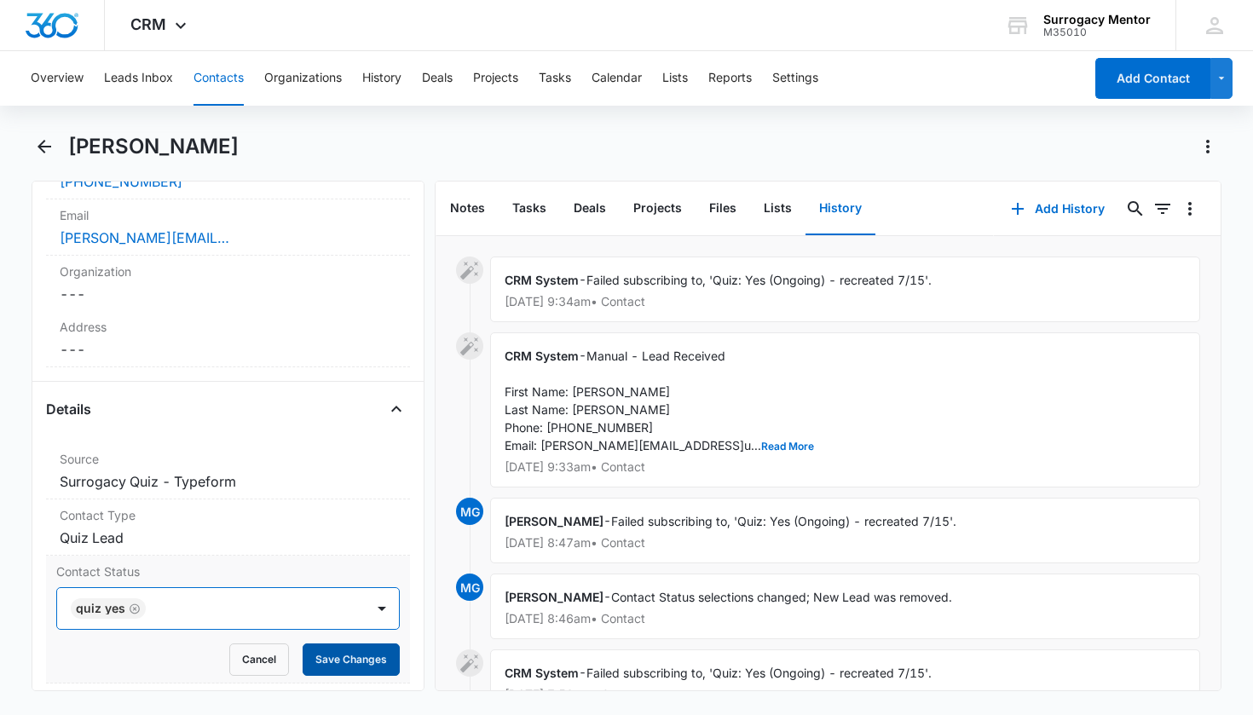
click at [371, 662] on button "Save Changes" at bounding box center [351, 660] width 97 height 32
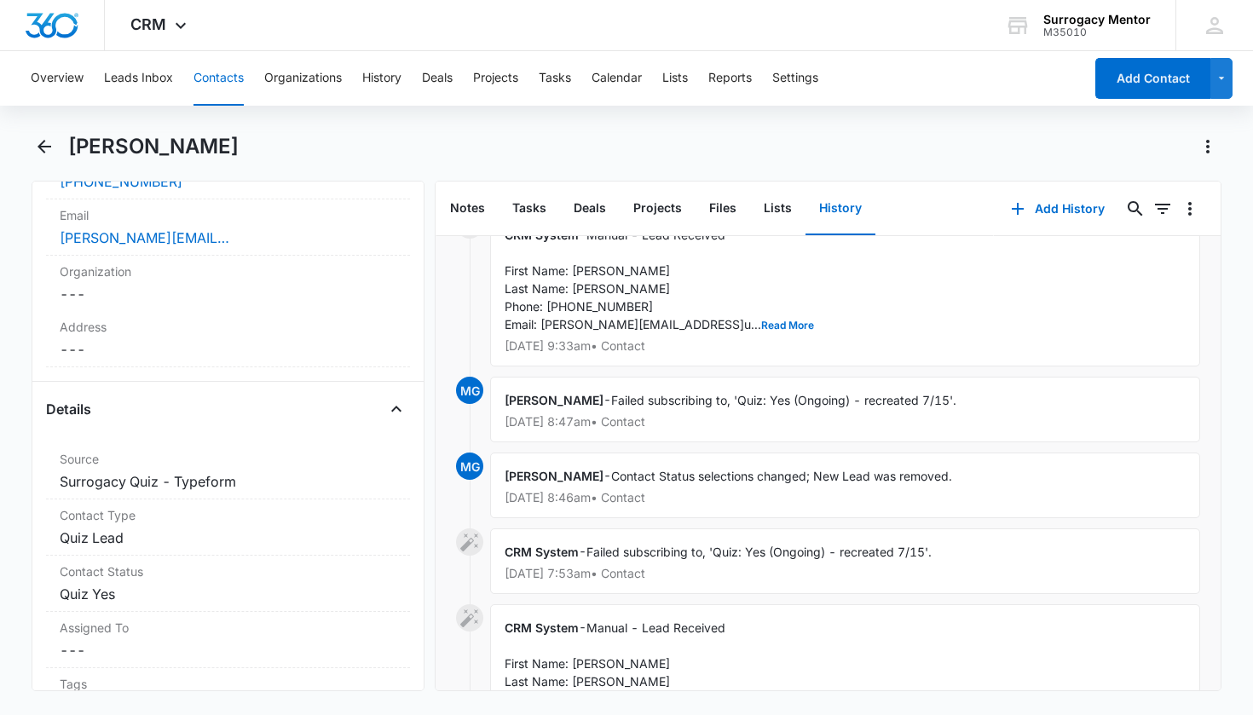
scroll to position [41, 0]
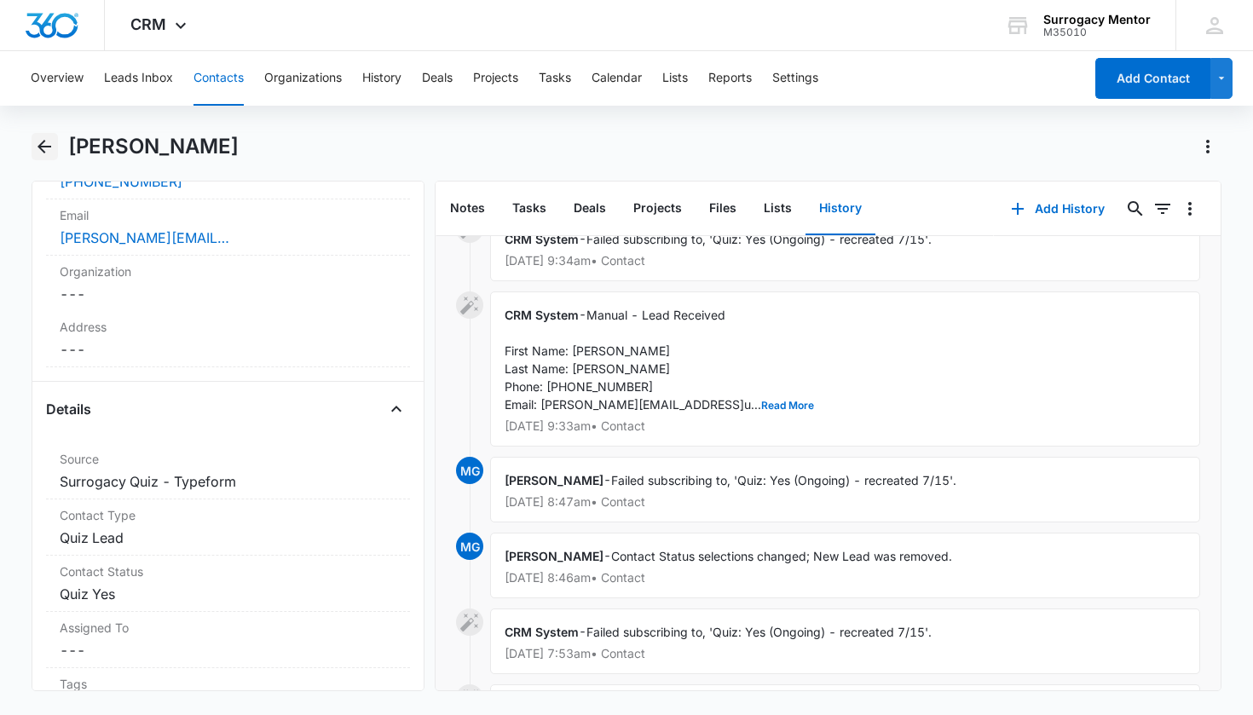
click at [48, 151] on icon "Back" at bounding box center [44, 146] width 20 height 20
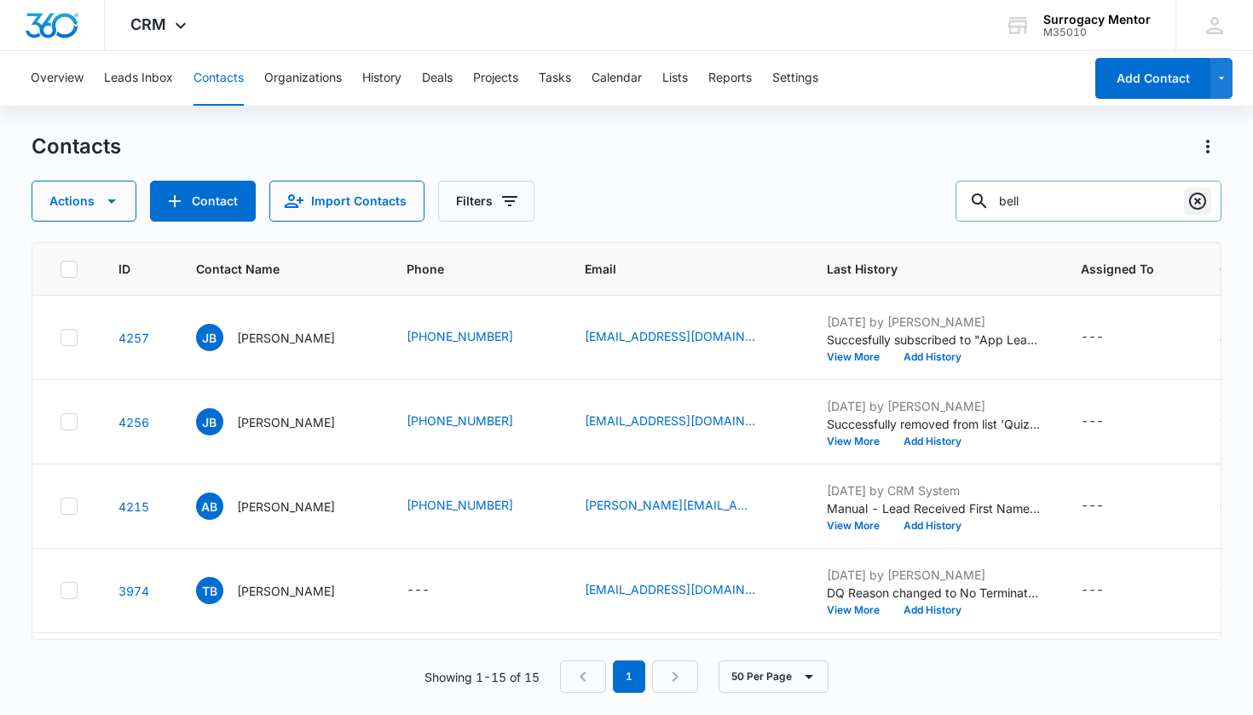
click at [1197, 207] on icon "Clear" at bounding box center [1198, 201] width 20 height 20
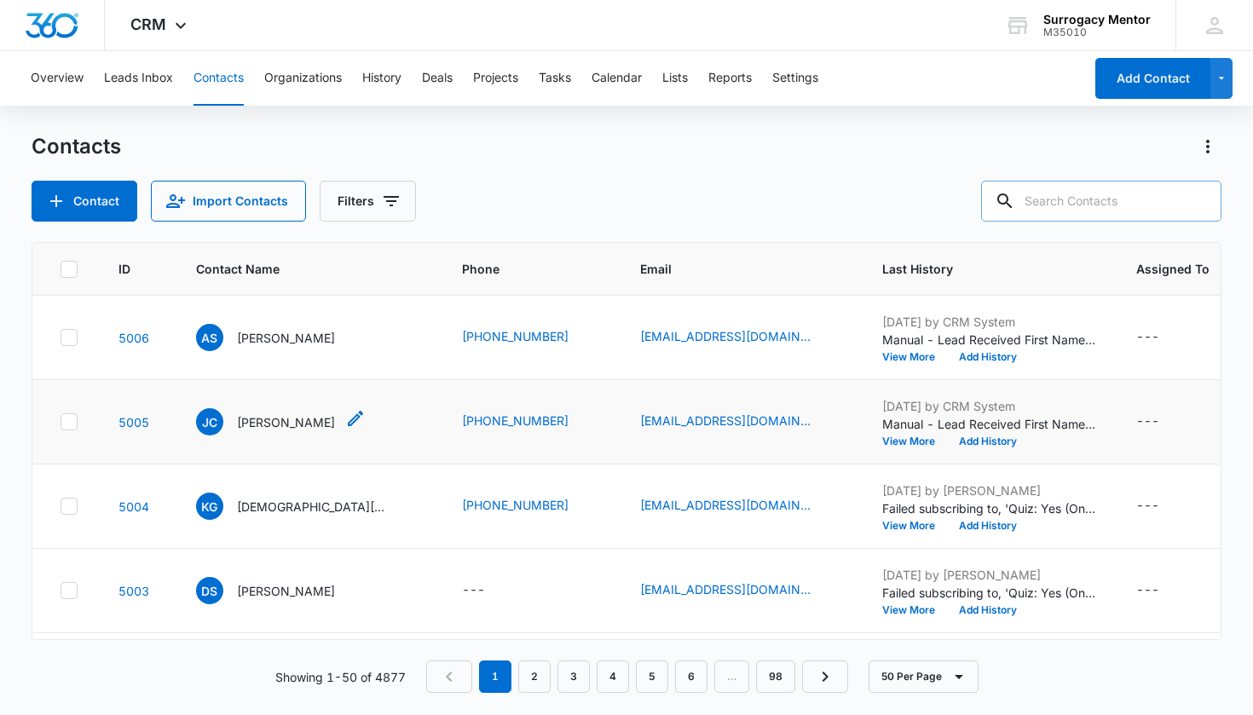
click at [270, 429] on p "[PERSON_NAME]" at bounding box center [286, 423] width 98 height 18
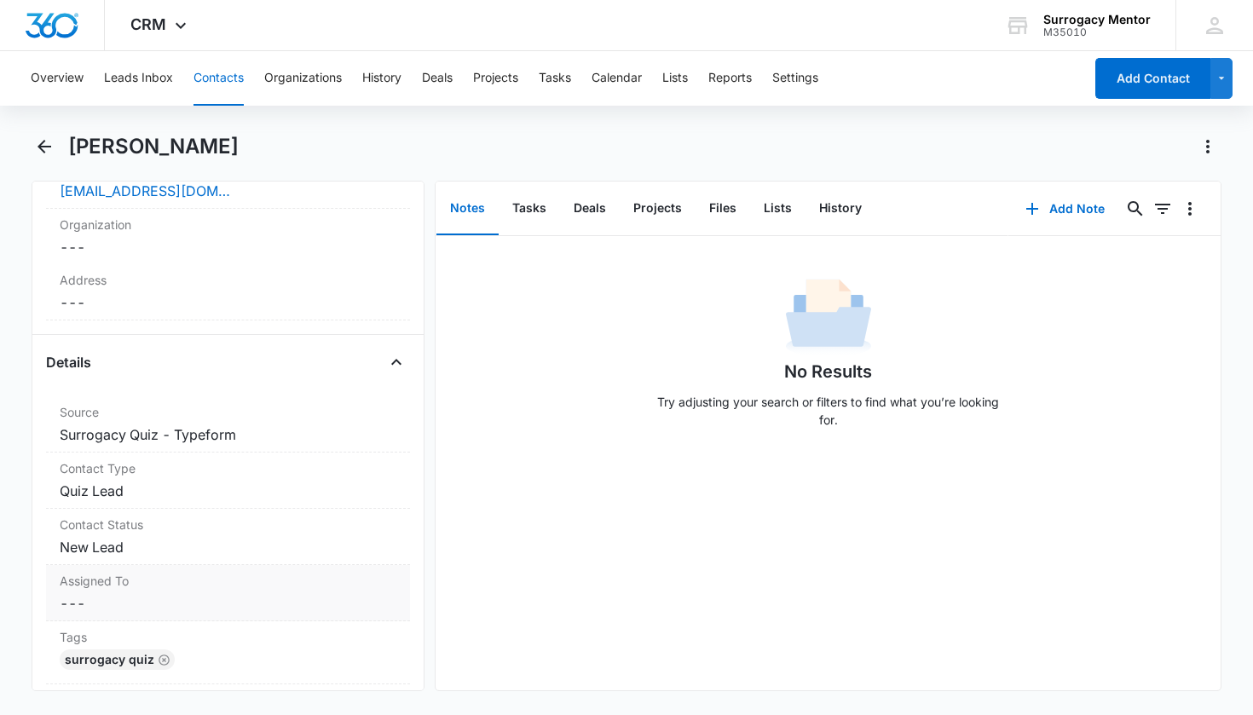
scroll to position [480, 0]
click at [124, 553] on dd "Cancel Save Changes New Lead" at bounding box center [229, 544] width 338 height 20
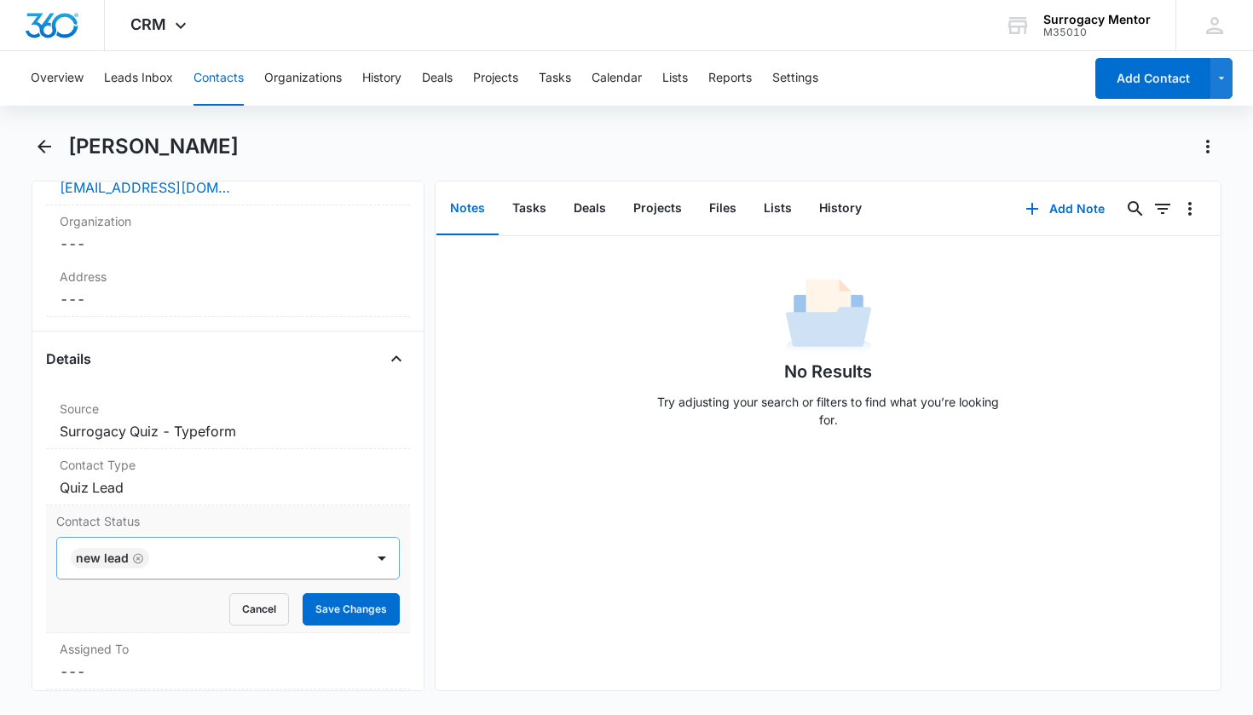
click at [140, 556] on icon "Remove New Lead" at bounding box center [138, 558] width 10 height 10
click at [142, 559] on div "Contact Status" at bounding box center [207, 558] width 271 height 20
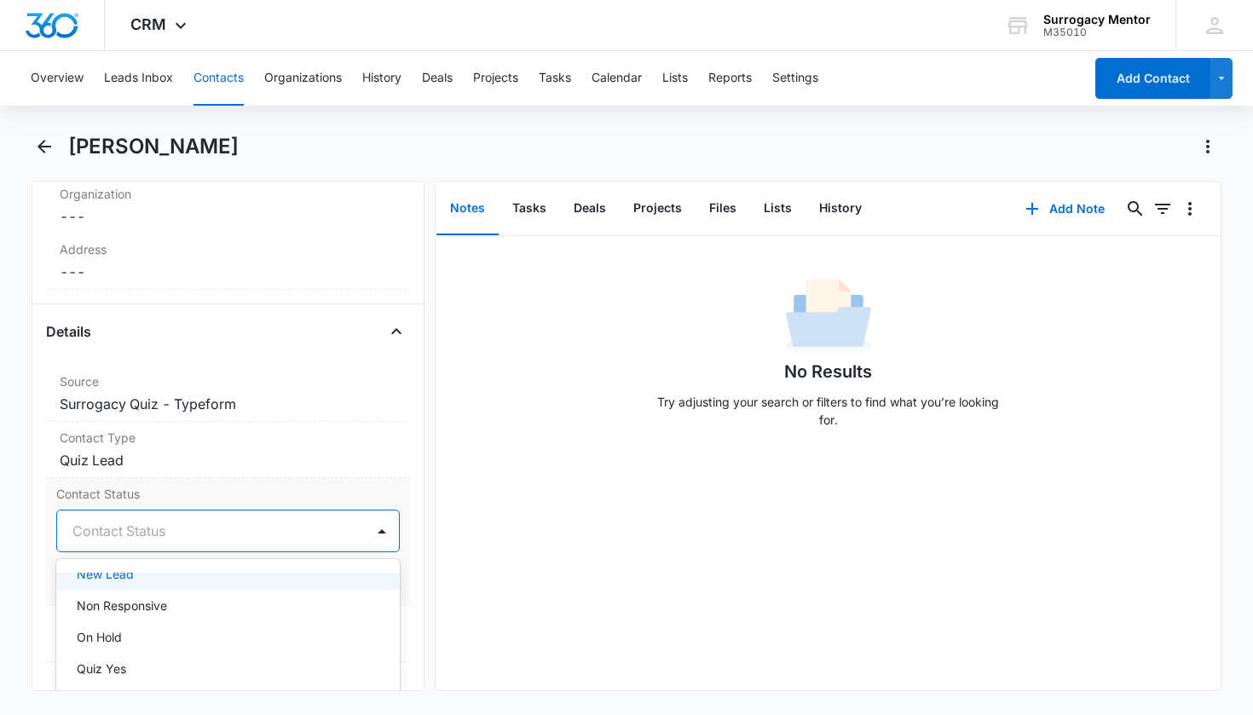
scroll to position [368, 0]
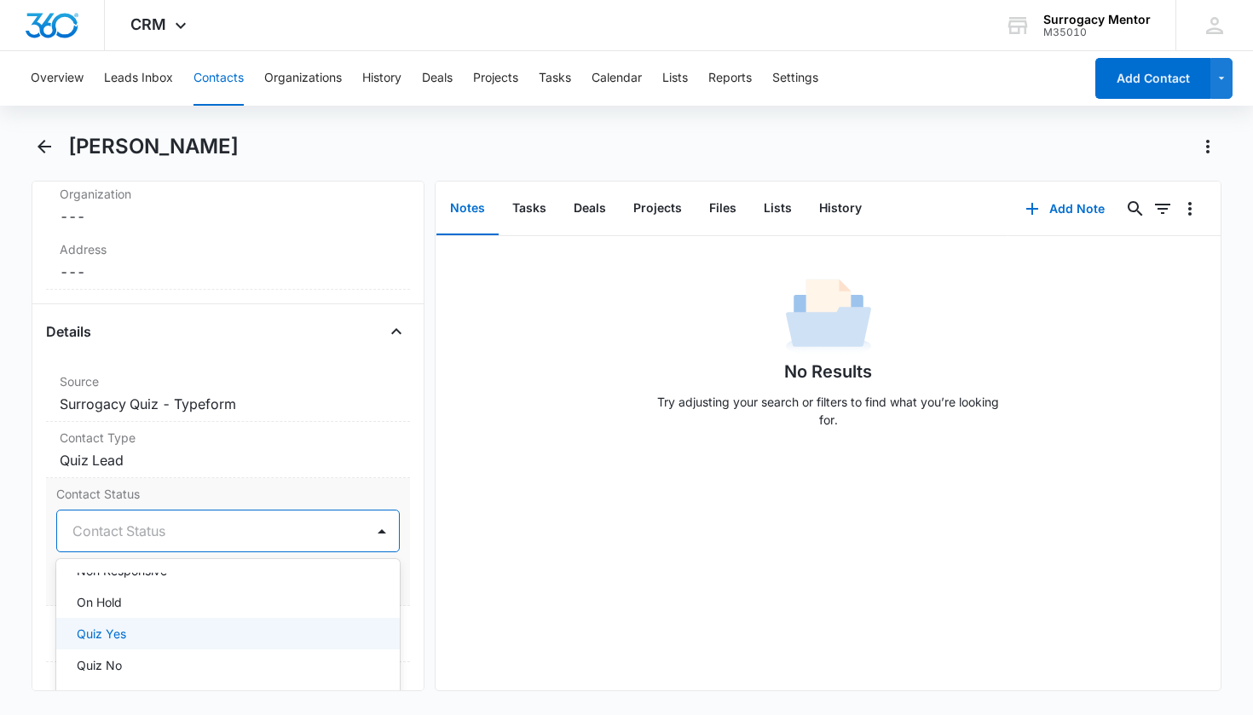
click at [188, 631] on div "Quiz Yes" at bounding box center [227, 634] width 300 height 18
click at [399, 584] on div "Remove [PERSON_NAME] Contact Info Name Cancel Save Changes [PERSON_NAME] Phone …" at bounding box center [229, 436] width 394 height 511
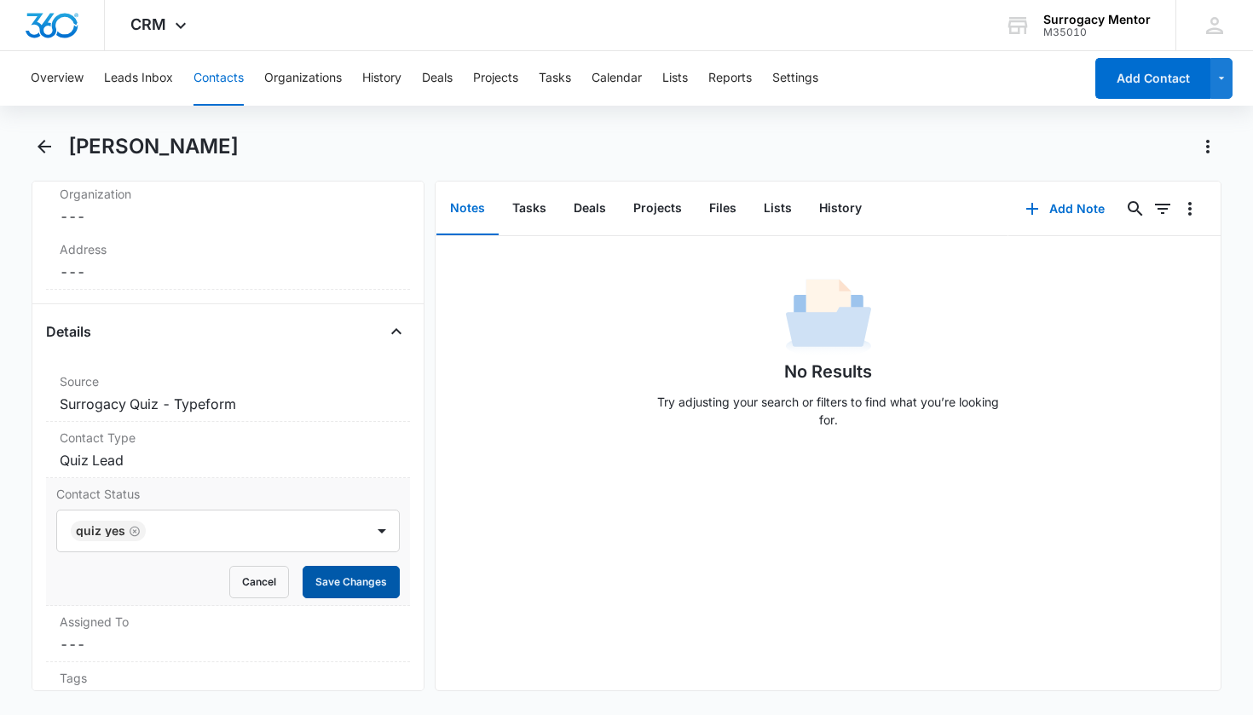
click at [374, 587] on button "Save Changes" at bounding box center [351, 582] width 97 height 32
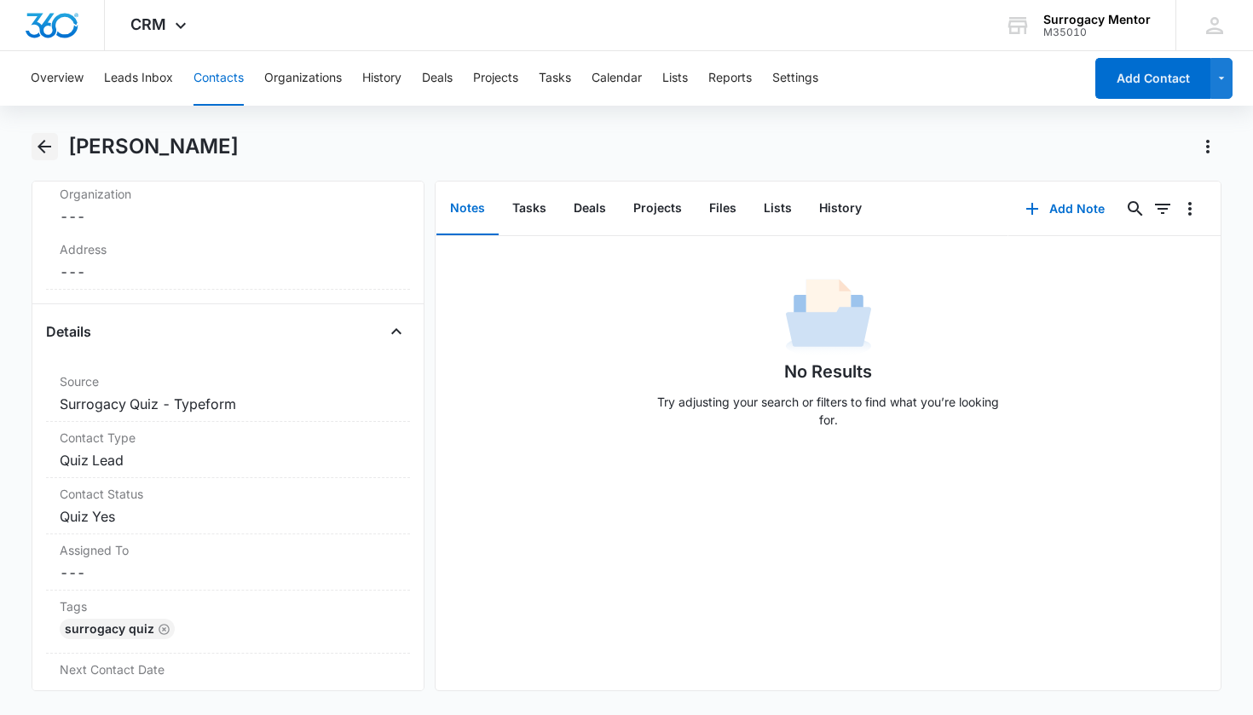
click at [46, 150] on icon "Back" at bounding box center [44, 146] width 20 height 20
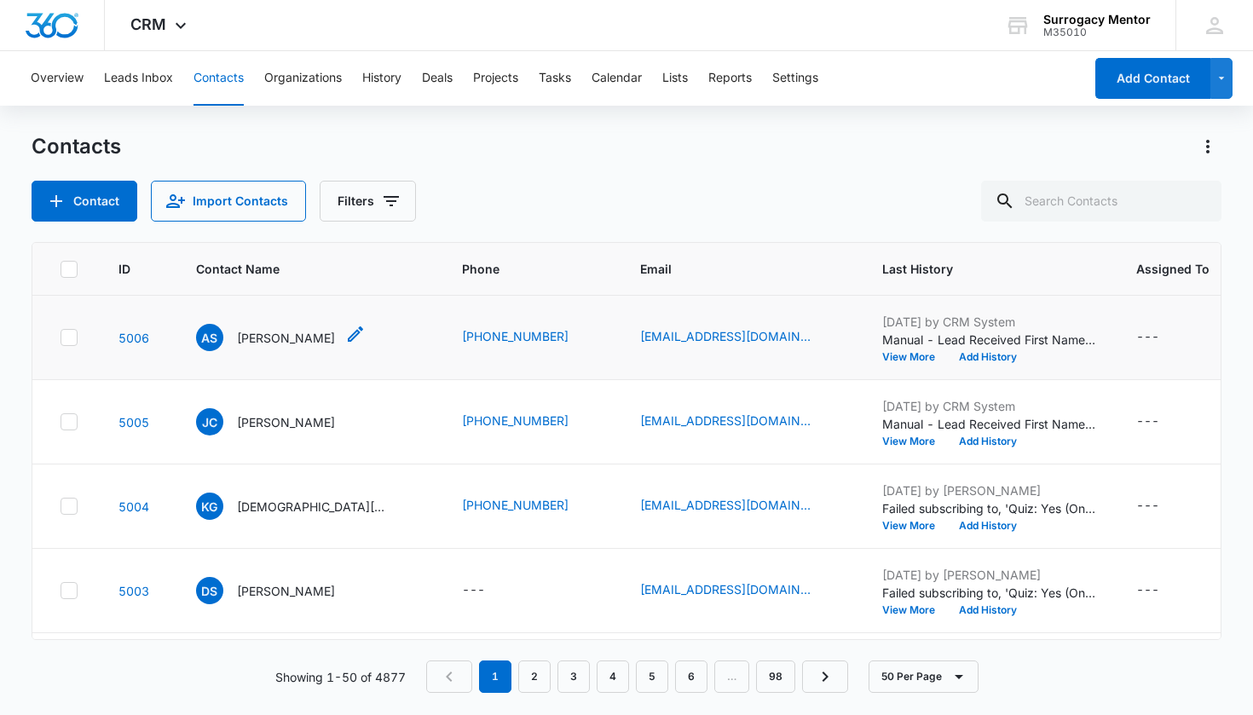
click at [238, 333] on p "[PERSON_NAME]" at bounding box center [286, 338] width 98 height 18
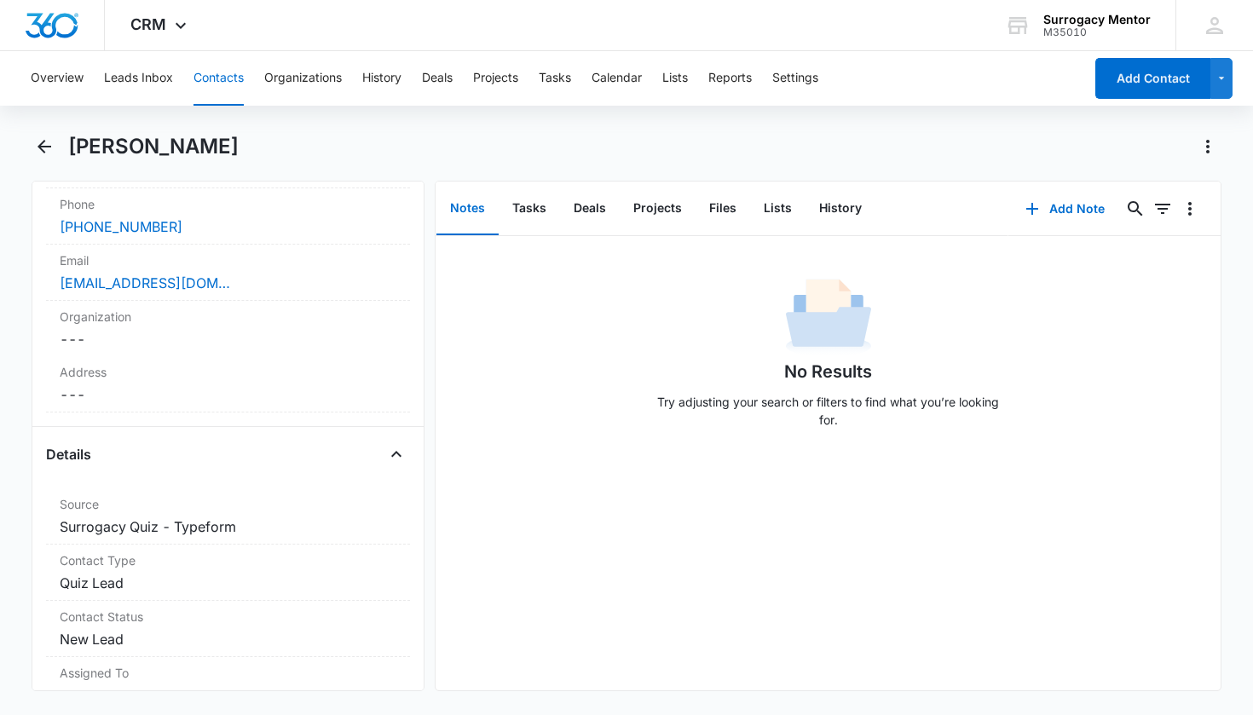
scroll to position [520, 0]
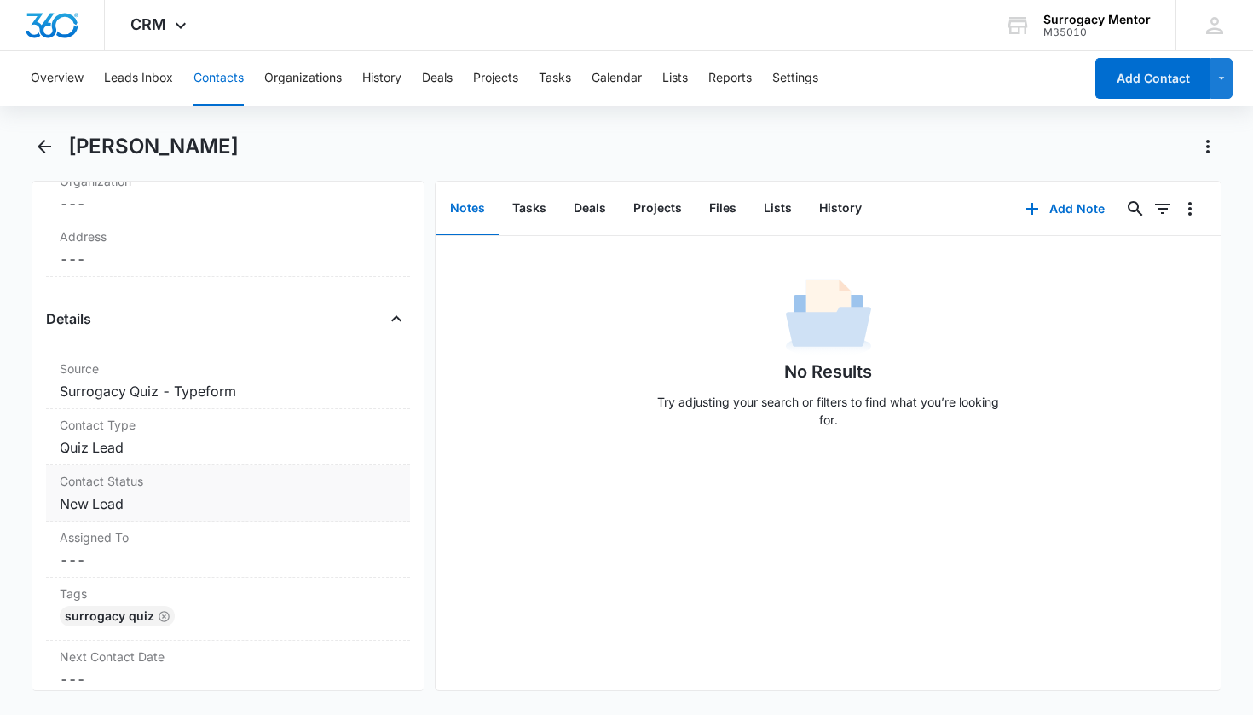
click at [117, 506] on dd "Cancel Save Changes New Lead" at bounding box center [229, 504] width 338 height 20
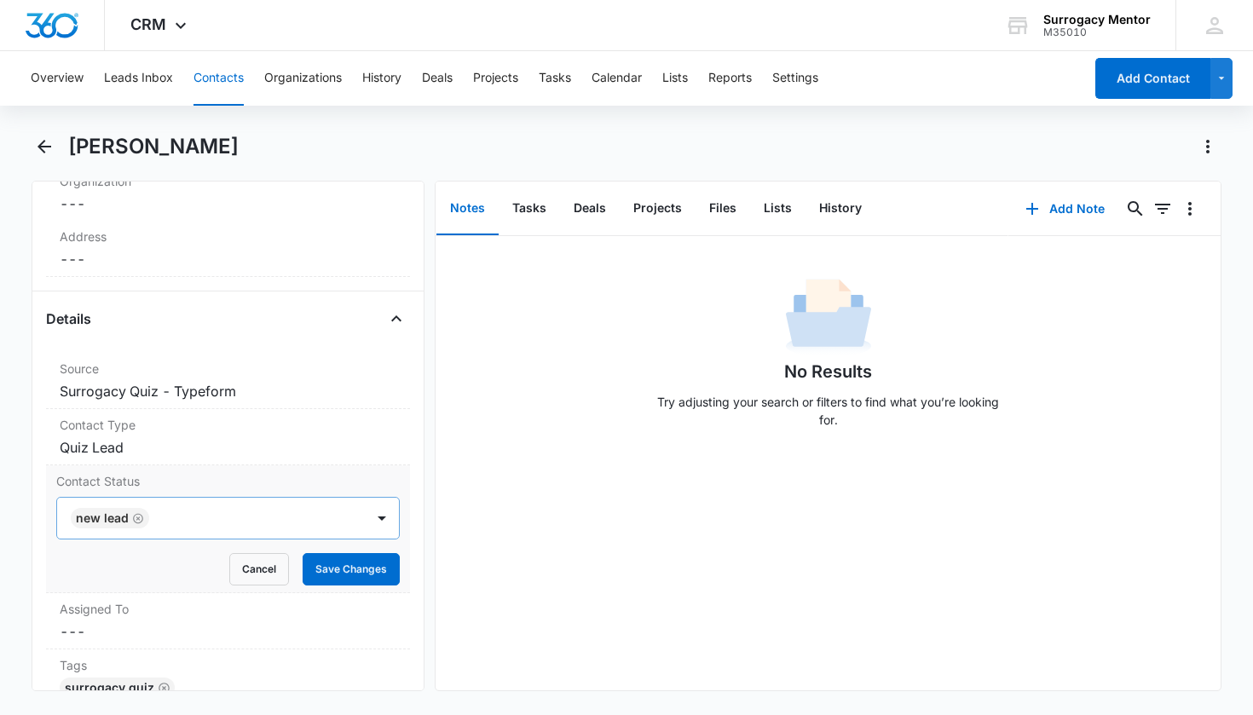
click at [135, 517] on icon "Remove New Lead" at bounding box center [138, 518] width 12 height 13
click at [188, 525] on div at bounding box center [207, 518] width 271 height 24
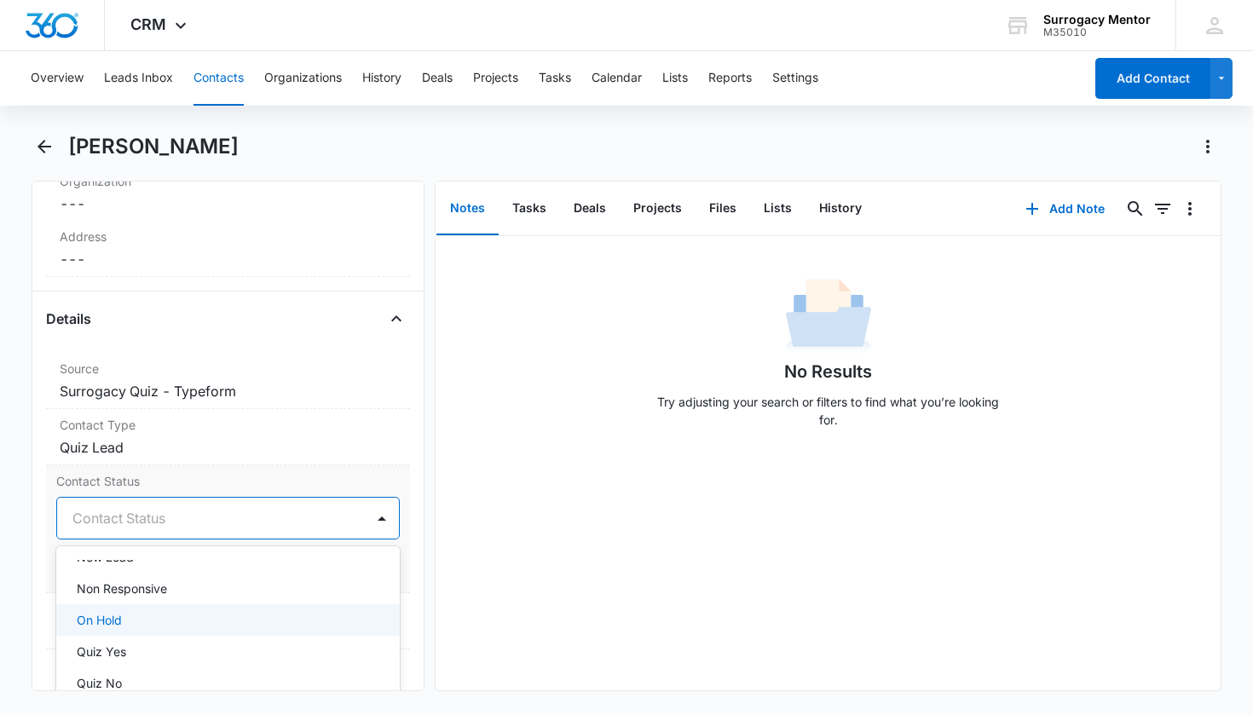
scroll to position [341, 0]
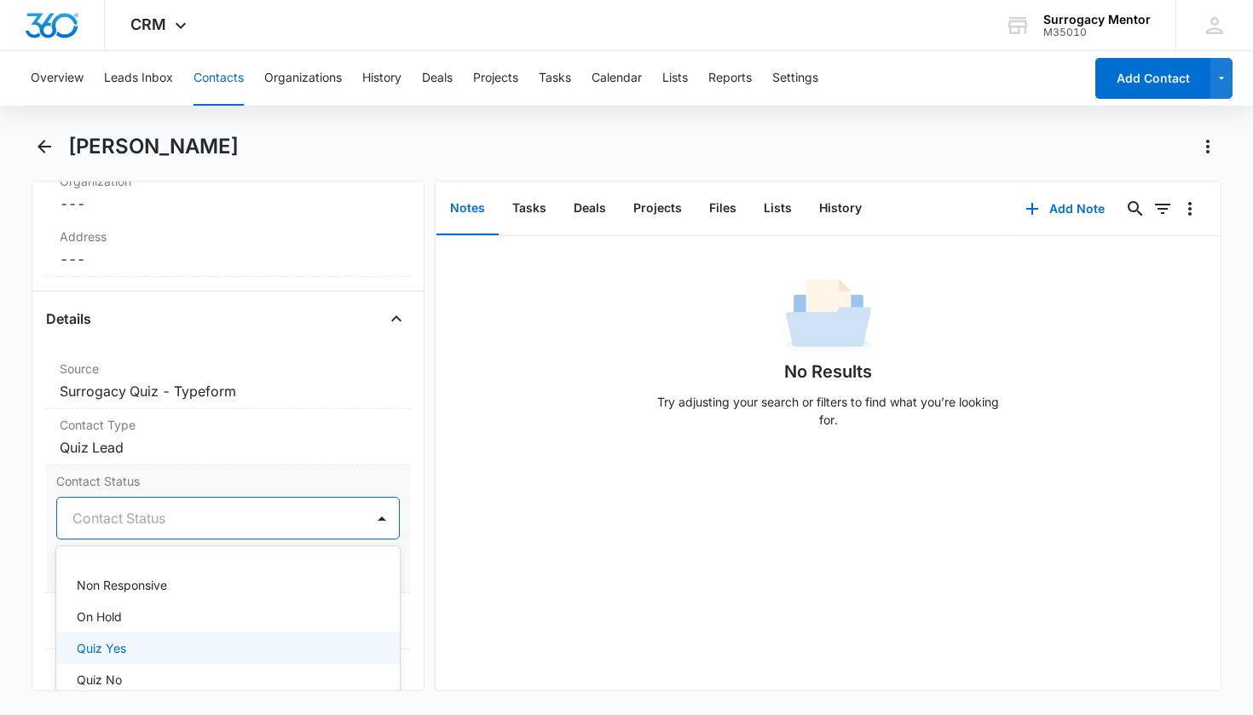
click at [136, 637] on div "Quiz Yes" at bounding box center [228, 649] width 344 height 32
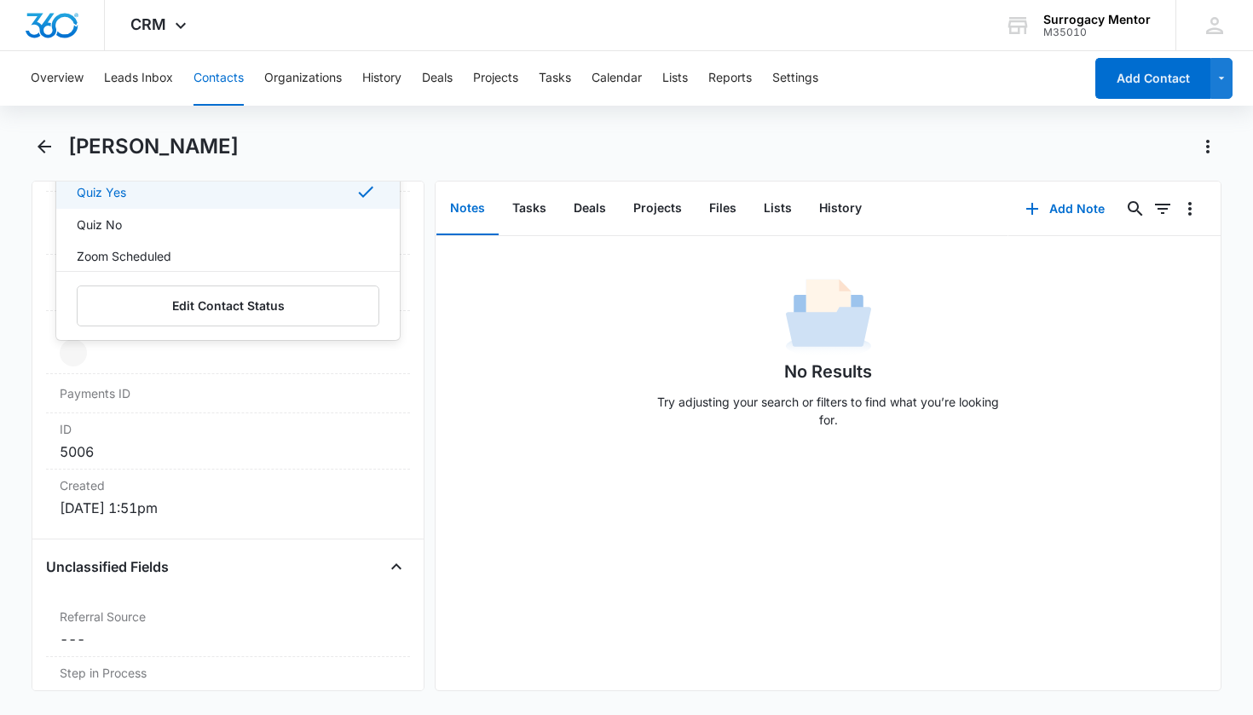
scroll to position [982, 0]
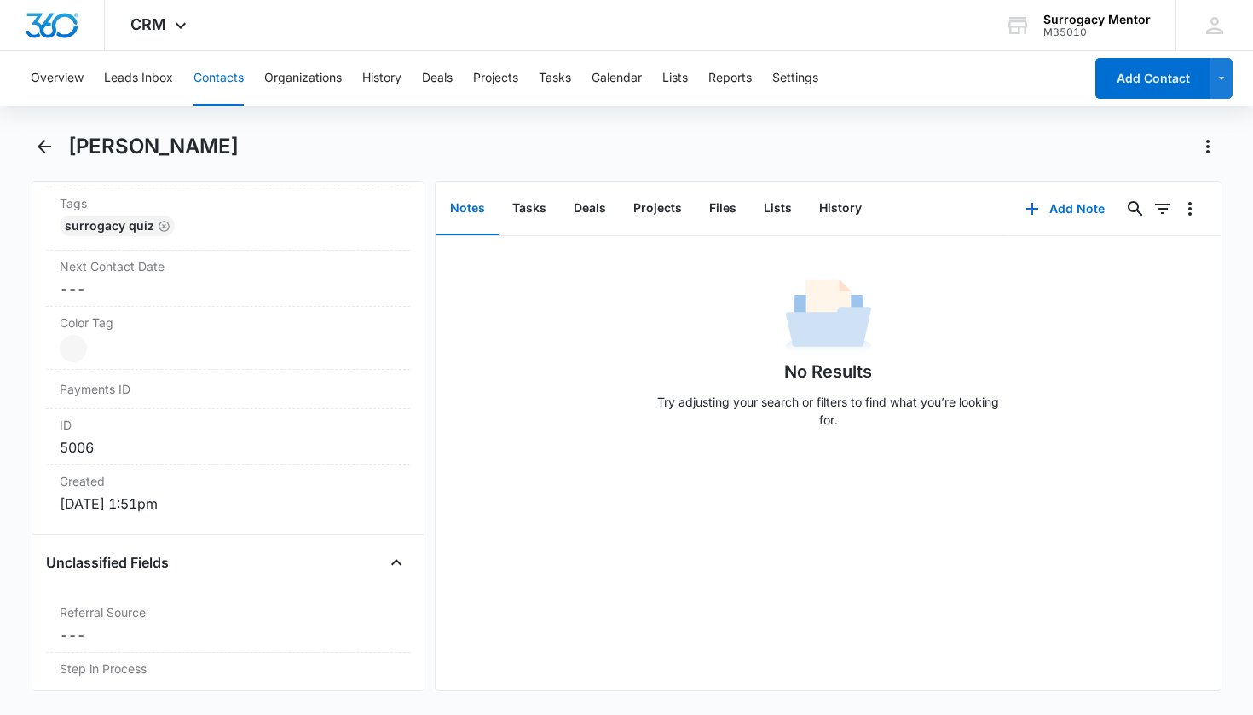
click at [402, 403] on div "Remove AS [PERSON_NAME] Contact Info Name Cancel Save Changes [PERSON_NAME] Pho…" at bounding box center [229, 436] width 394 height 511
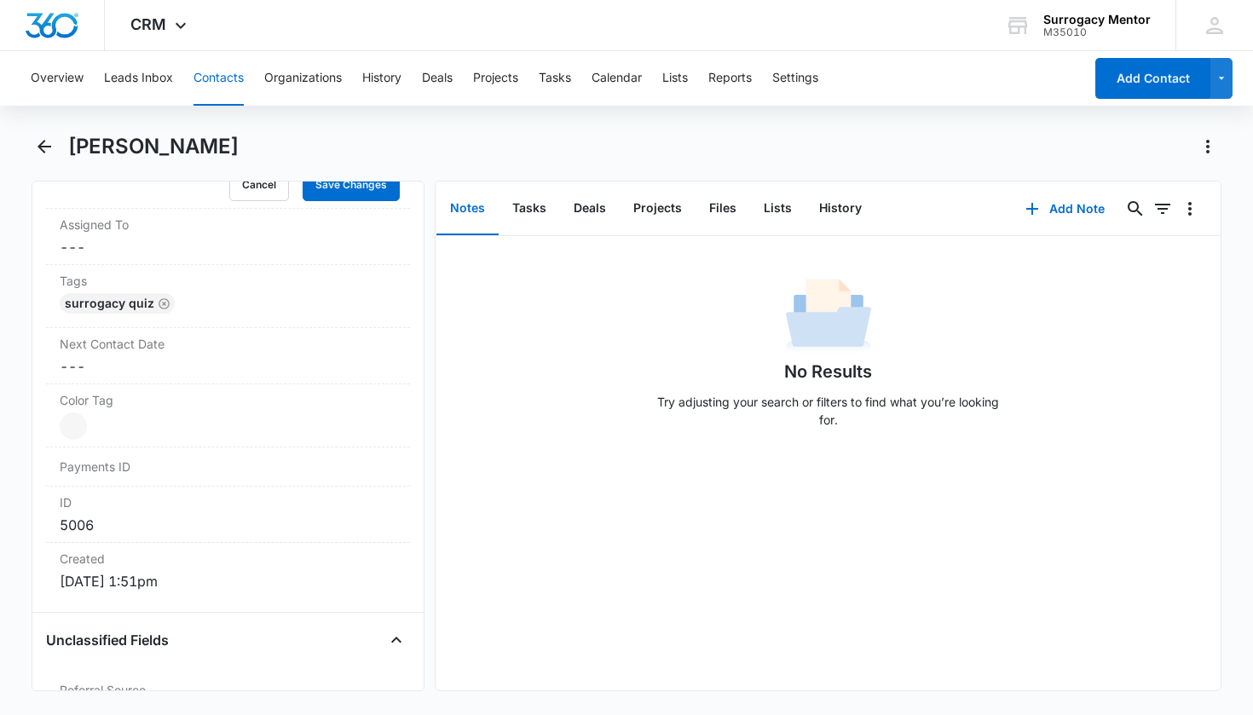
scroll to position [739, 0]
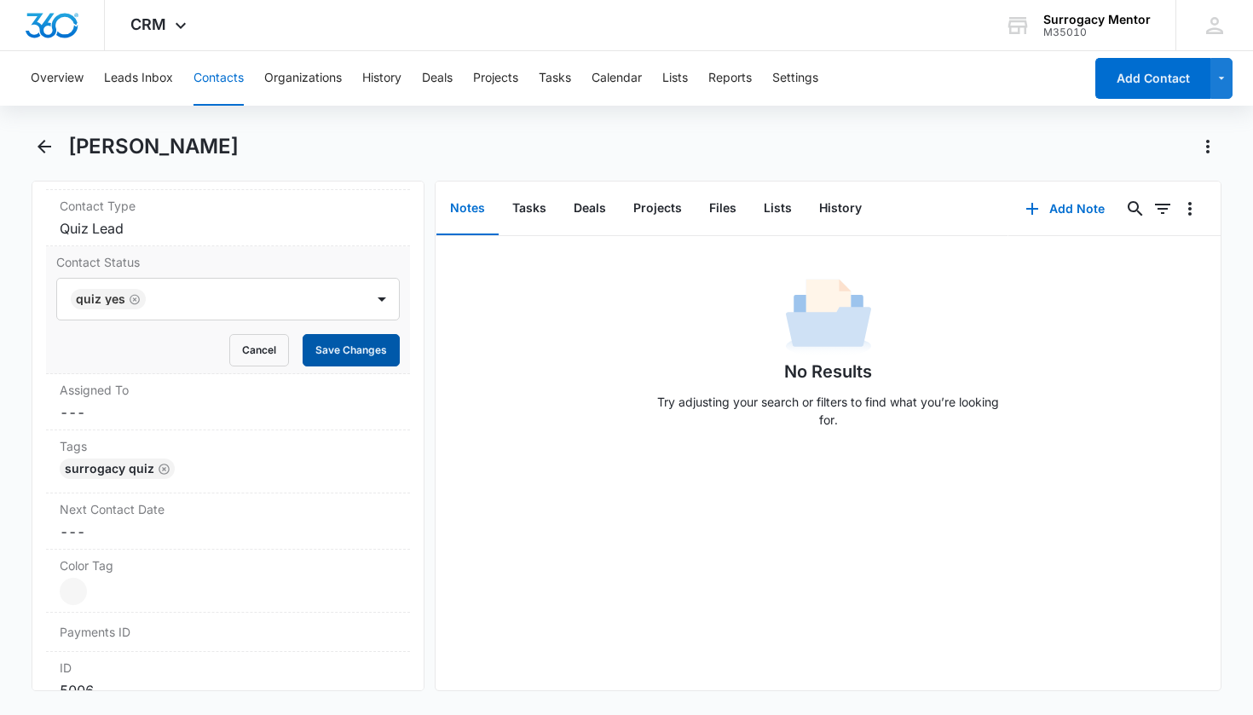
click at [361, 357] on button "Save Changes" at bounding box center [351, 350] width 97 height 32
